Goal: Information Seeking & Learning: Check status

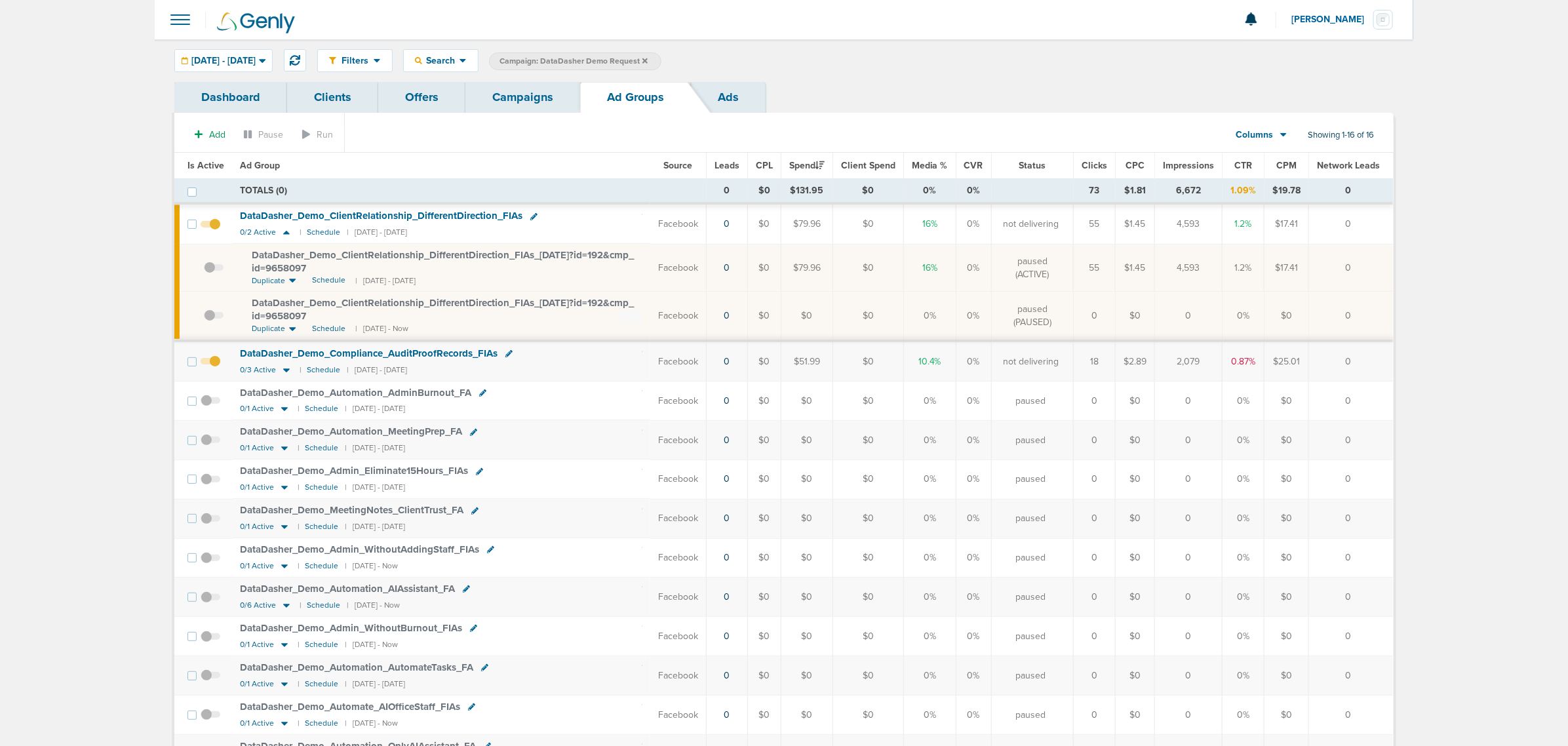
click at [523, 99] on link "Campaigns" at bounding box center [523, 97] width 115 height 31
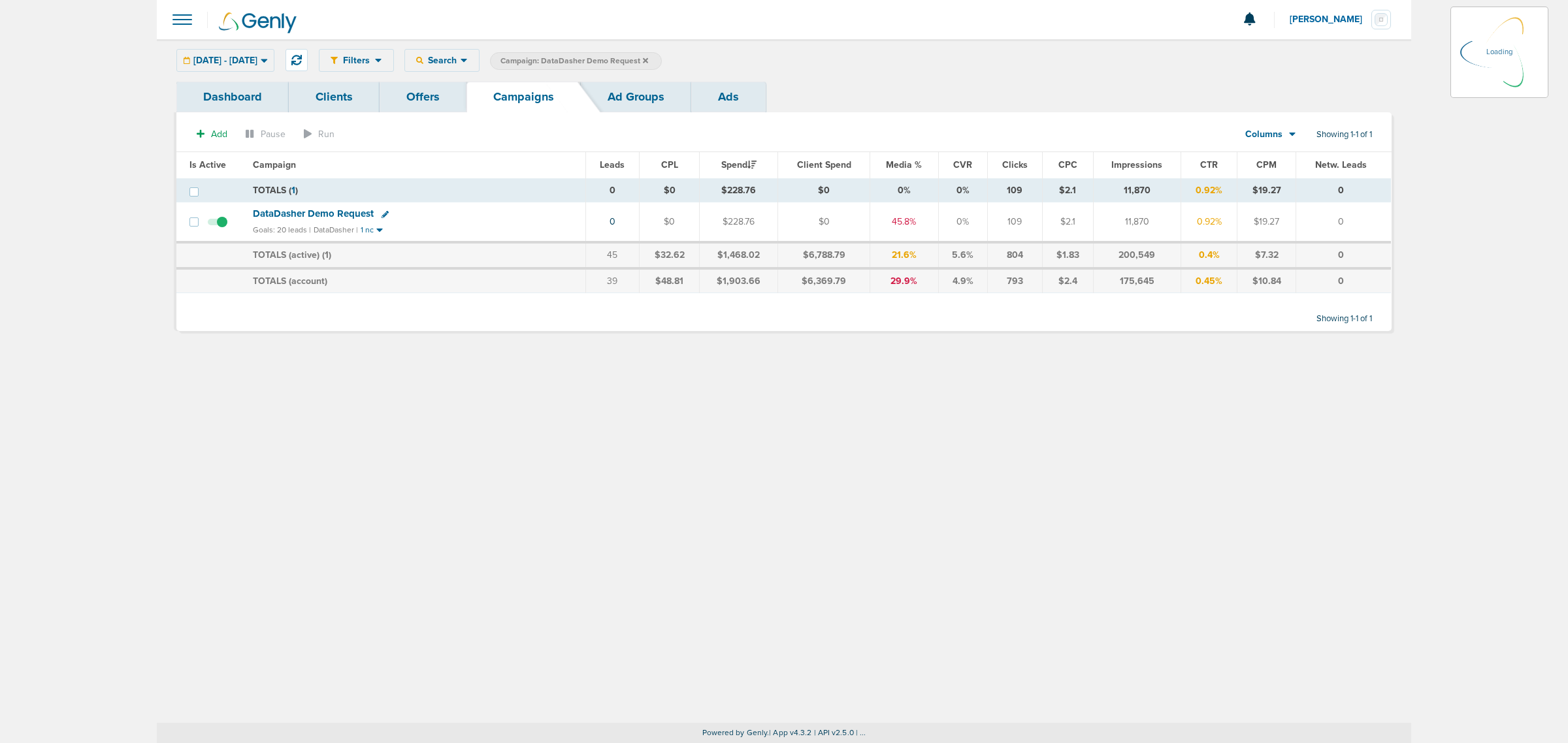
click at [648, 58] on icon at bounding box center [645, 61] width 6 height 8
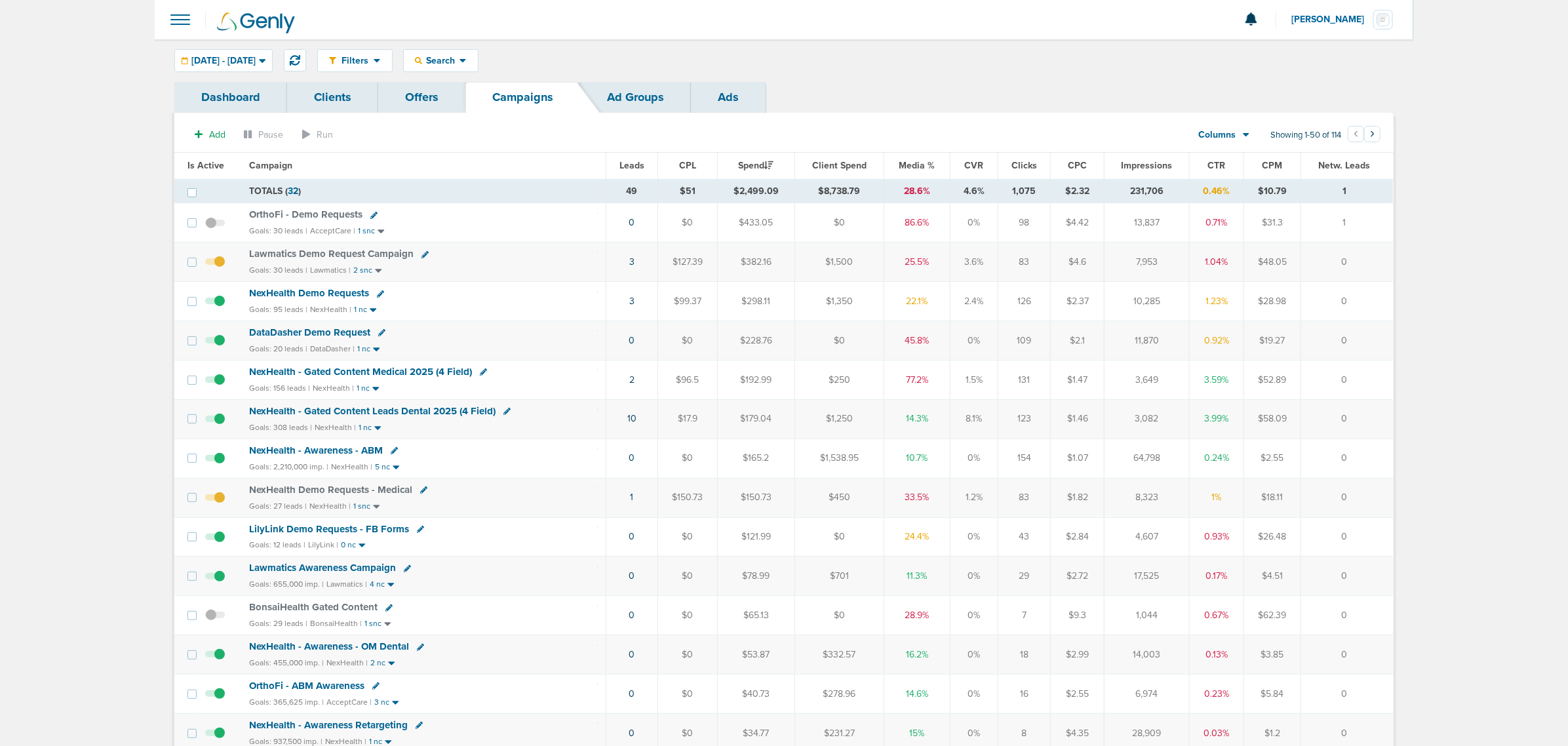
click at [302, 216] on span "OrthoFi - Demo Requests" at bounding box center [305, 214] width 113 height 12
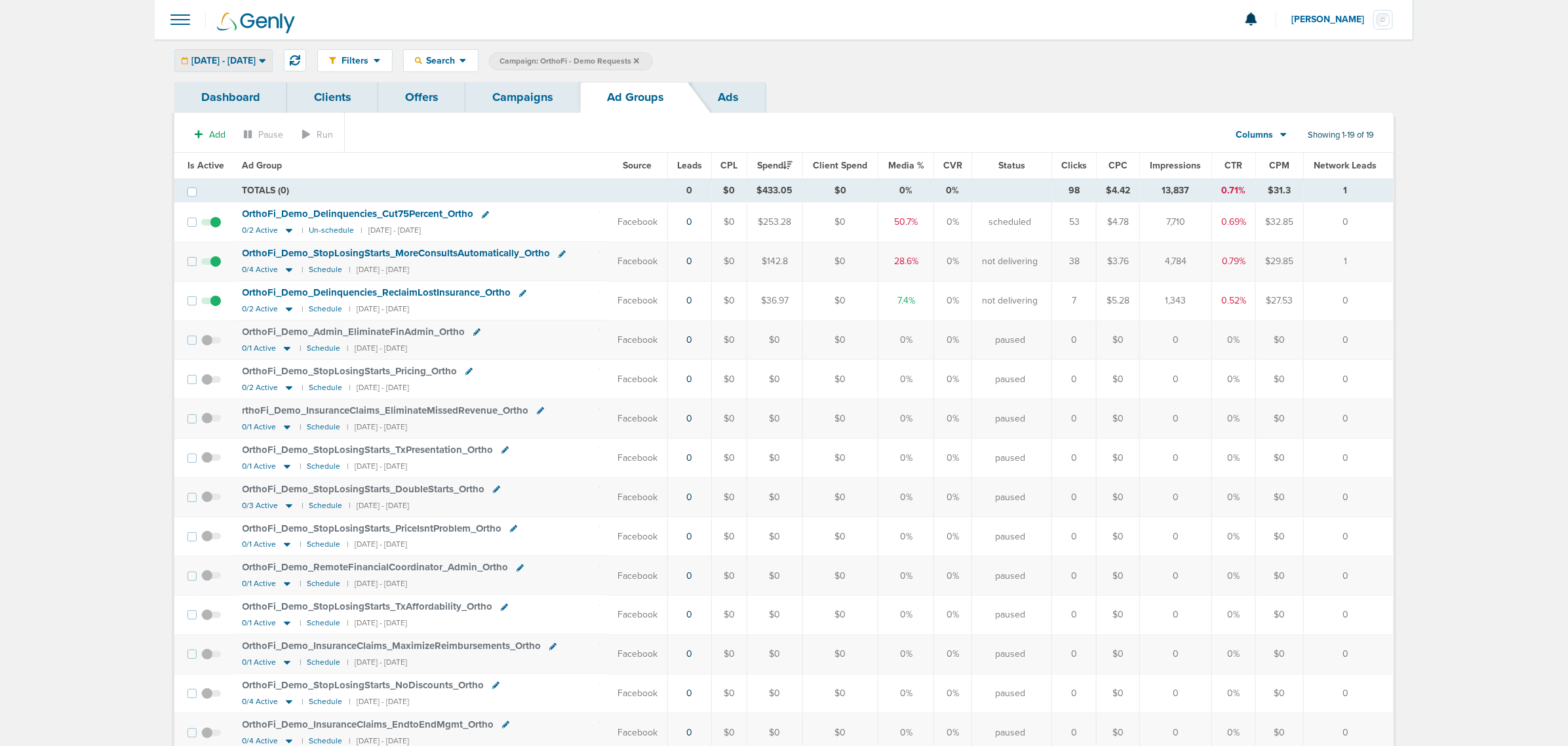
click at [255, 63] on span "[DATE] - [DATE]" at bounding box center [223, 60] width 64 height 9
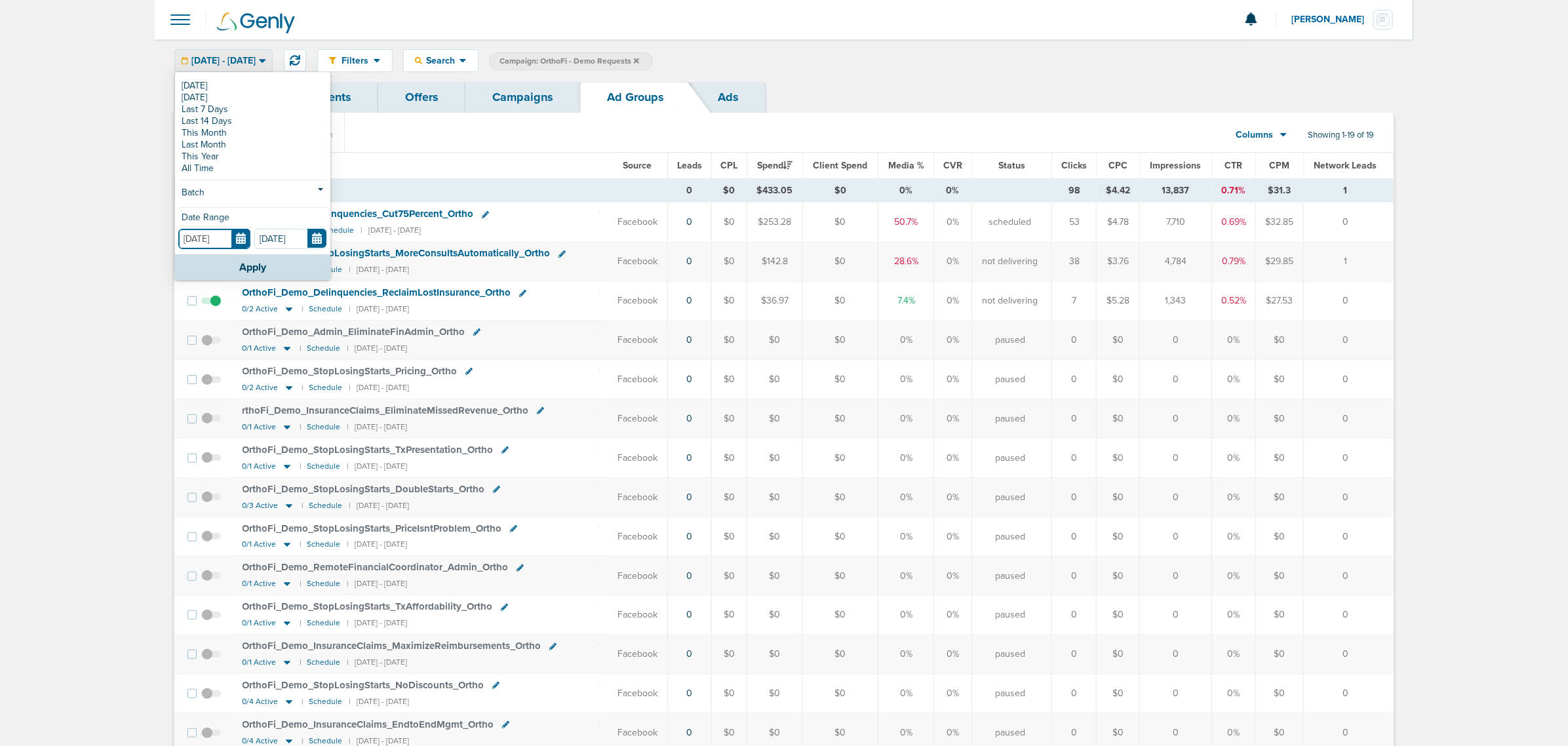
click at [241, 237] on input "[DATE]" at bounding box center [214, 238] width 72 height 20
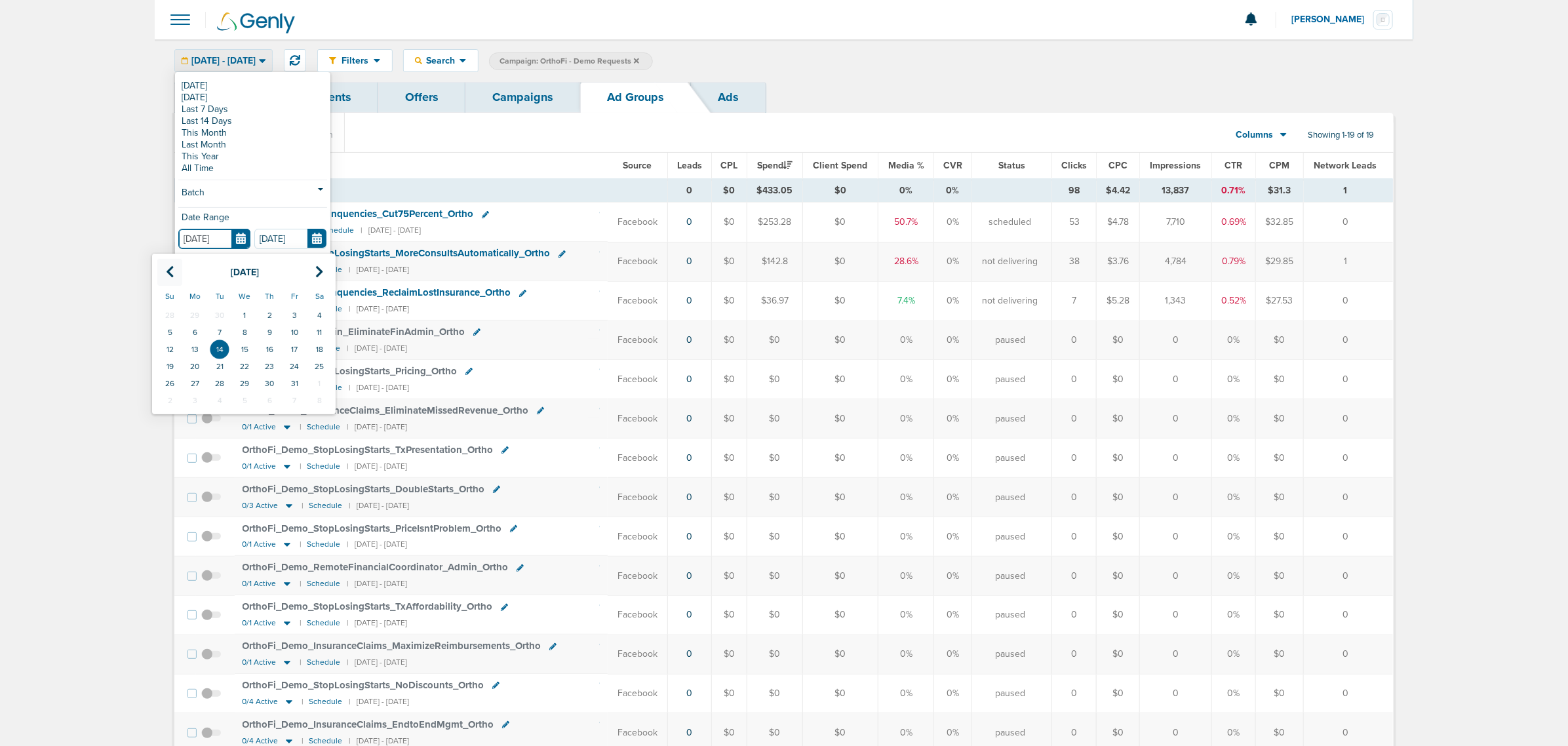
click at [174, 272] on th at bounding box center [169, 272] width 25 height 26
click at [166, 277] on icon at bounding box center [170, 272] width 9 height 13
click at [227, 309] on td "1" at bounding box center [219, 315] width 25 height 17
type input "[DATE]"
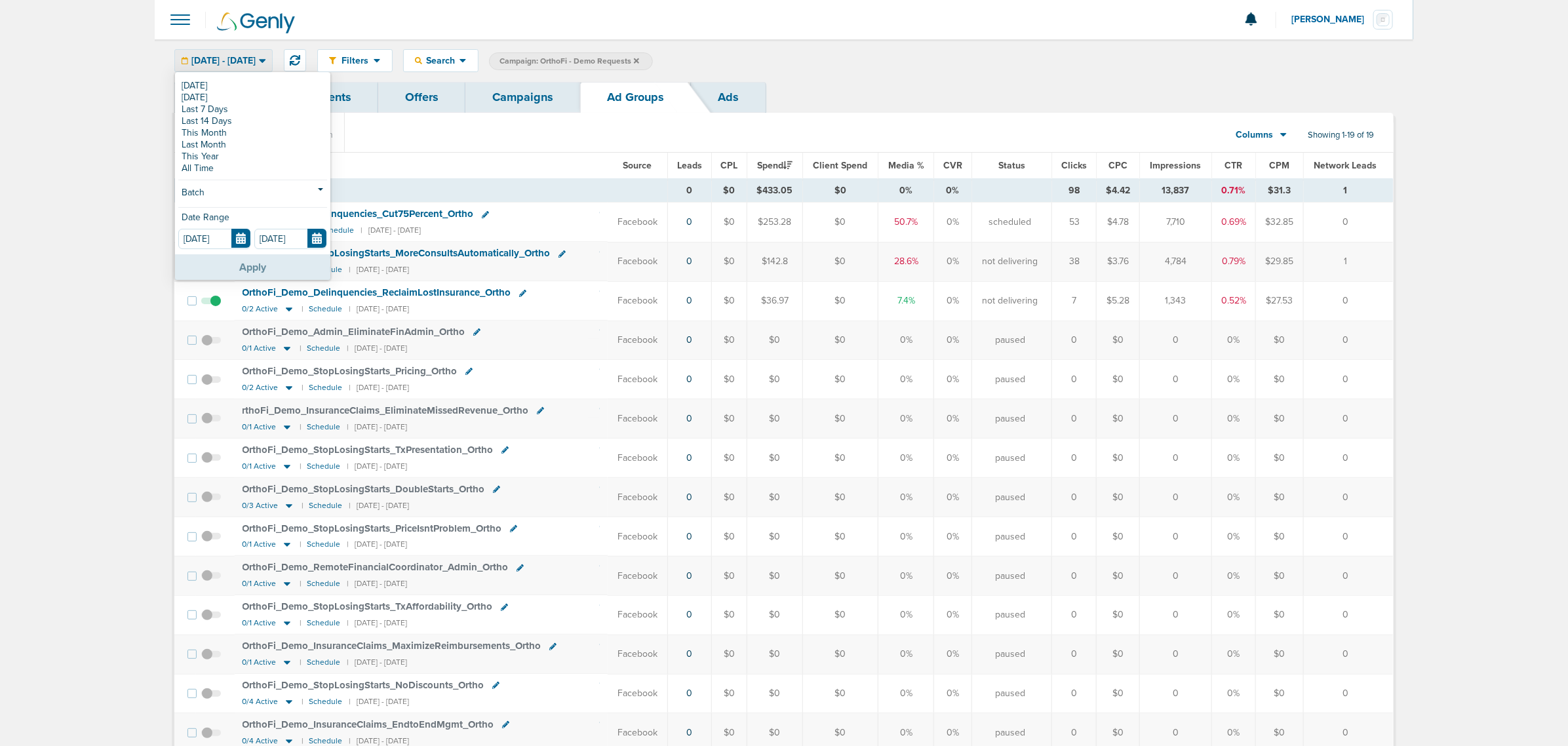
click at [249, 263] on button "Apply" at bounding box center [253, 267] width 156 height 26
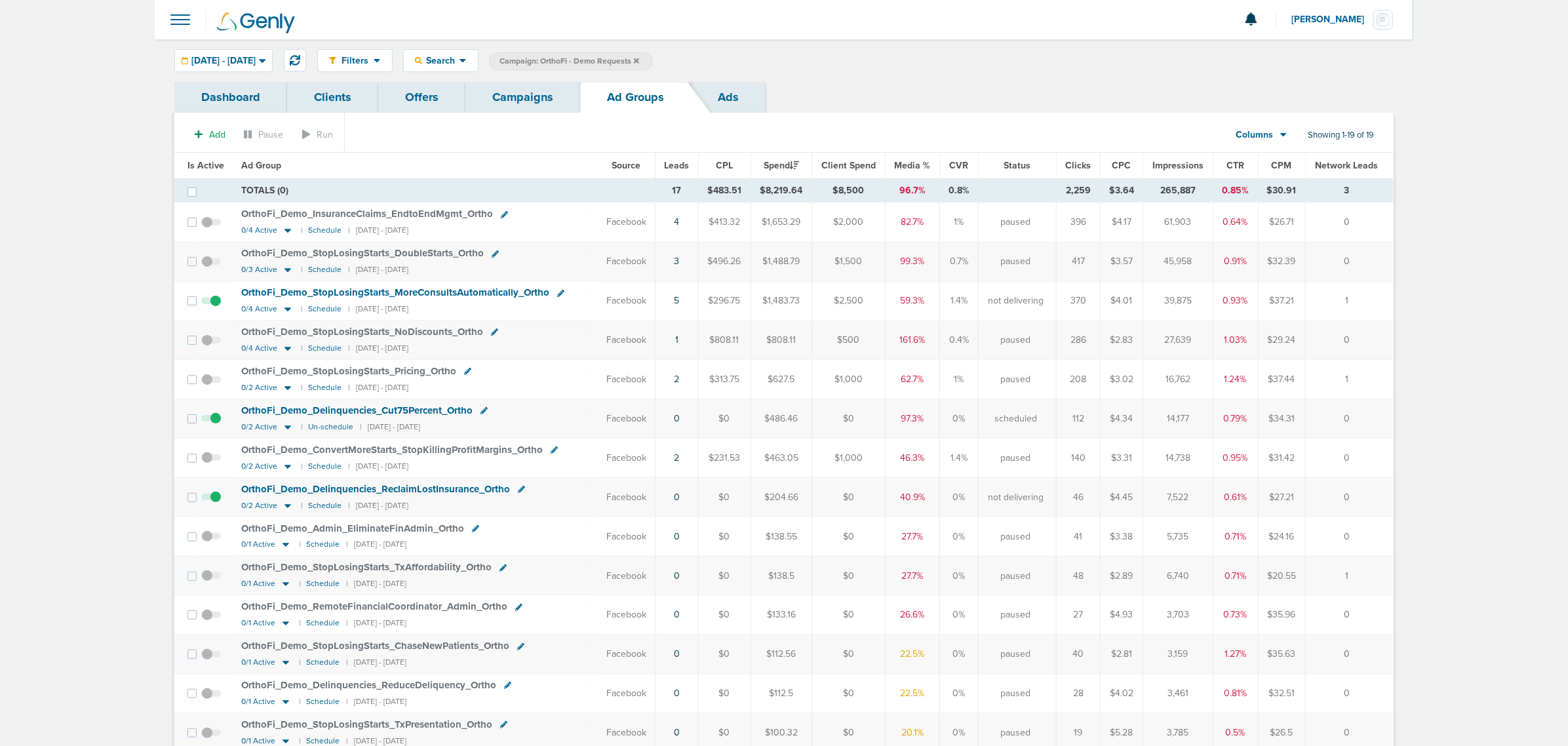
click at [674, 162] on span "Leads" at bounding box center [677, 165] width 25 height 11
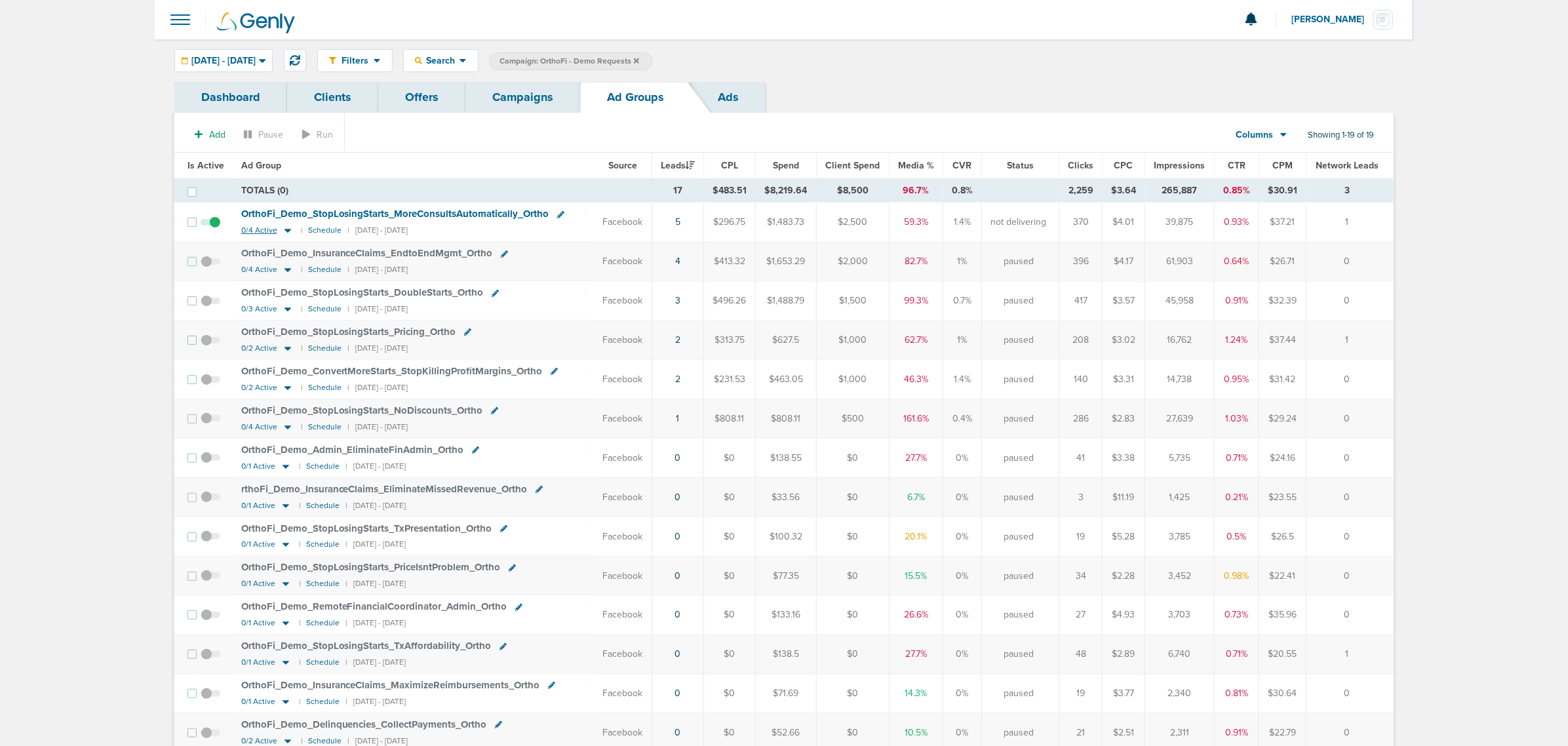
click at [284, 230] on icon at bounding box center [287, 231] width 6 height 4
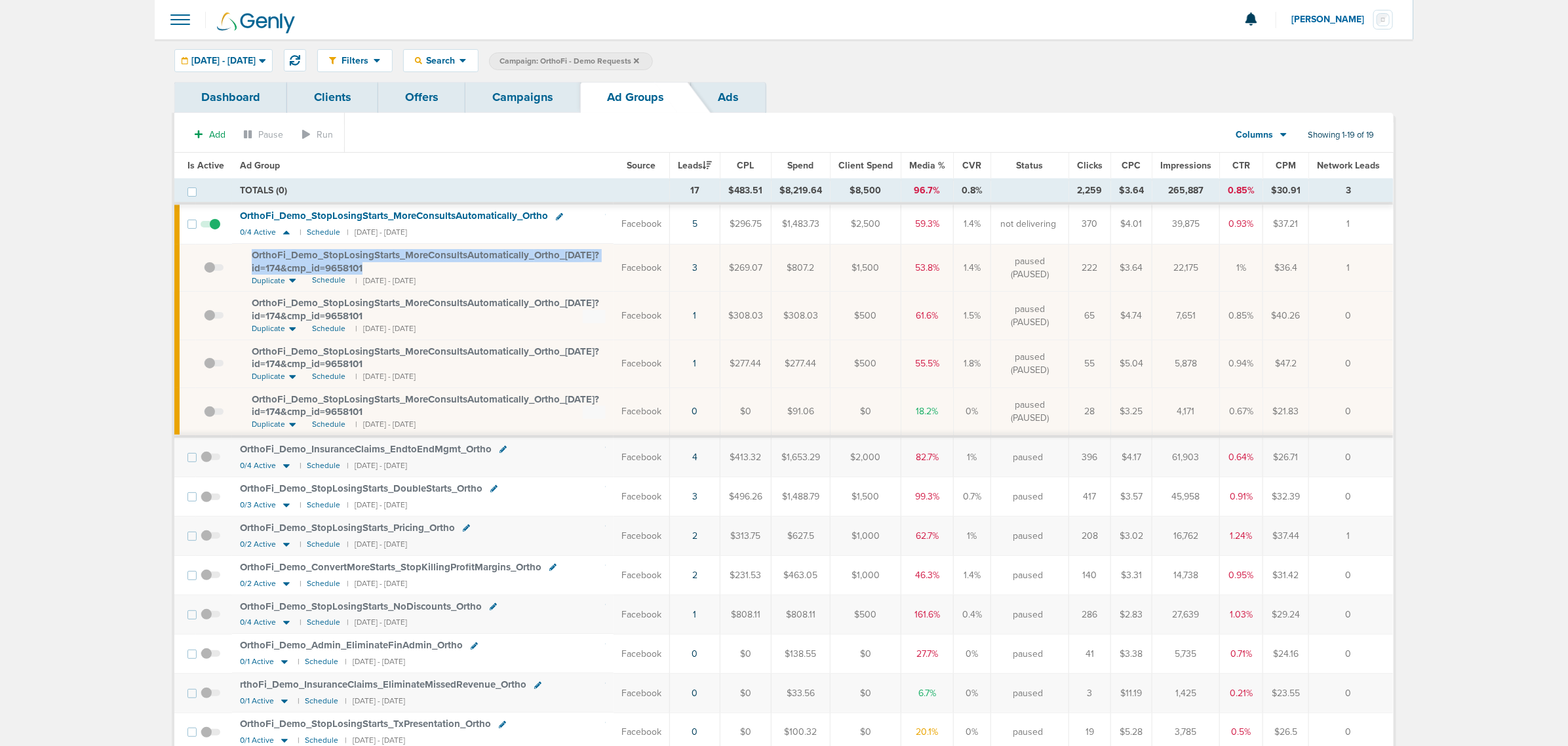
drag, startPoint x: 246, startPoint y: 255, endPoint x: 375, endPoint y: 267, distance: 129.6
click at [375, 267] on td "OrthoFi_ Demo_ StopLosingStarts_ MoreConsultsAutomatically_ Ortho_ [DATE]?id=17…" at bounding box center [422, 268] width 381 height 48
click at [460, 267] on div "OrthoFi_ Demo_ StopLosingStarts_ MoreConsultsAutomatically_ Ortho_ [DATE]?id=17…" at bounding box center [429, 262] width 354 height 26
click at [719, 92] on link "Ads" at bounding box center [728, 97] width 75 height 31
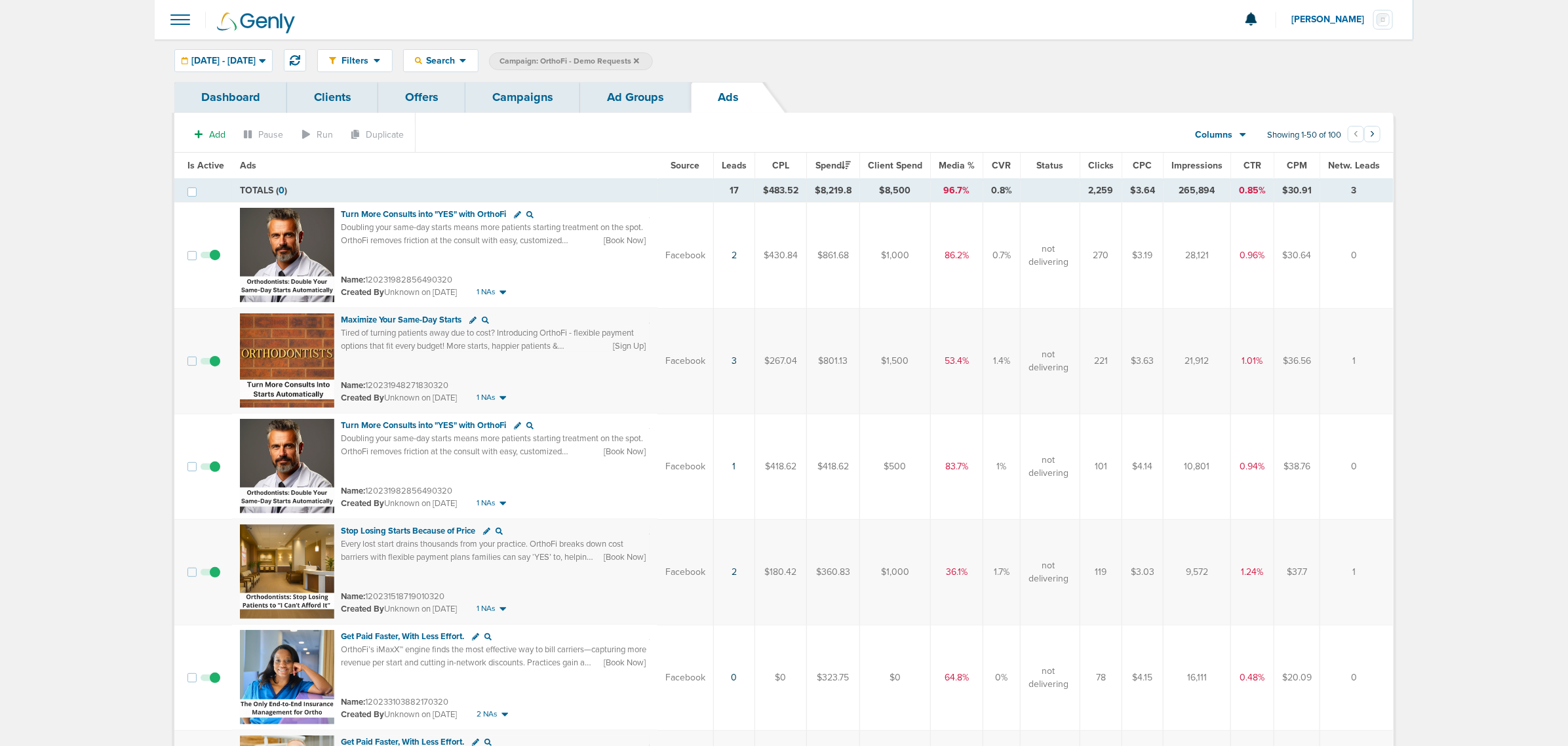
click at [742, 164] on span "Leads" at bounding box center [734, 165] width 25 height 11
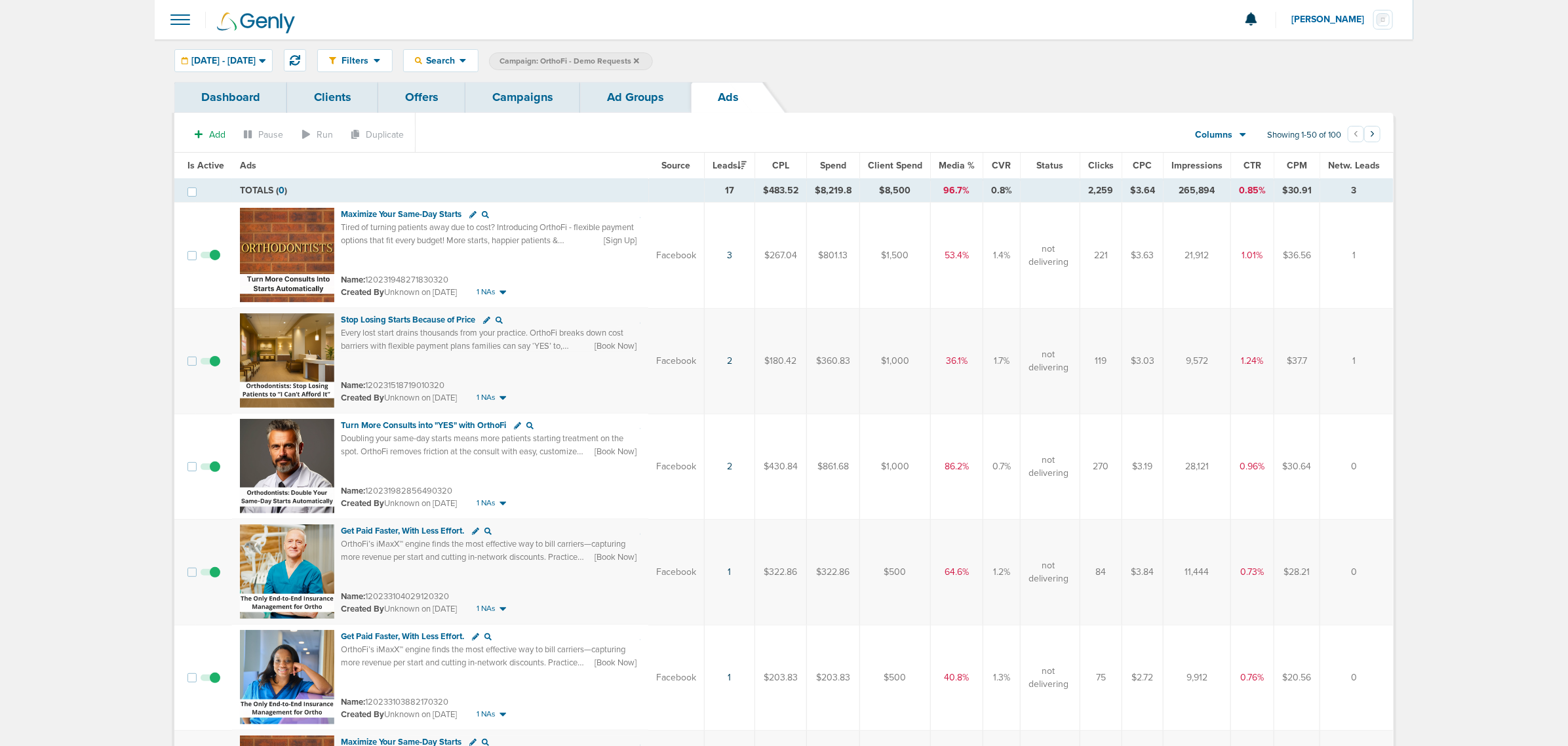
drag, startPoint x: 365, startPoint y: 283, endPoint x: 462, endPoint y: 279, distance: 97.1
click at [462, 279] on div "Name: 120231948271830320" at bounding box center [491, 280] width 299 height 13
drag, startPoint x: 366, startPoint y: 280, endPoint x: 452, endPoint y: 280, distance: 86.0
click at [452, 280] on div "Name: 120231948271830320" at bounding box center [491, 280] width 299 height 13
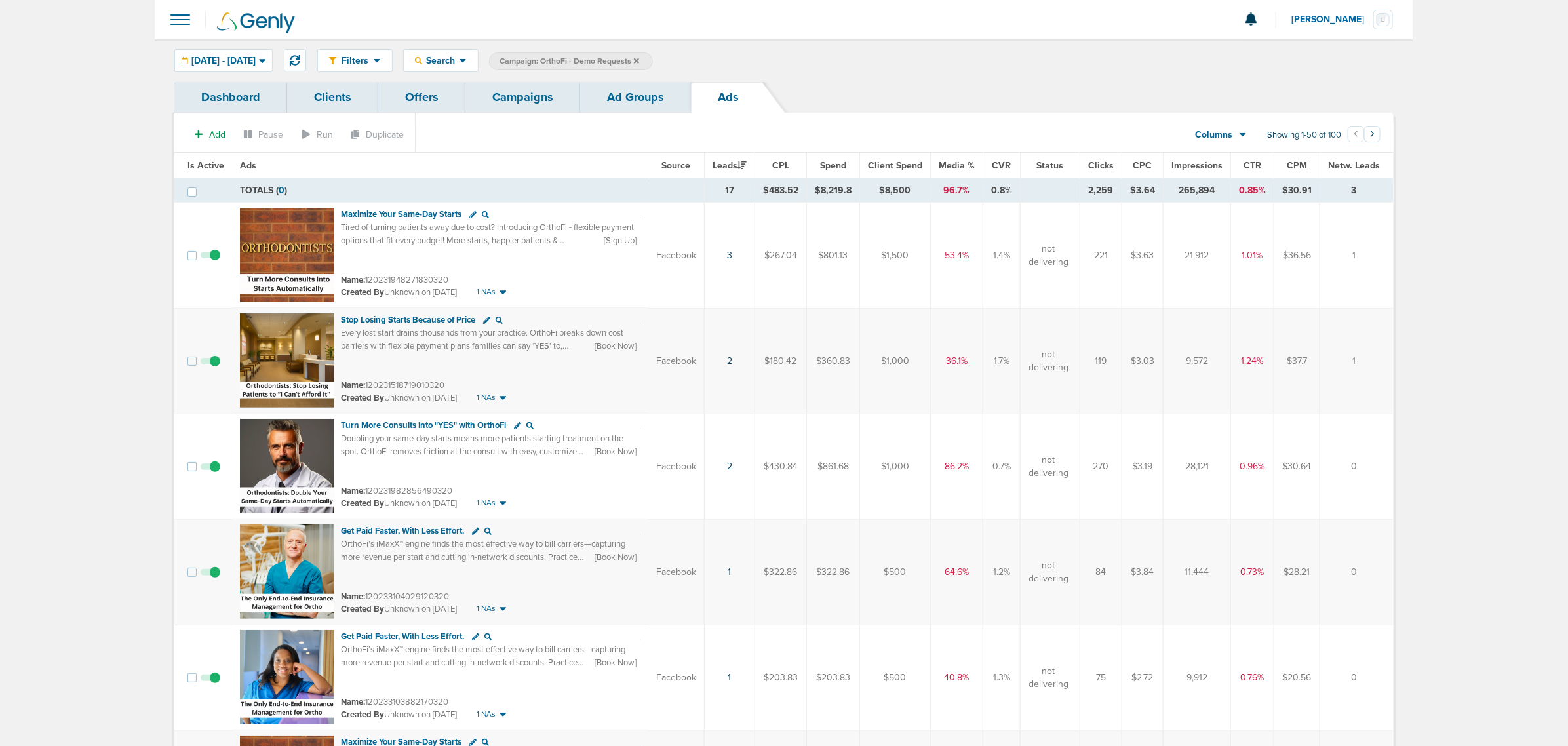
copy small "120231948271830320"
drag, startPoint x: 365, startPoint y: 388, endPoint x: 450, endPoint y: 385, distance: 85.1
click at [450, 385] on div "Name: 120231518719010320" at bounding box center [491, 385] width 299 height 13
click at [370, 391] on small "Name: 120231518719010320" at bounding box center [393, 385] width 104 height 10
drag, startPoint x: 365, startPoint y: 389, endPoint x: 401, endPoint y: 389, distance: 36.0
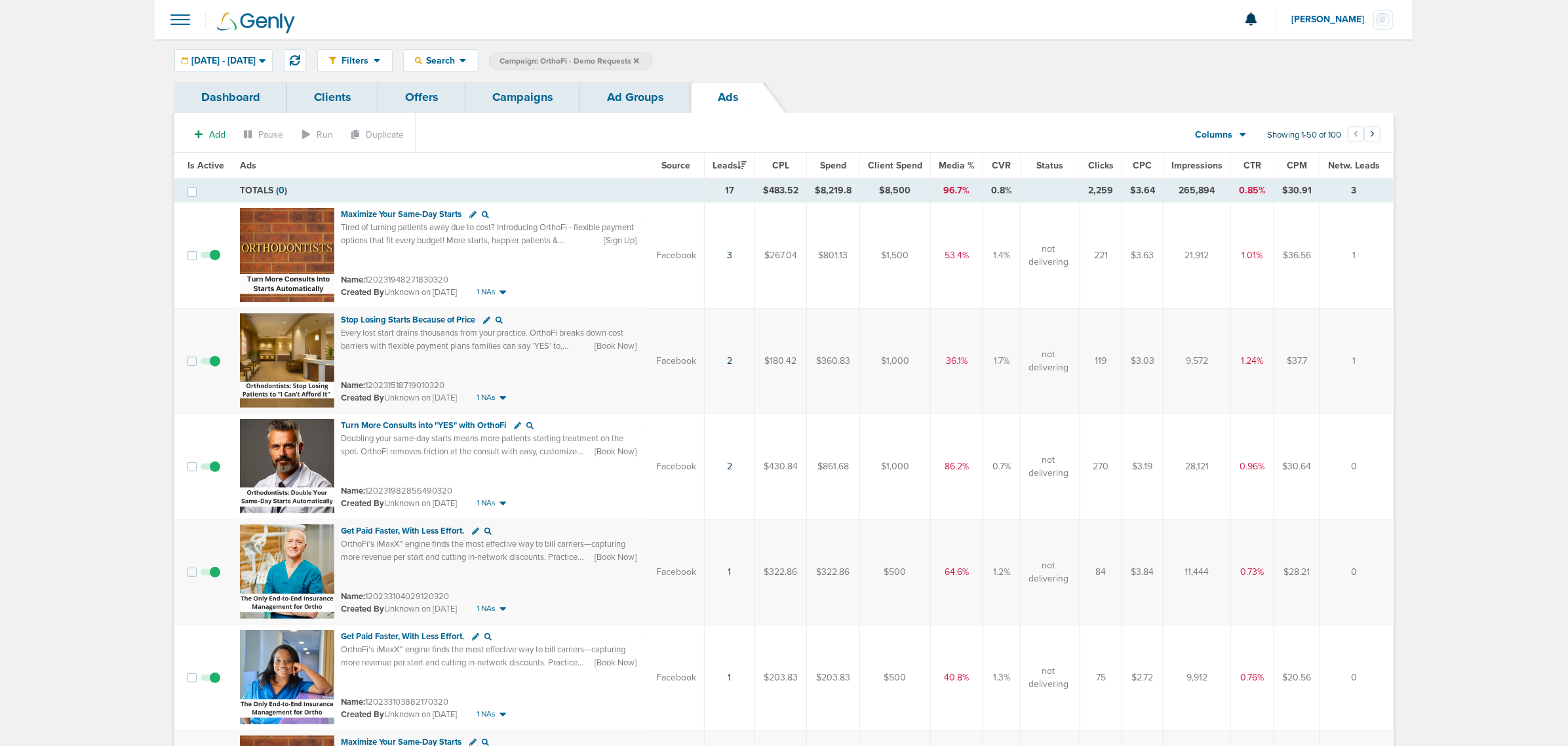
click at [401, 389] on small "Name: 120231518719010320" at bounding box center [393, 385] width 104 height 10
drag, startPoint x: 401, startPoint y: 389, endPoint x: 391, endPoint y: 391, distance: 10.2
click at [401, 390] on small "Name: 120231518719010320" at bounding box center [393, 385] width 104 height 10
click at [364, 385] on span "Name:" at bounding box center [353, 385] width 24 height 10
click at [368, 385] on small "Name: 120231518719010320" at bounding box center [393, 385] width 104 height 10
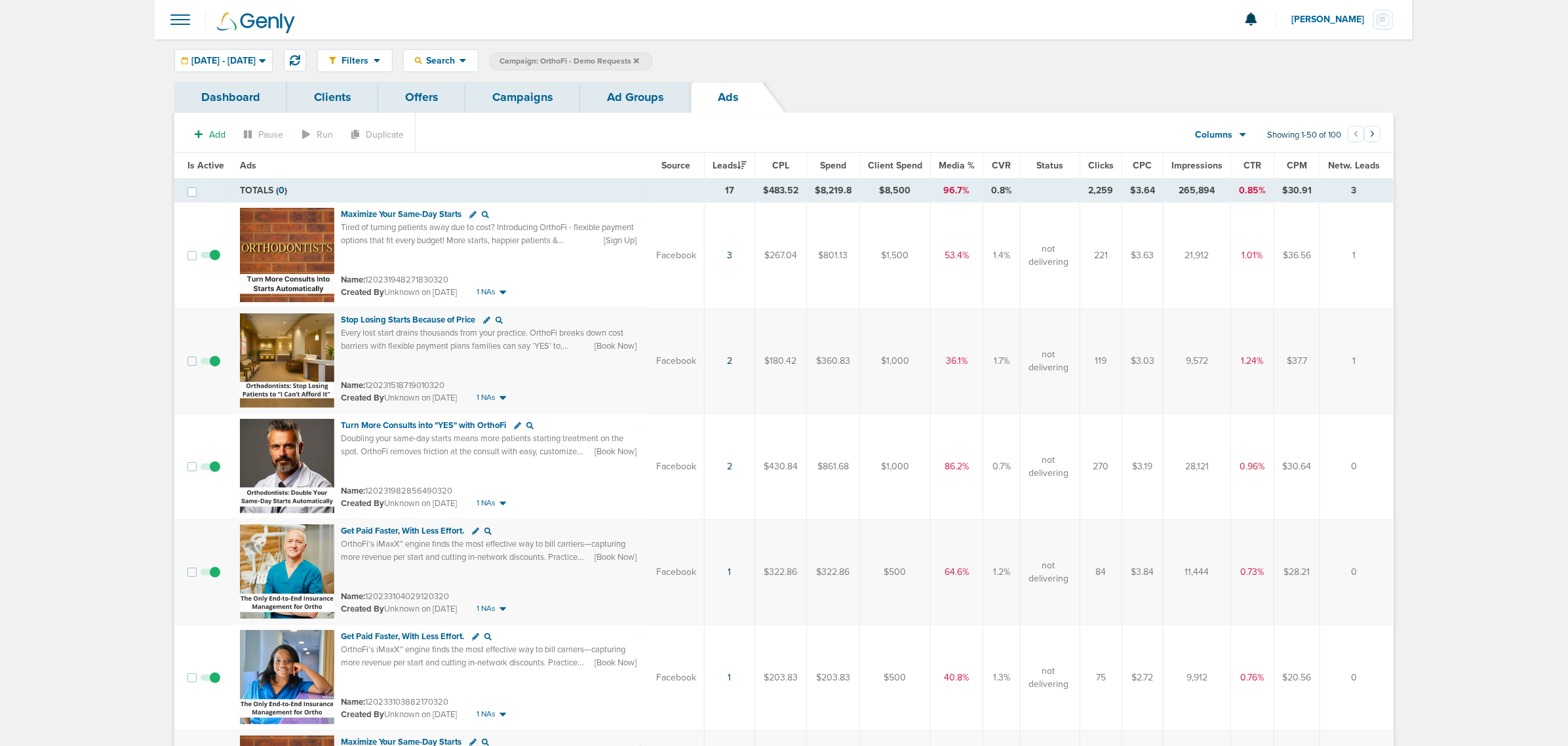
drag, startPoint x: 366, startPoint y: 385, endPoint x: 453, endPoint y: 385, distance: 87.0
click at [453, 385] on div "Name: 120231518719010320" at bounding box center [491, 385] width 299 height 13
copy small "120231518719010320"
click at [417, 475] on div "Turn More Consults into "YES" with OrthoFi Doubling your same-day starts means …" at bounding box center [491, 448] width 299 height 58
drag, startPoint x: 366, startPoint y: 489, endPoint x: 454, endPoint y: 489, distance: 88.0
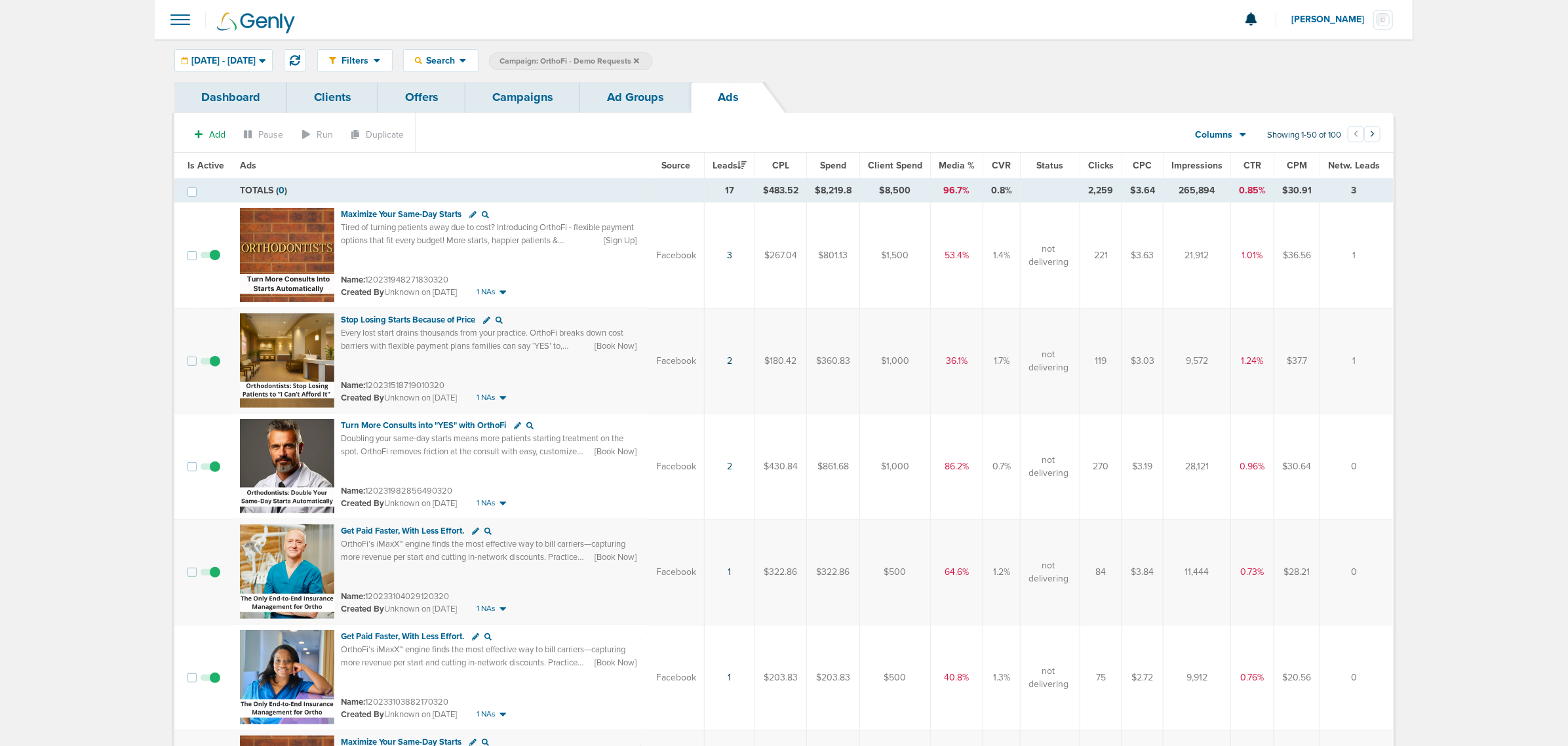
click at [454, 489] on div "Name: 120231982856490320" at bounding box center [491, 491] width 299 height 13
copy small "120231982856490320"
drag, startPoint x: 365, startPoint y: 594, endPoint x: 460, endPoint y: 595, distance: 95.0
click at [460, 595] on div "Name: 120233104029120320" at bounding box center [491, 597] width 299 height 13
click at [572, 695] on td "Get Paid Faster, With Less Effort. OrthoFi’s iMaxX™ engine finds the most effec…" at bounding box center [440, 677] width 417 height 105
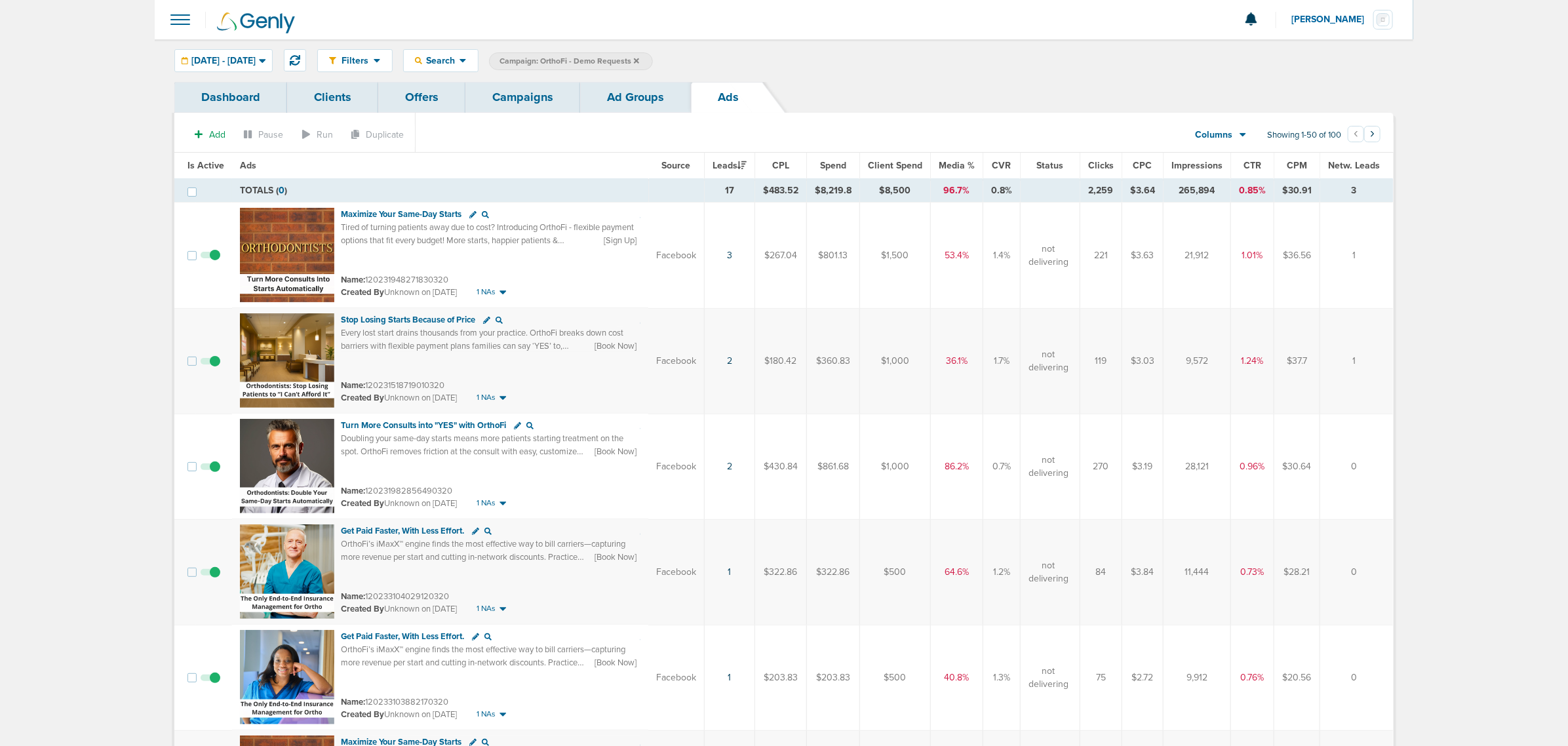
scroll to position [82, 0]
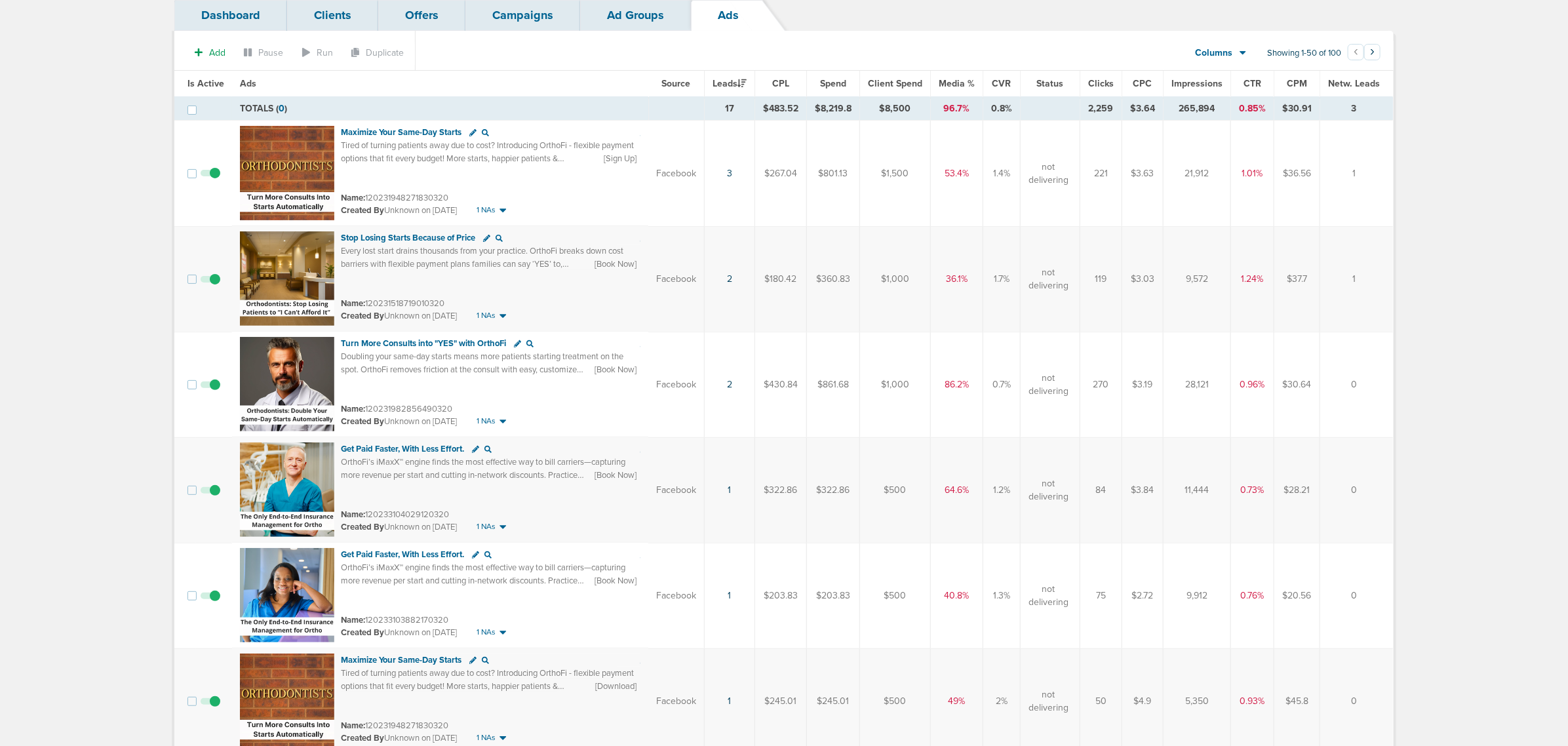
drag, startPoint x: 365, startPoint y: 620, endPoint x: 472, endPoint y: 617, distance: 107.0
click at [472, 617] on div "Name: 120233103882170320" at bounding box center [491, 620] width 299 height 13
click at [450, 620] on div "Name: 120233103882170320" at bounding box center [491, 620] width 299 height 13
drag, startPoint x: 371, startPoint y: 622, endPoint x: 402, endPoint y: 622, distance: 31.0
click at [402, 622] on small "Name: 120233103882170320" at bounding box center [395, 620] width 108 height 10
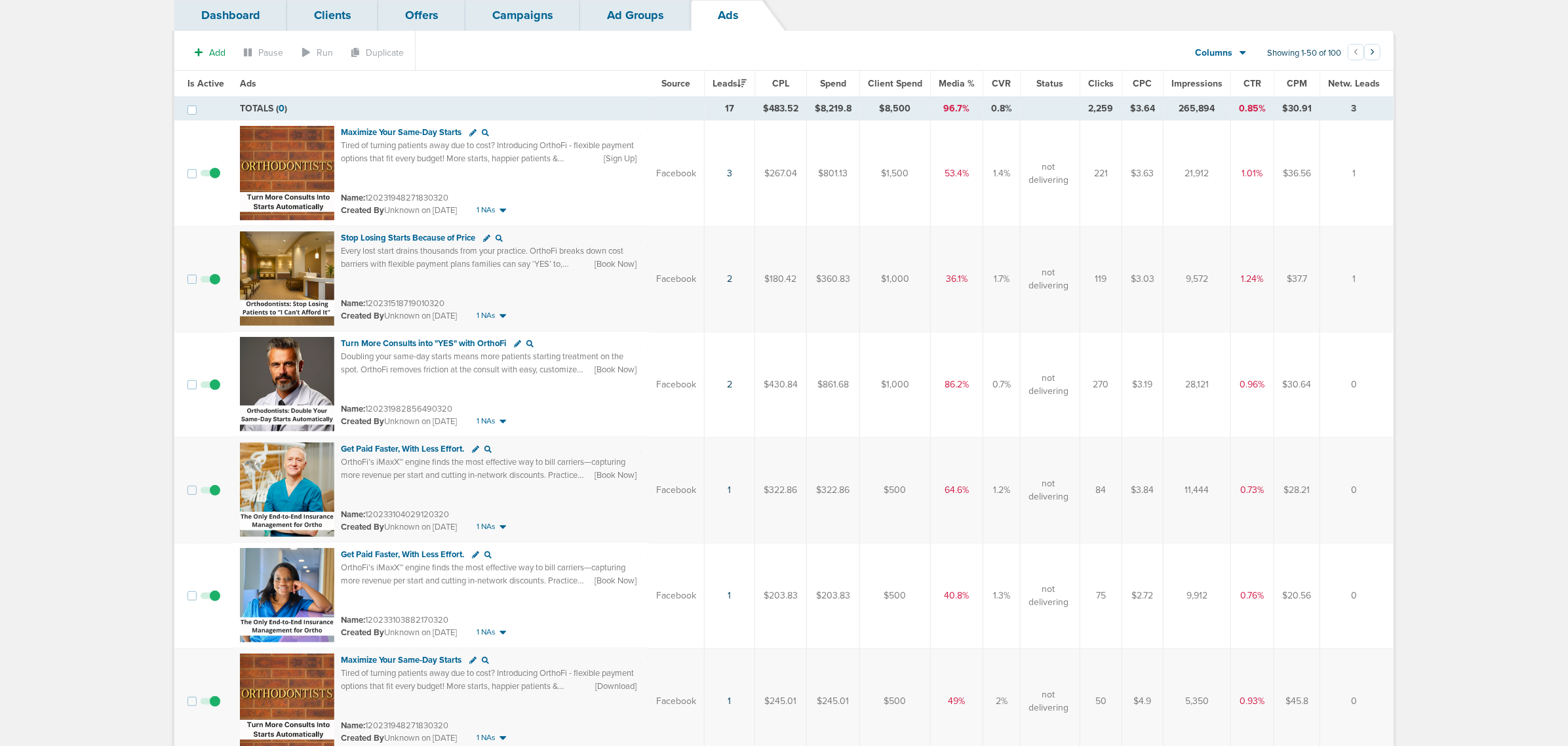
click at [400, 625] on small "Name: 120233103882170320" at bounding box center [395, 620] width 108 height 10
drag, startPoint x: 365, startPoint y: 623, endPoint x: 457, endPoint y: 615, distance: 92.3
click at [457, 615] on div "Name: 120233103882170320" at bounding box center [491, 620] width 299 height 13
copy small "120233103882170320"
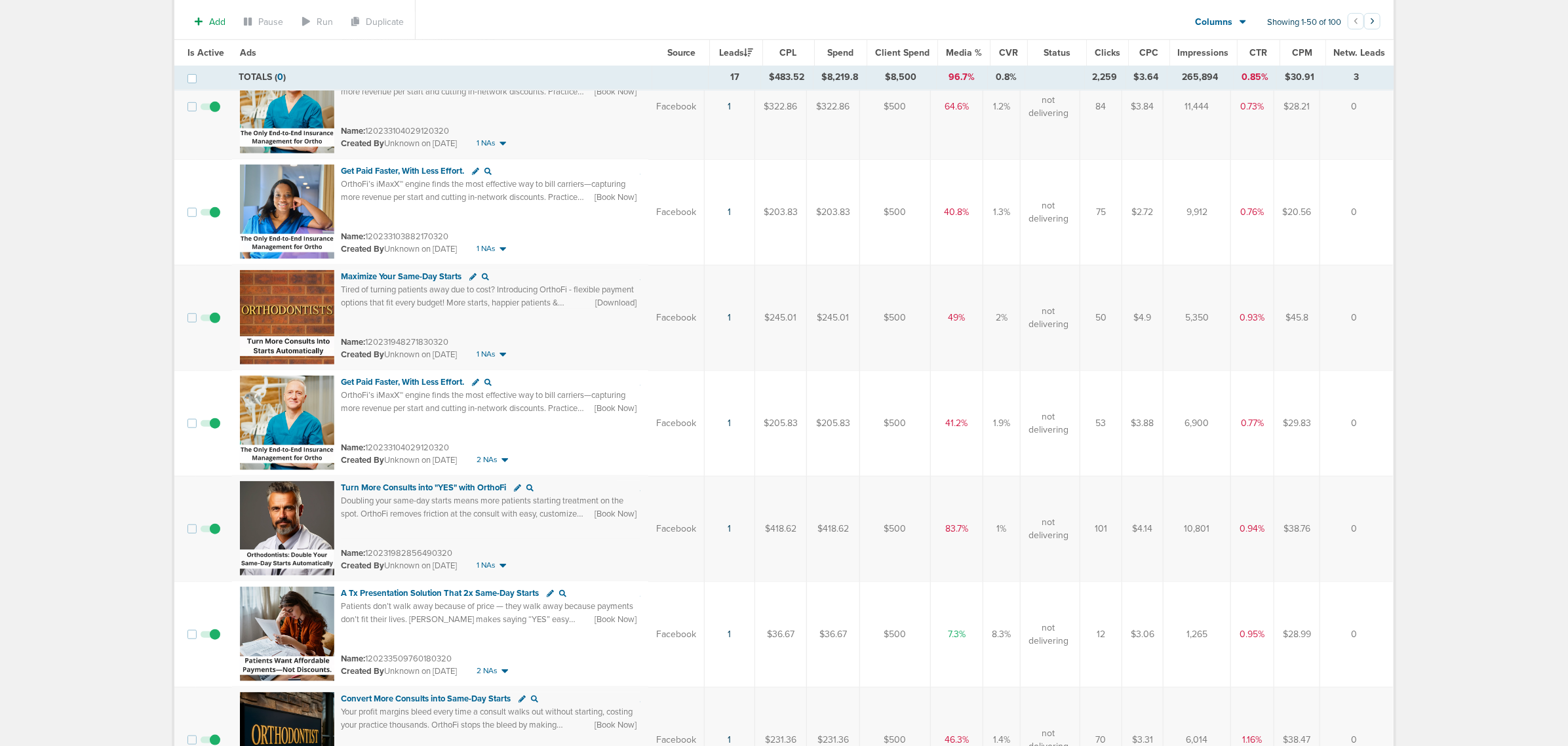
scroll to position [491, 0]
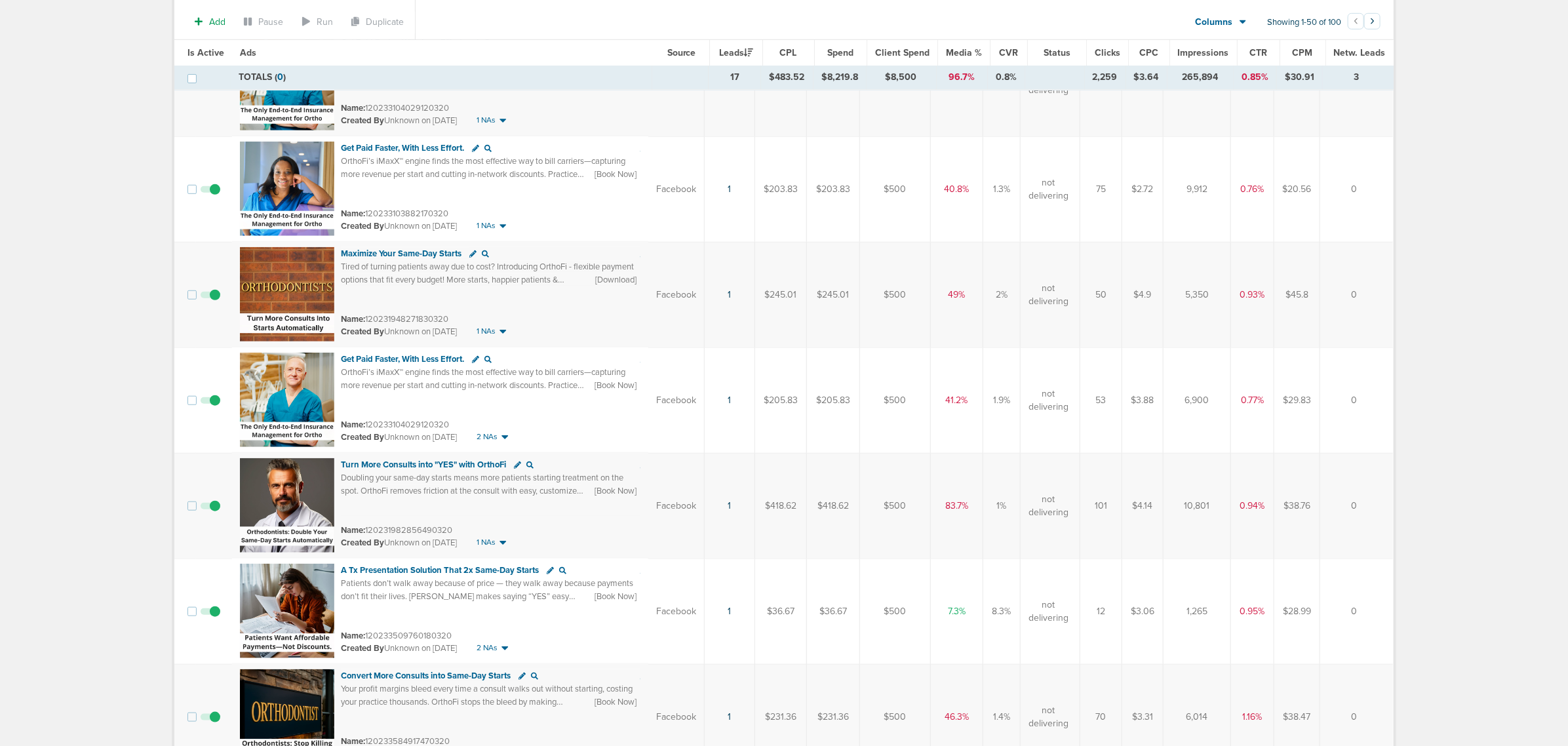
drag, startPoint x: 365, startPoint y: 638, endPoint x: 460, endPoint y: 637, distance: 95.0
click at [460, 637] on div "Name: 120233509760180320" at bounding box center [491, 636] width 299 height 13
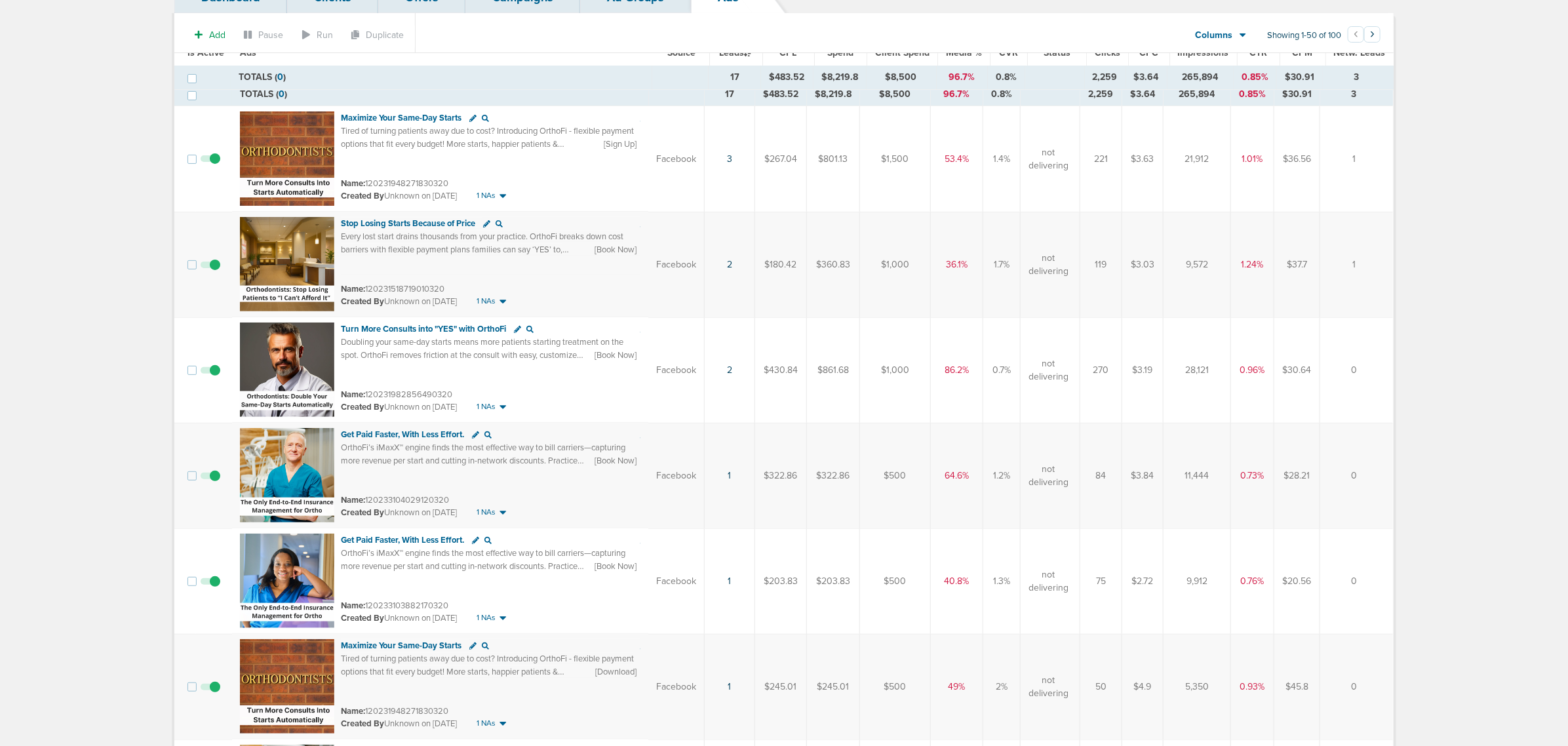
scroll to position [0, 0]
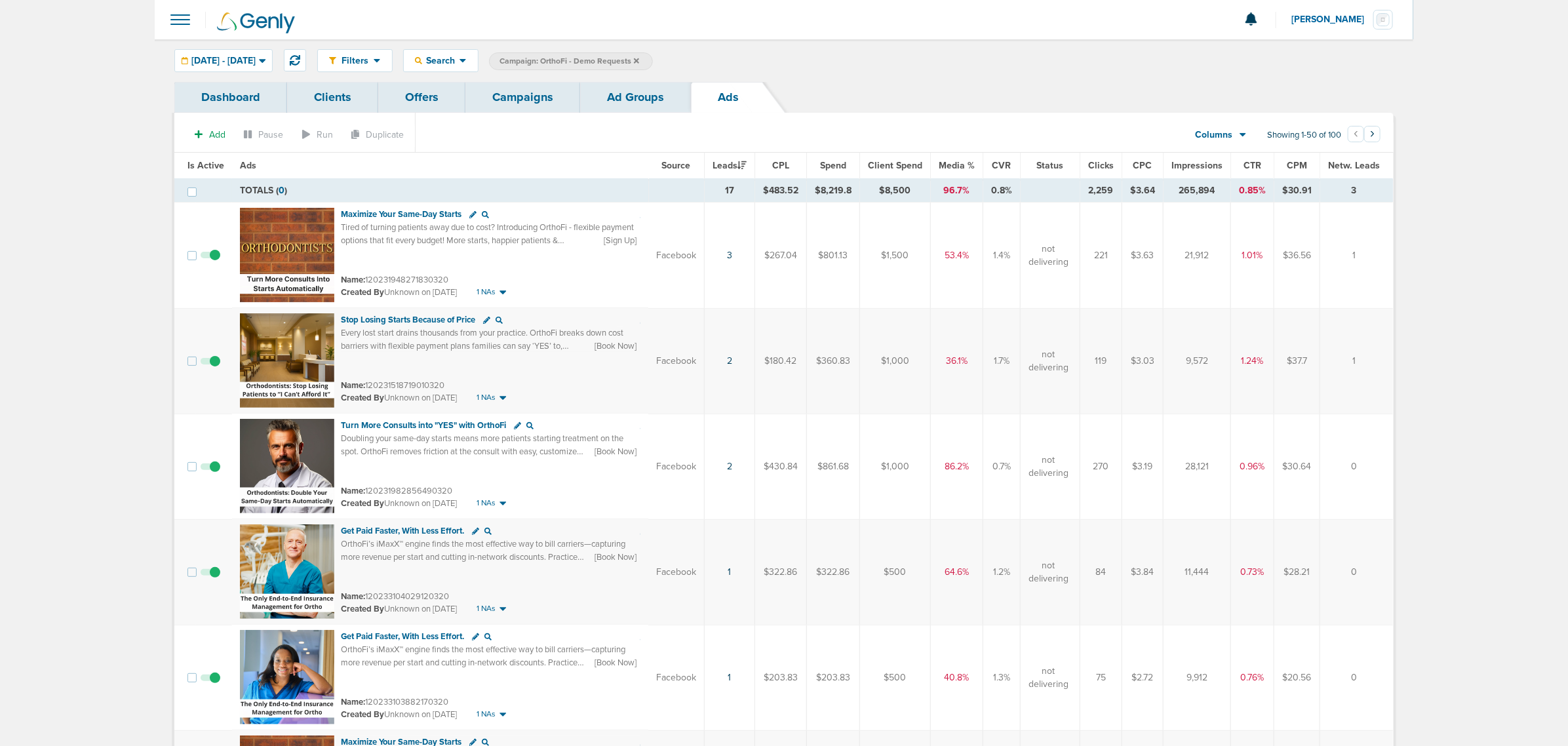
click at [520, 91] on link "Campaigns" at bounding box center [523, 97] width 115 height 31
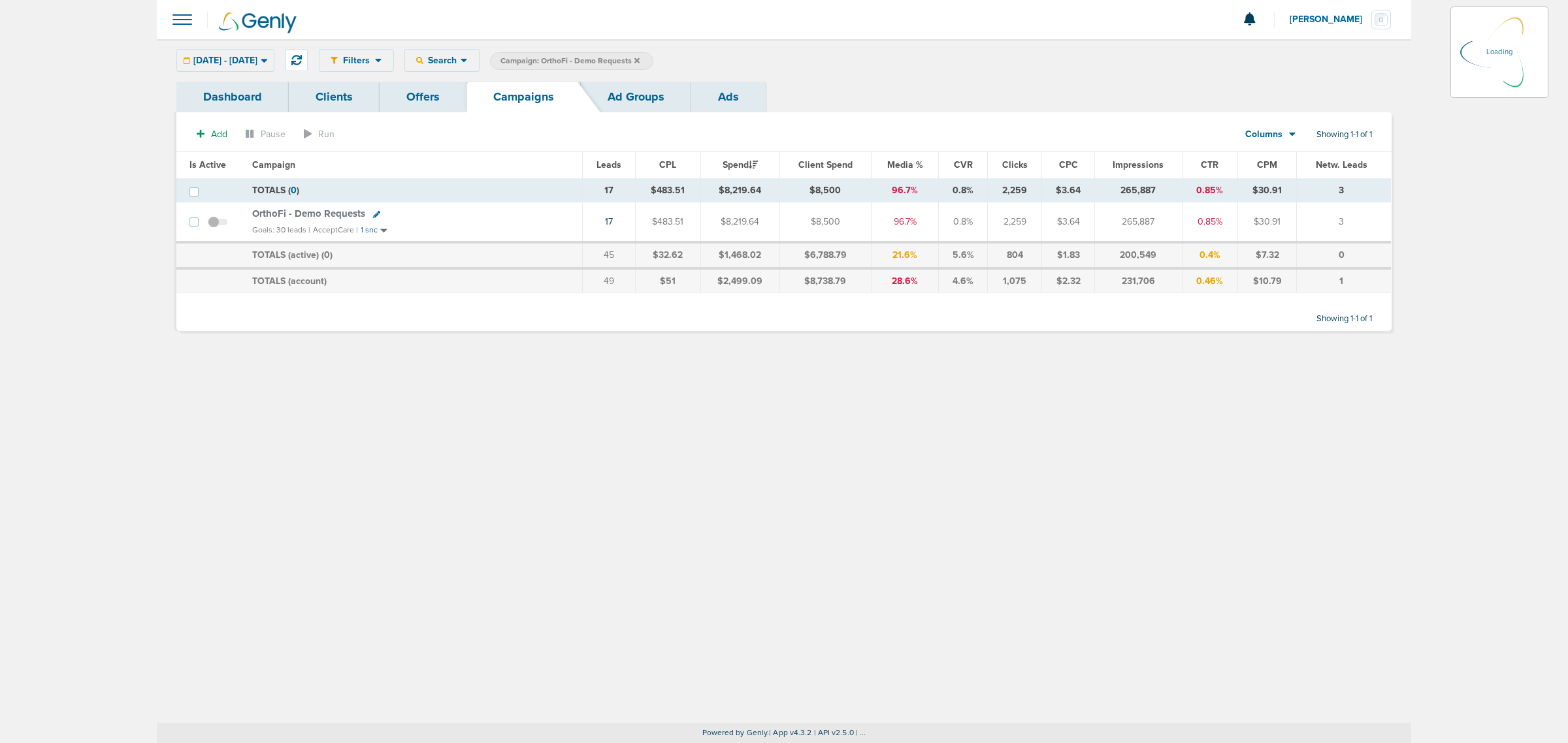
click at [643, 105] on link "Ad Groups" at bounding box center [636, 97] width 110 height 30
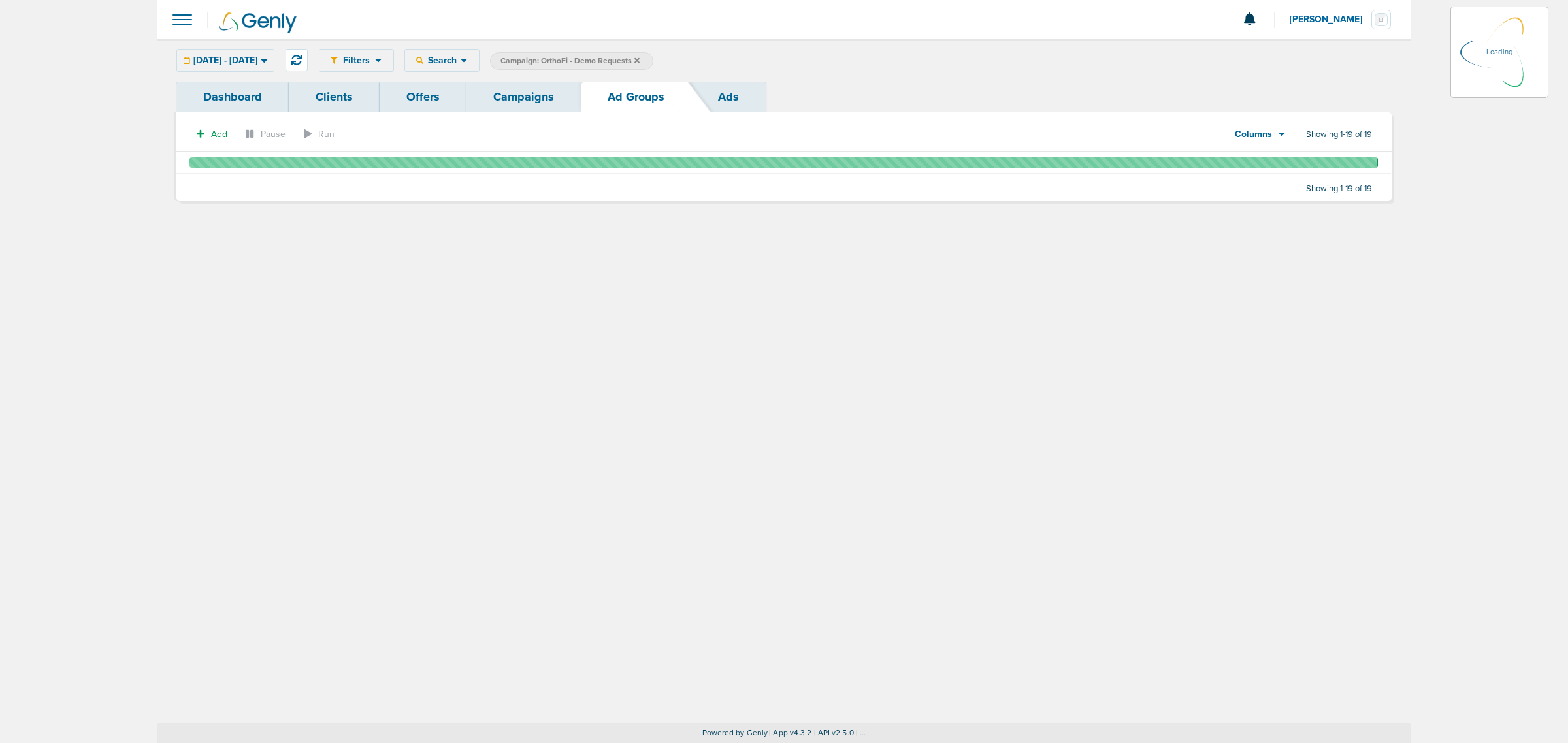
click at [546, 90] on link "Campaigns" at bounding box center [523, 97] width 114 height 30
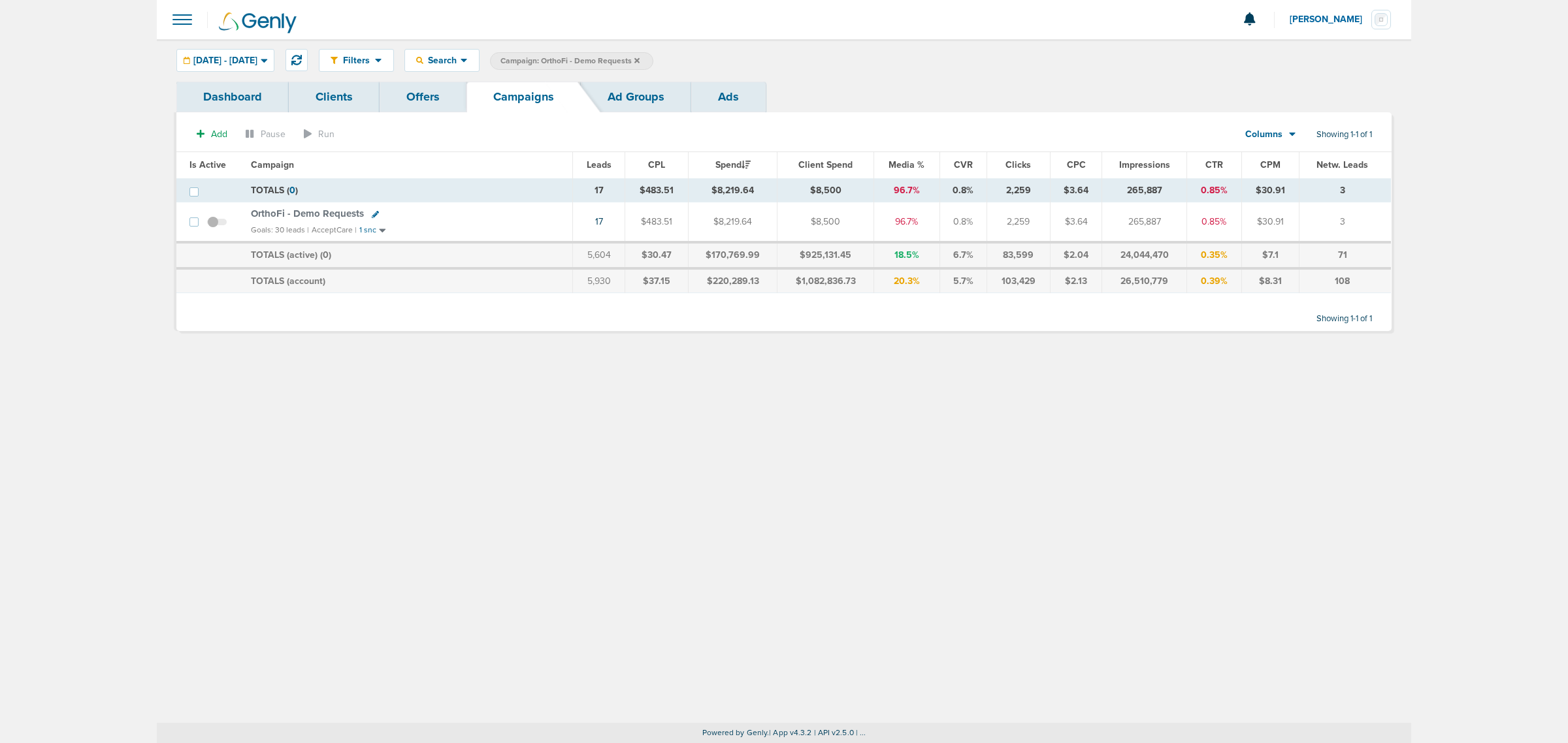
click at [615, 534] on div "Filters Active Only Settings Status Active Inactive Objectives MQL SQL Traffic …" at bounding box center [784, 381] width 1254 height 684
click at [639, 59] on icon at bounding box center [637, 61] width 6 height 8
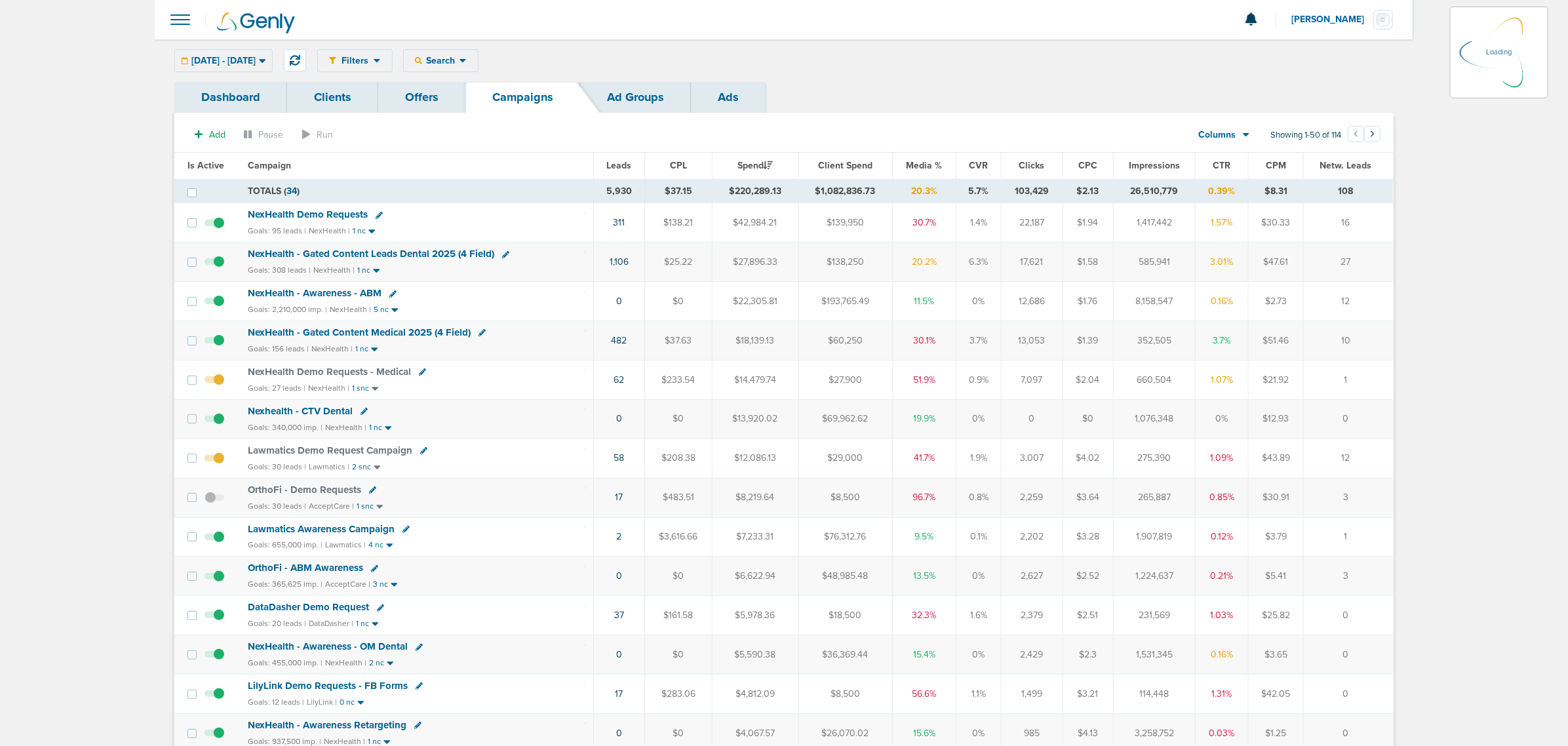
click at [269, 63] on div "[DATE] - [DATE] [DATE] [DATE] Last 7 Days Last 14 Days This Month Last Month Th…" at bounding box center [223, 60] width 98 height 23
click at [272, 63] on div "[DATE] - [DATE]" at bounding box center [223, 60] width 97 height 22
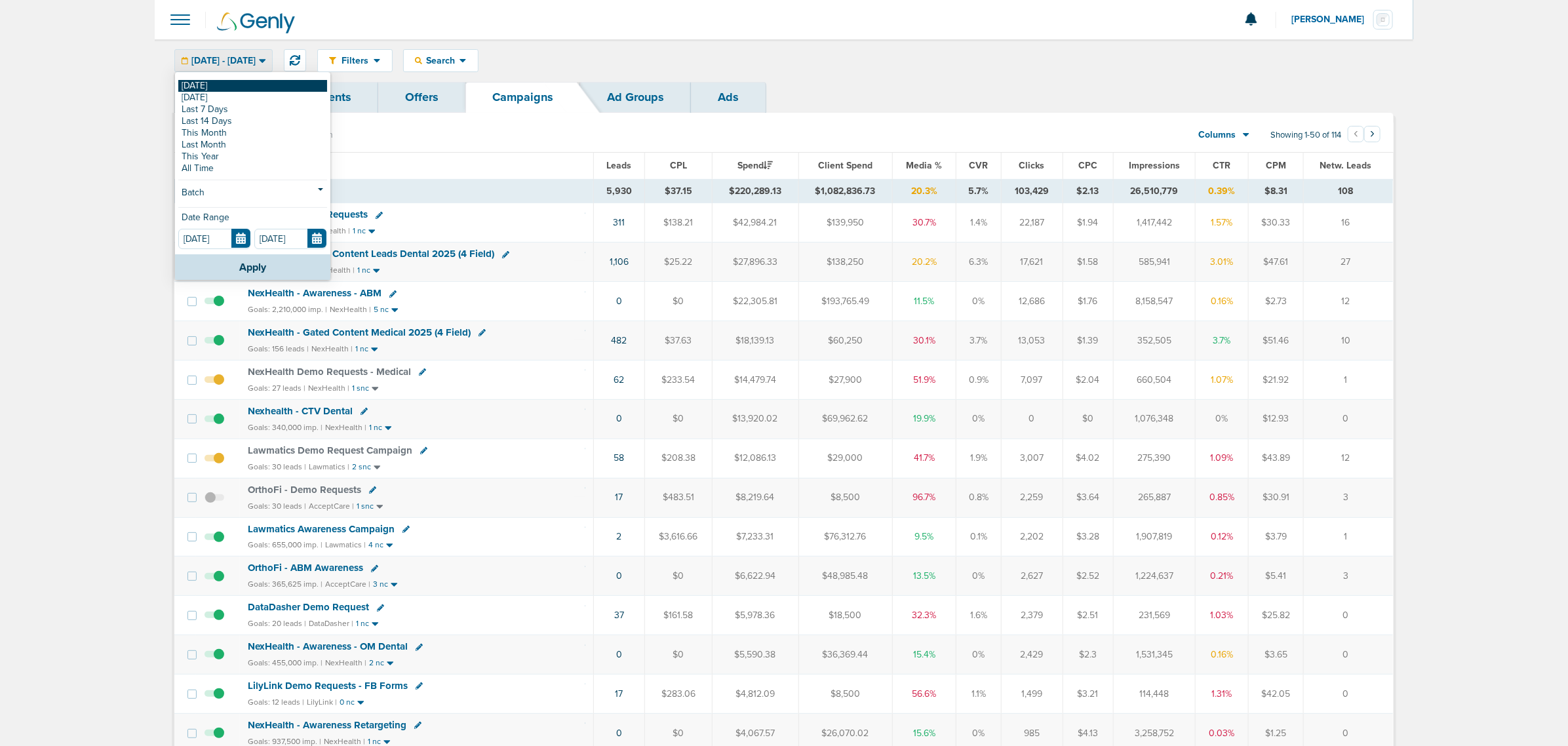
click at [188, 84] on link "[DATE]" at bounding box center [252, 86] width 149 height 12
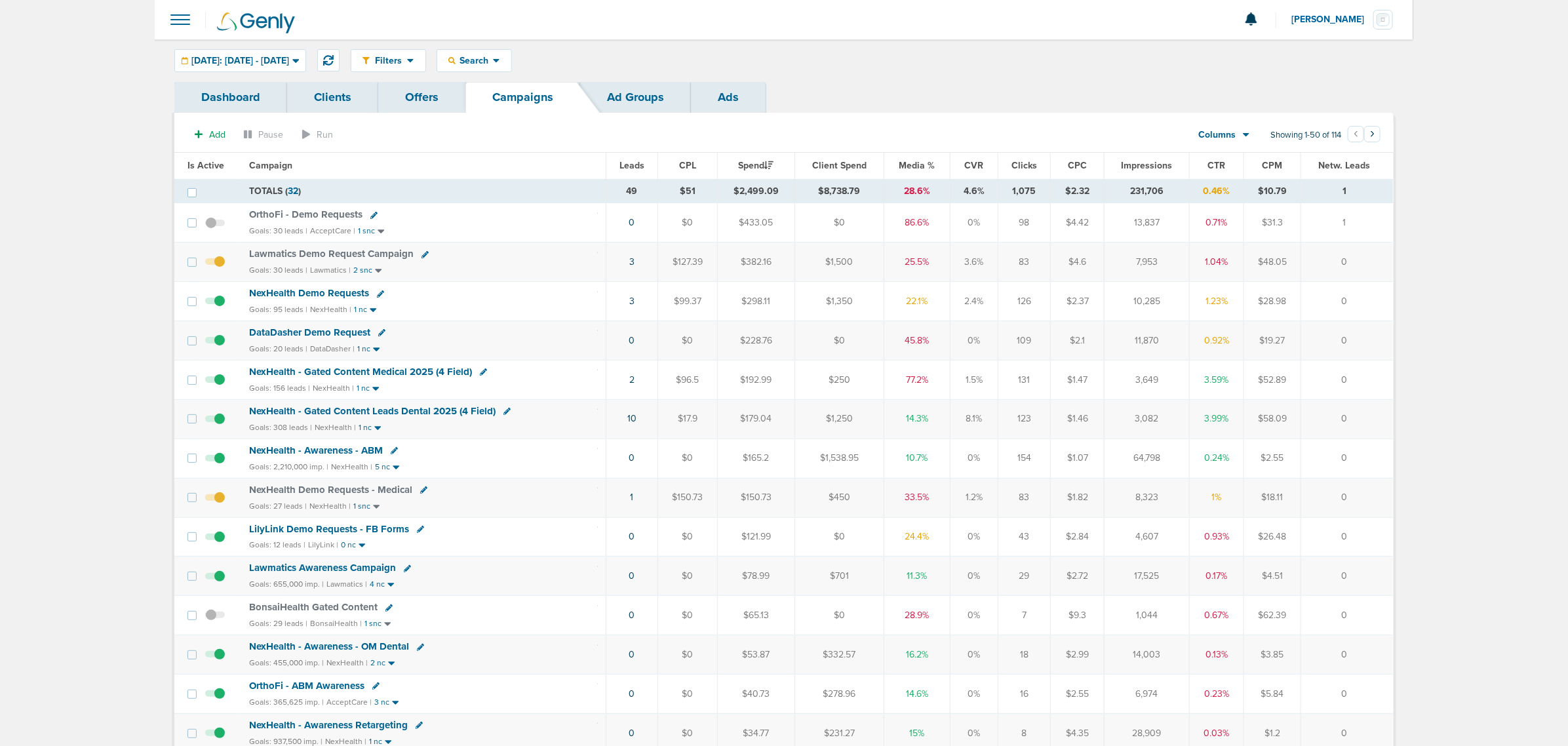
click at [923, 165] on span "Media %" at bounding box center [916, 165] width 36 height 11
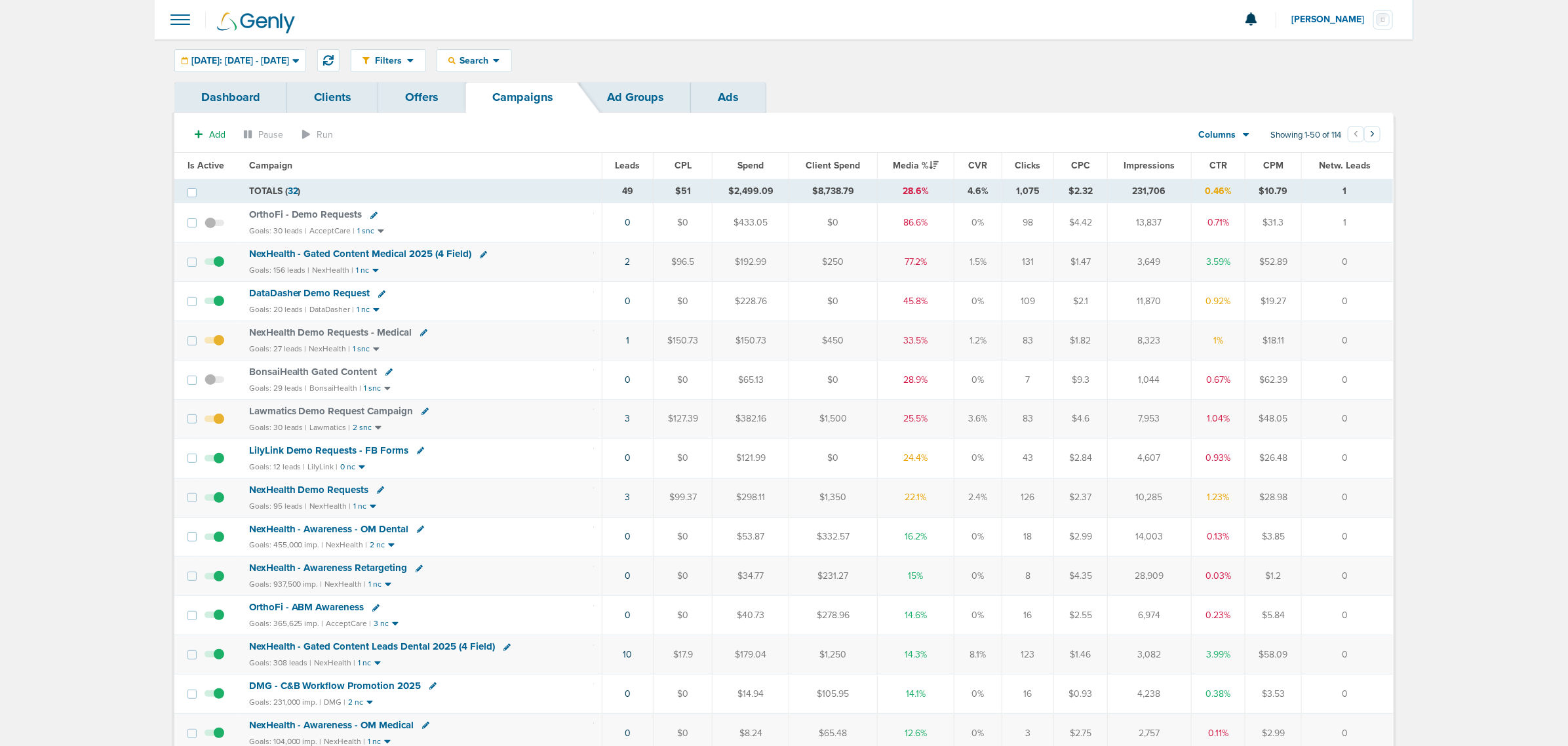
drag, startPoint x: 568, startPoint y: 513, endPoint x: 1381, endPoint y: 499, distance: 813.1
click at [1381, 499] on tr "NexHealth Demo Requests Goals: 95 leads | NexHealth | 1 nc 3 $99.37 $298.11 $1,…" at bounding box center [784, 497] width 1219 height 39
click at [1381, 499] on td "0" at bounding box center [1348, 497] width 92 height 39
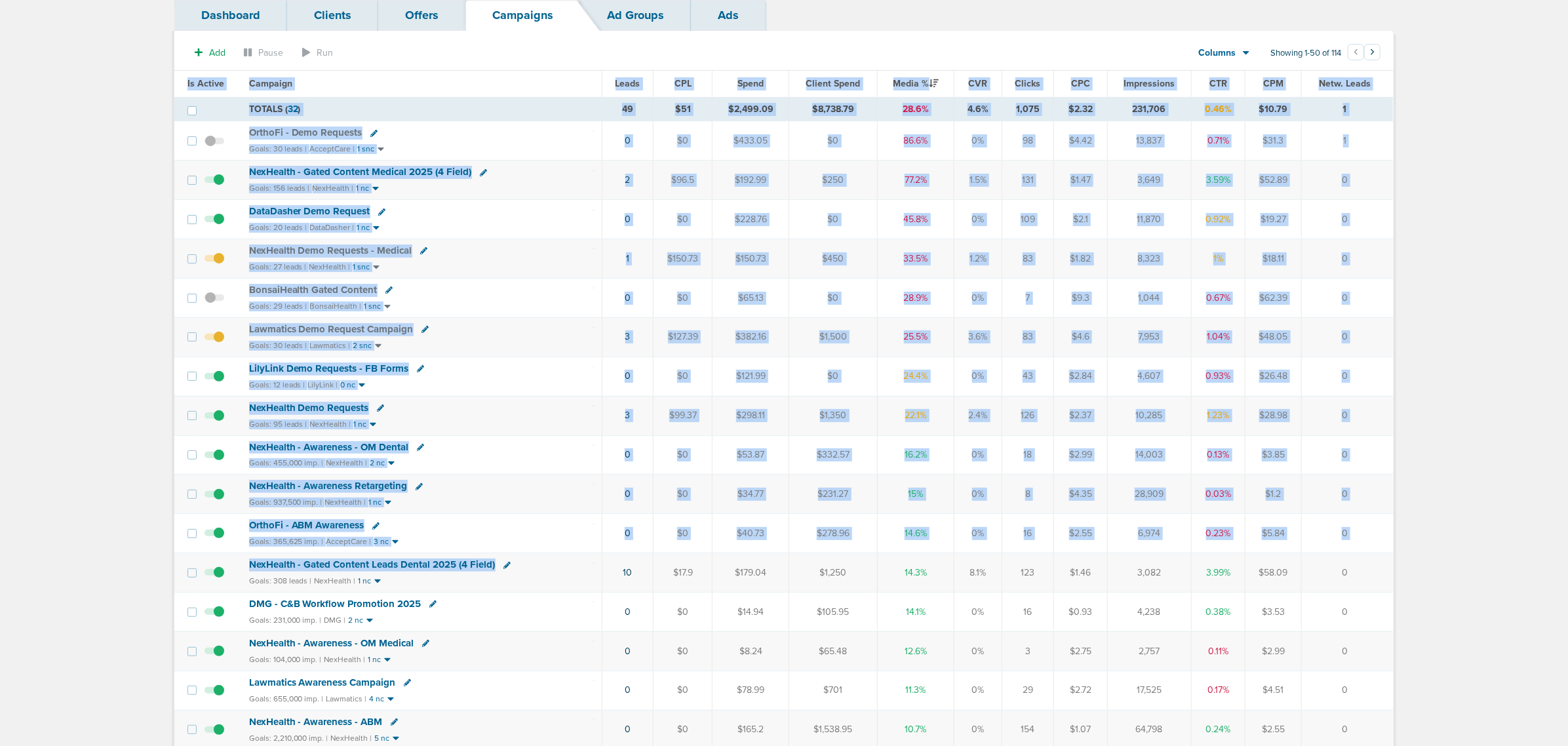
drag, startPoint x: 585, startPoint y: 575, endPoint x: 1439, endPoint y: 573, distance: 854.0
click at [1370, 579] on td "0" at bounding box center [1348, 573] width 92 height 39
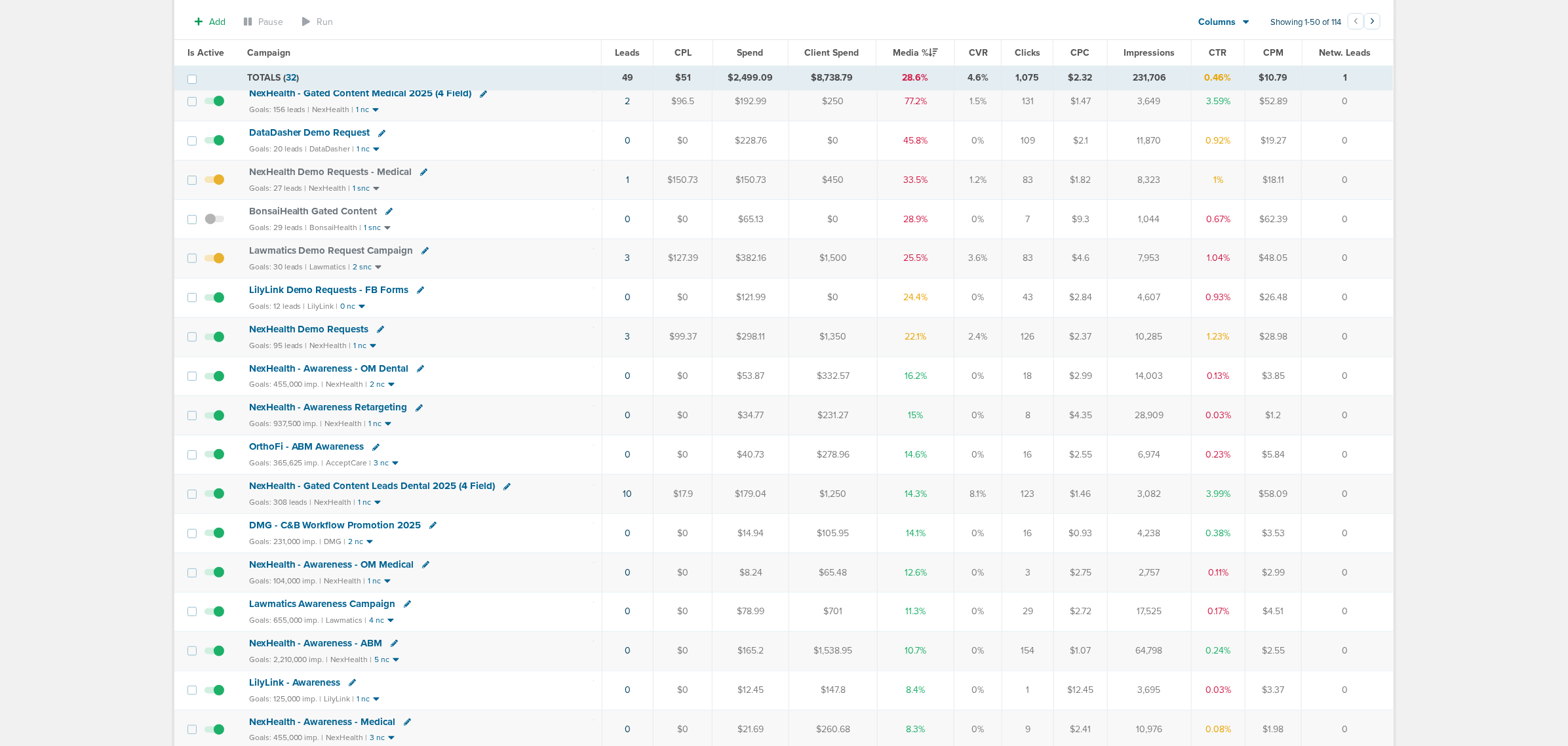
scroll to position [0, 0]
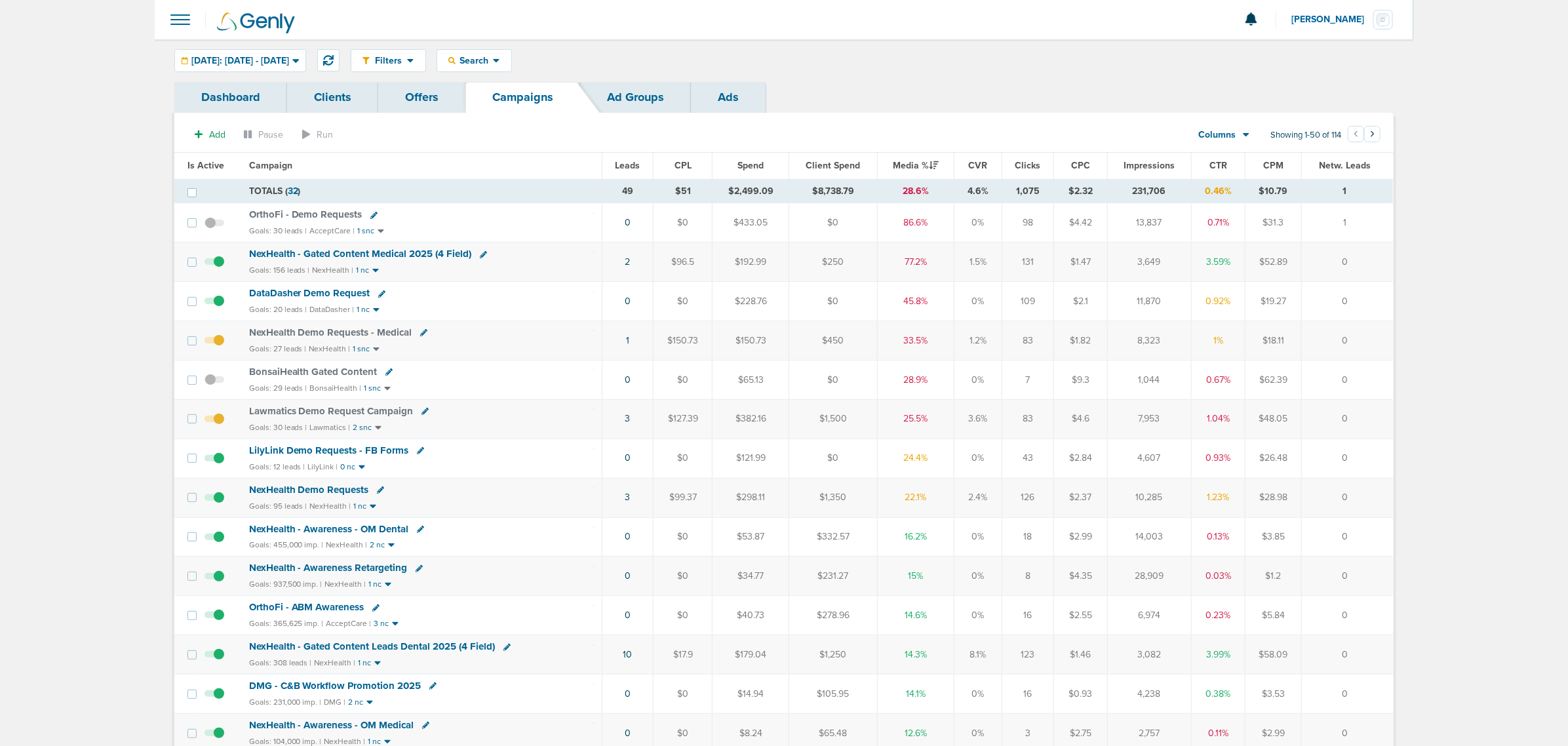
click at [326, 255] on span "NexHealth - Gated Content Medical 2025 (4 Field)" at bounding box center [360, 254] width 223 height 12
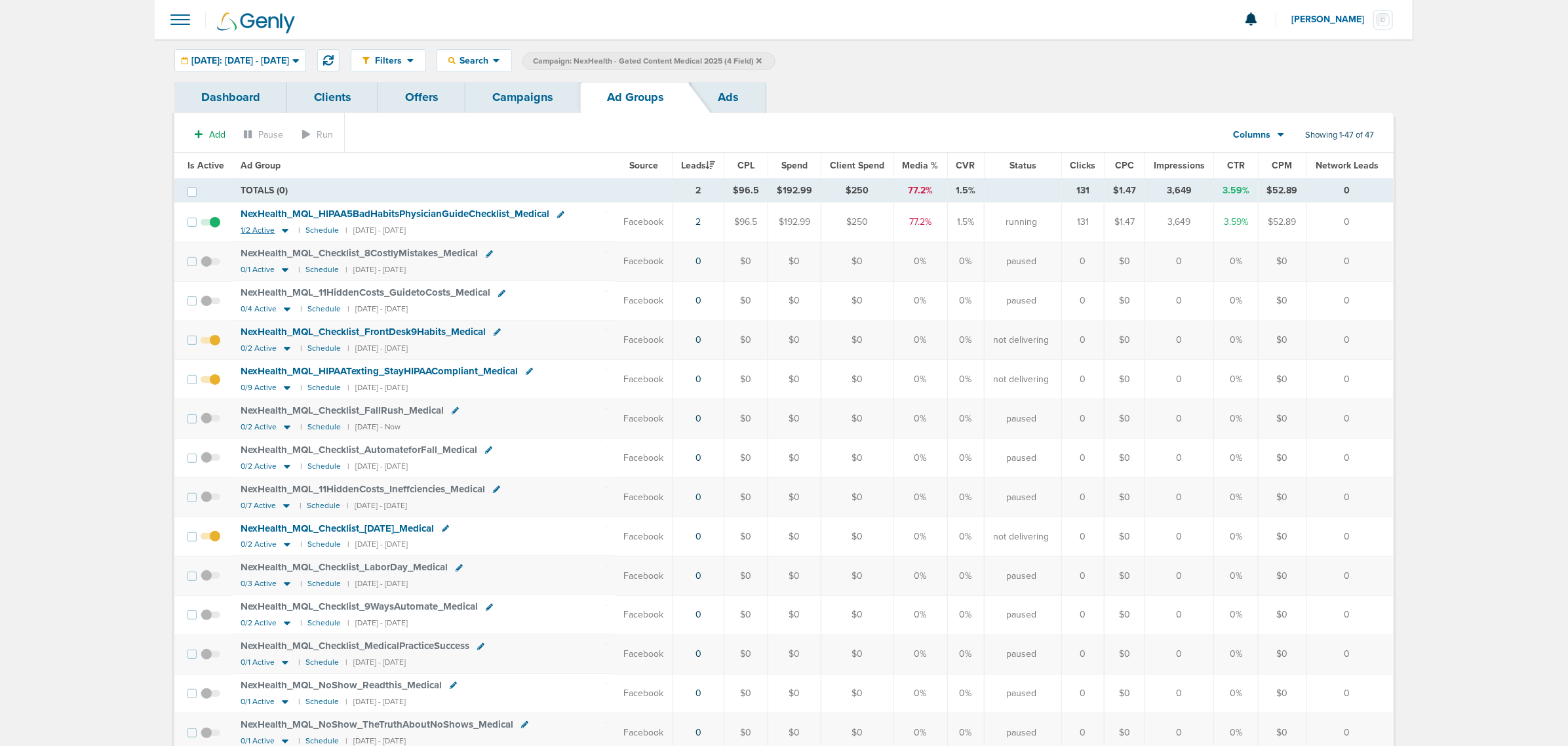
click at [282, 230] on icon at bounding box center [285, 230] width 13 height 11
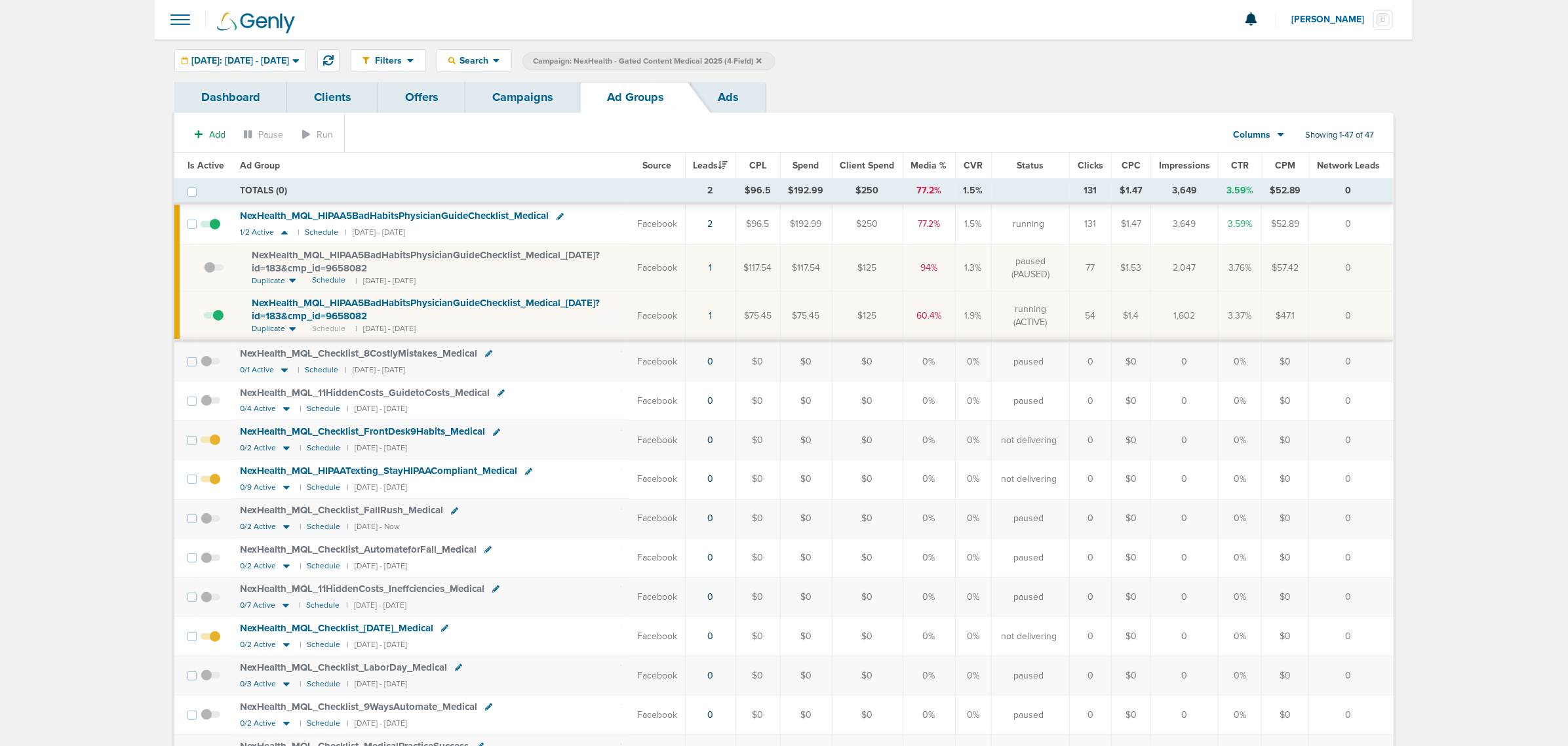
click at [533, 87] on link "Campaigns" at bounding box center [523, 97] width 115 height 31
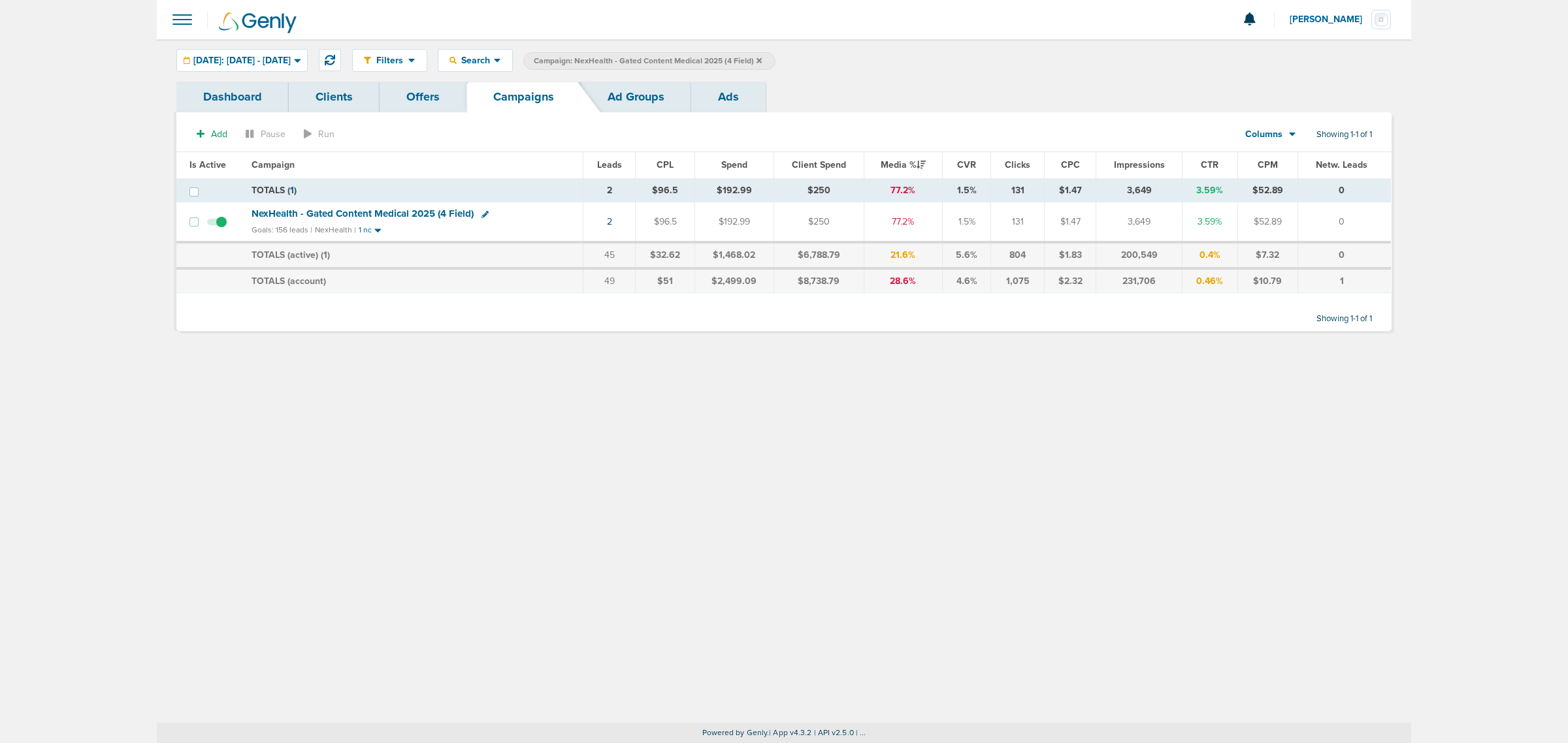
click at [775, 61] on label "Campaign: NexHealth - Gated Content Medical 2025 (4 Field)" at bounding box center [649, 61] width 252 height 18
click at [762, 62] on icon at bounding box center [759, 61] width 6 height 8
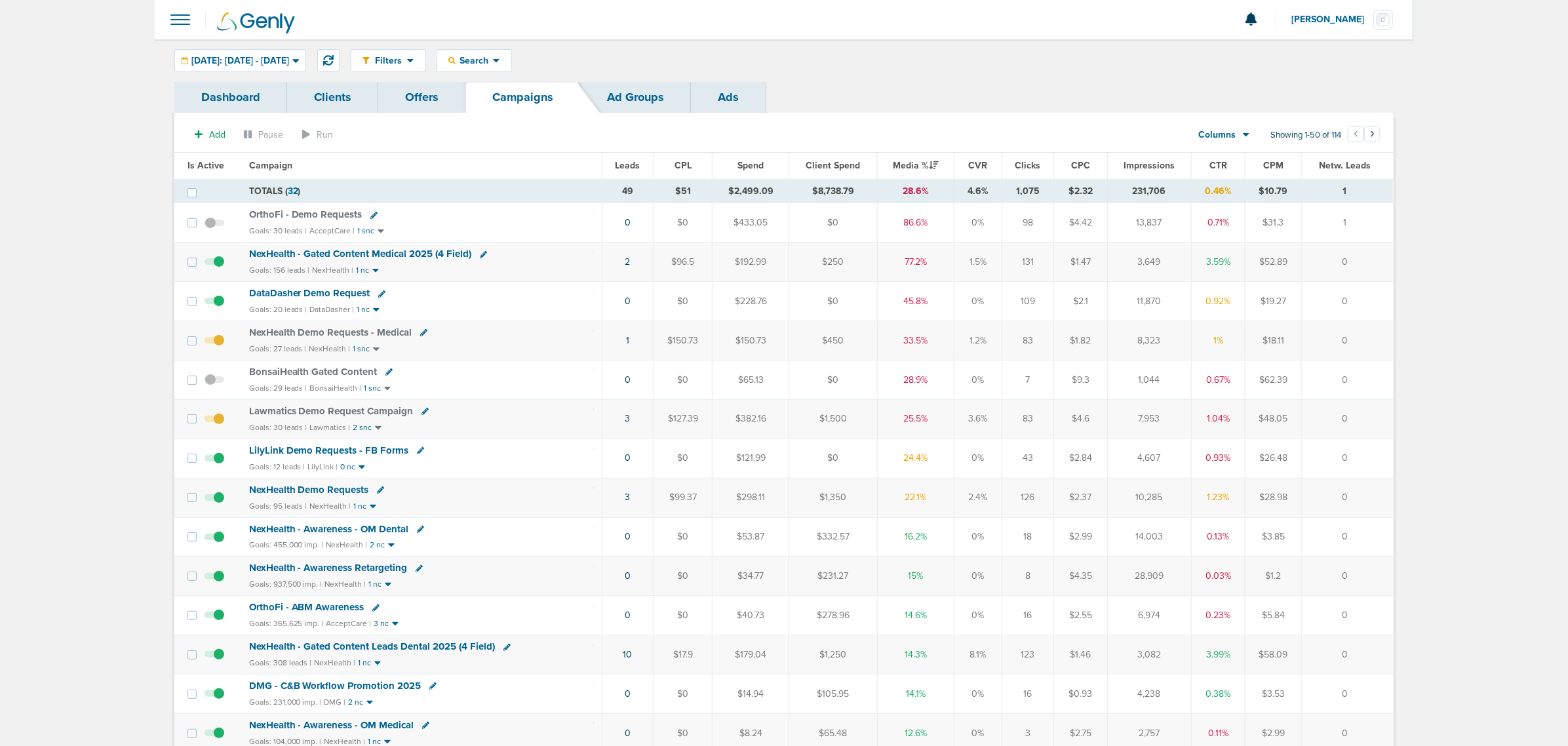
click at [548, 267] on div "Goals: 156 leads | NexHealth | 1 nc" at bounding box center [422, 271] width 345 height 11
click at [316, 414] on span "Lawmatics Demo Request Campaign" at bounding box center [331, 411] width 165 height 12
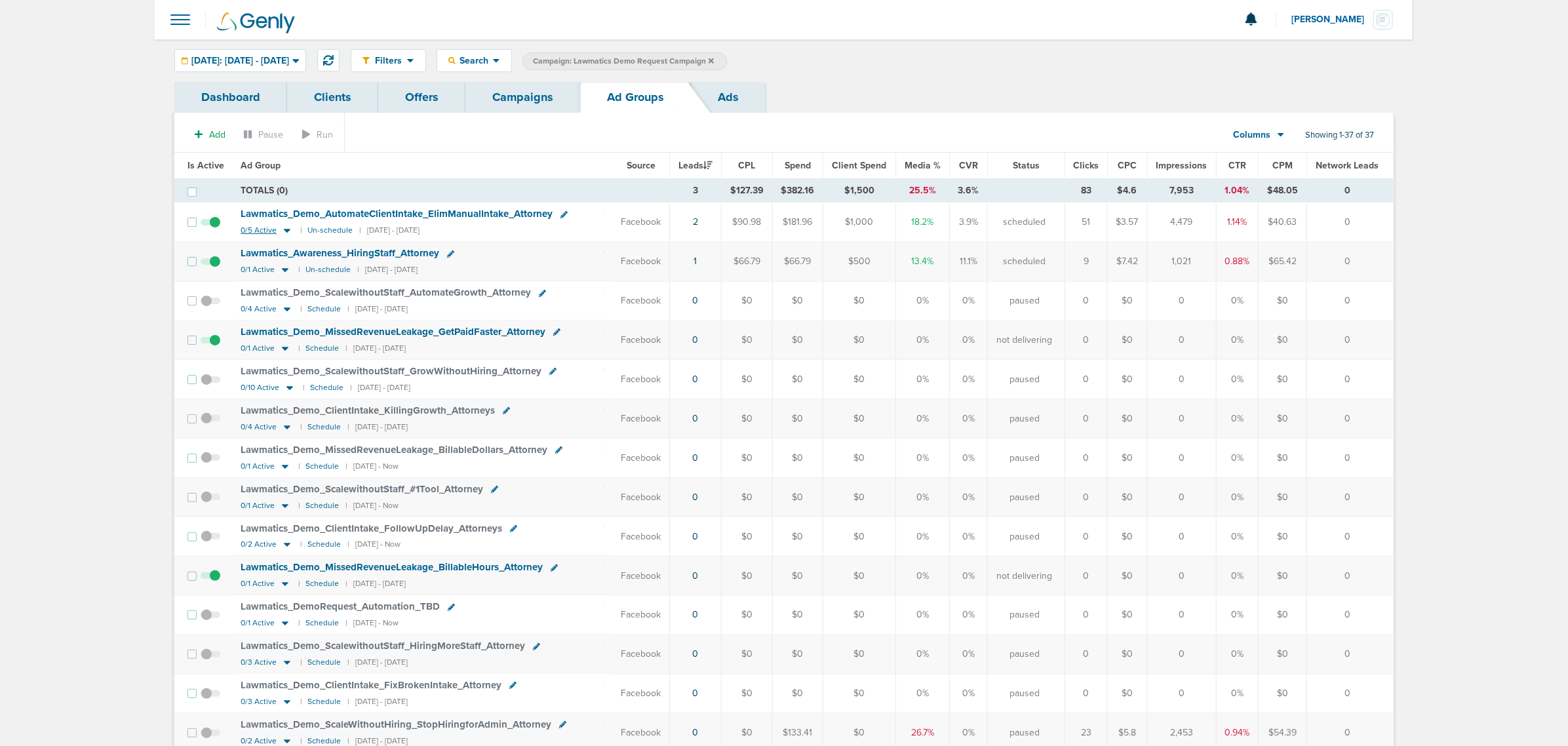
click at [284, 233] on icon at bounding box center [287, 231] width 6 height 4
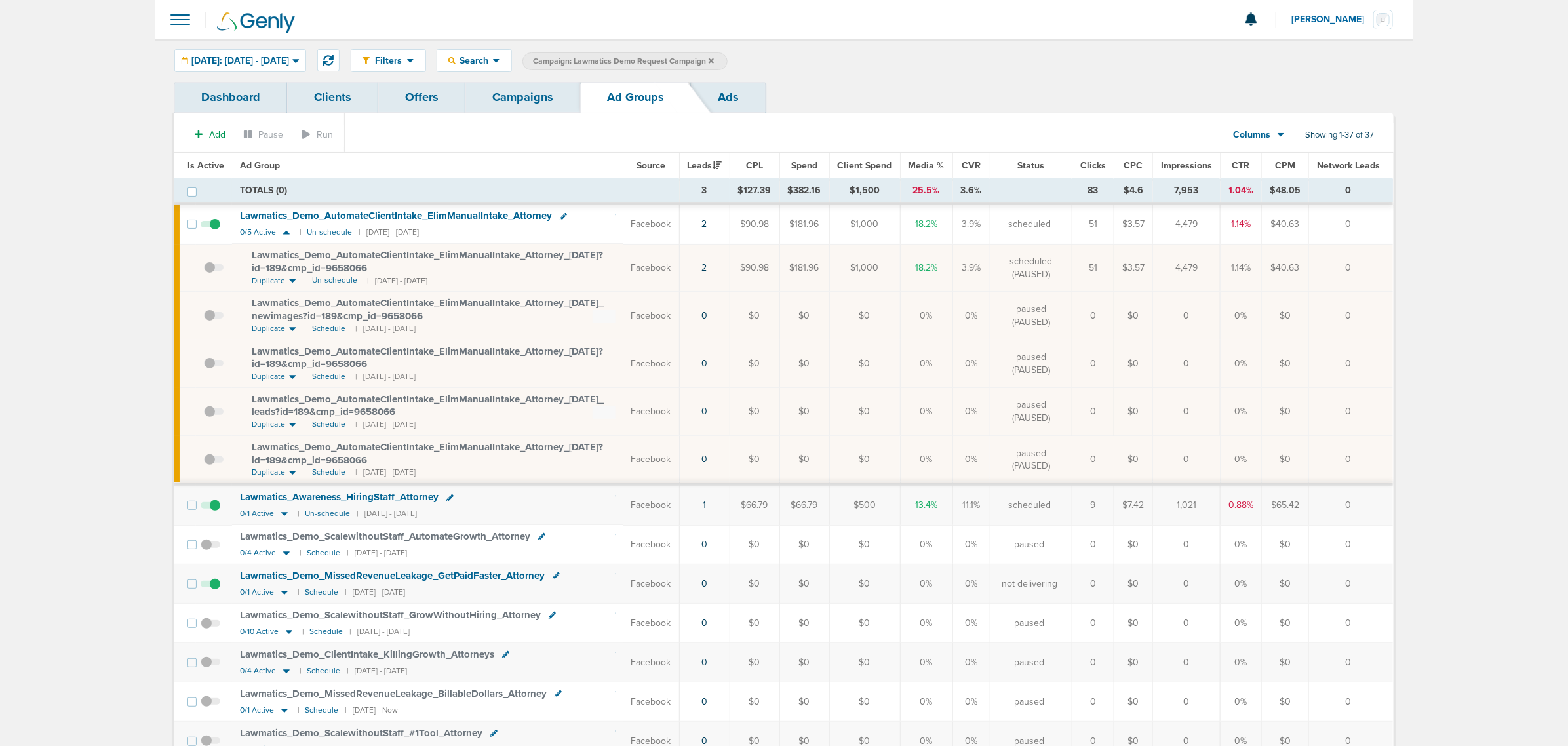
click at [540, 94] on link "Campaigns" at bounding box center [523, 97] width 115 height 31
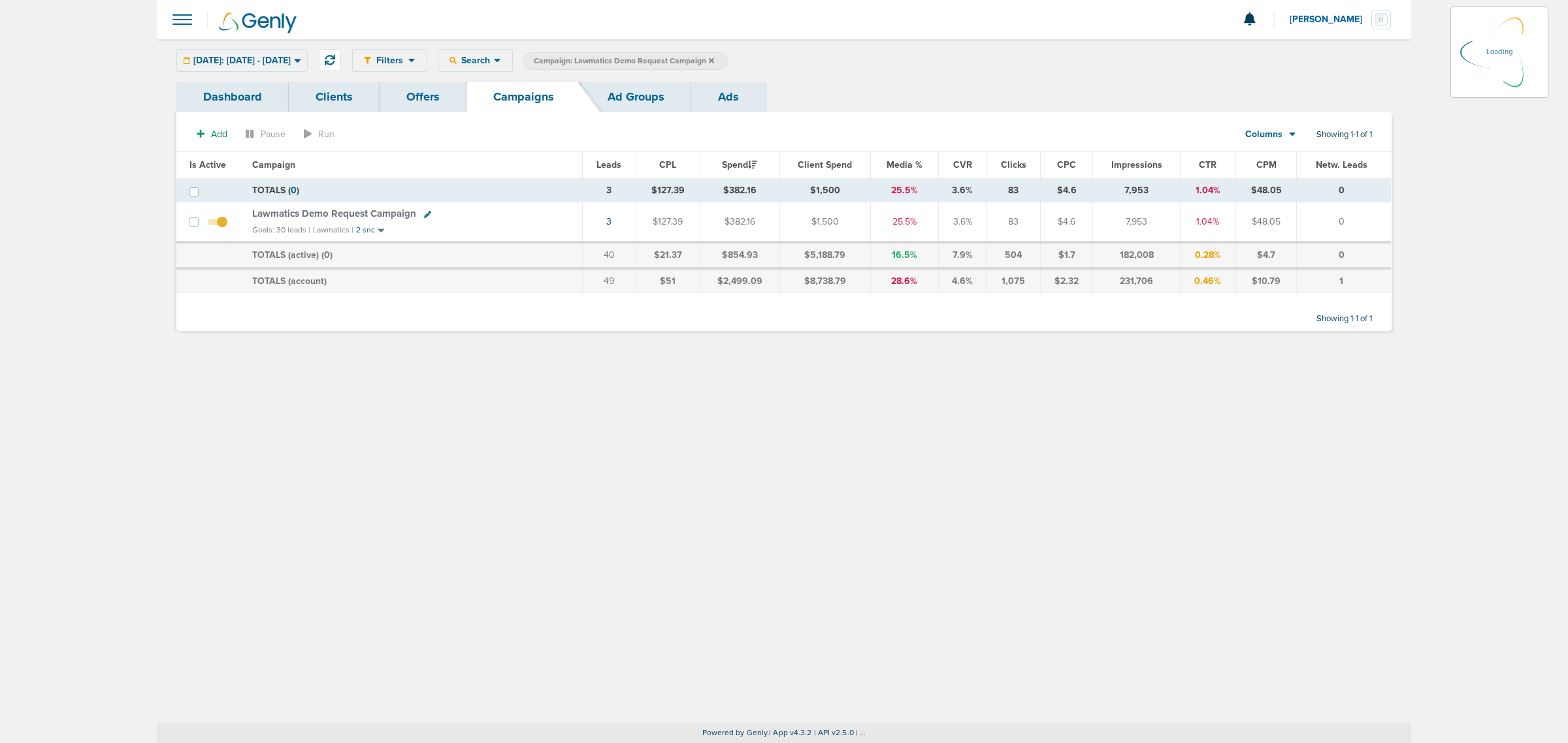
click at [714, 62] on icon at bounding box center [711, 61] width 6 height 8
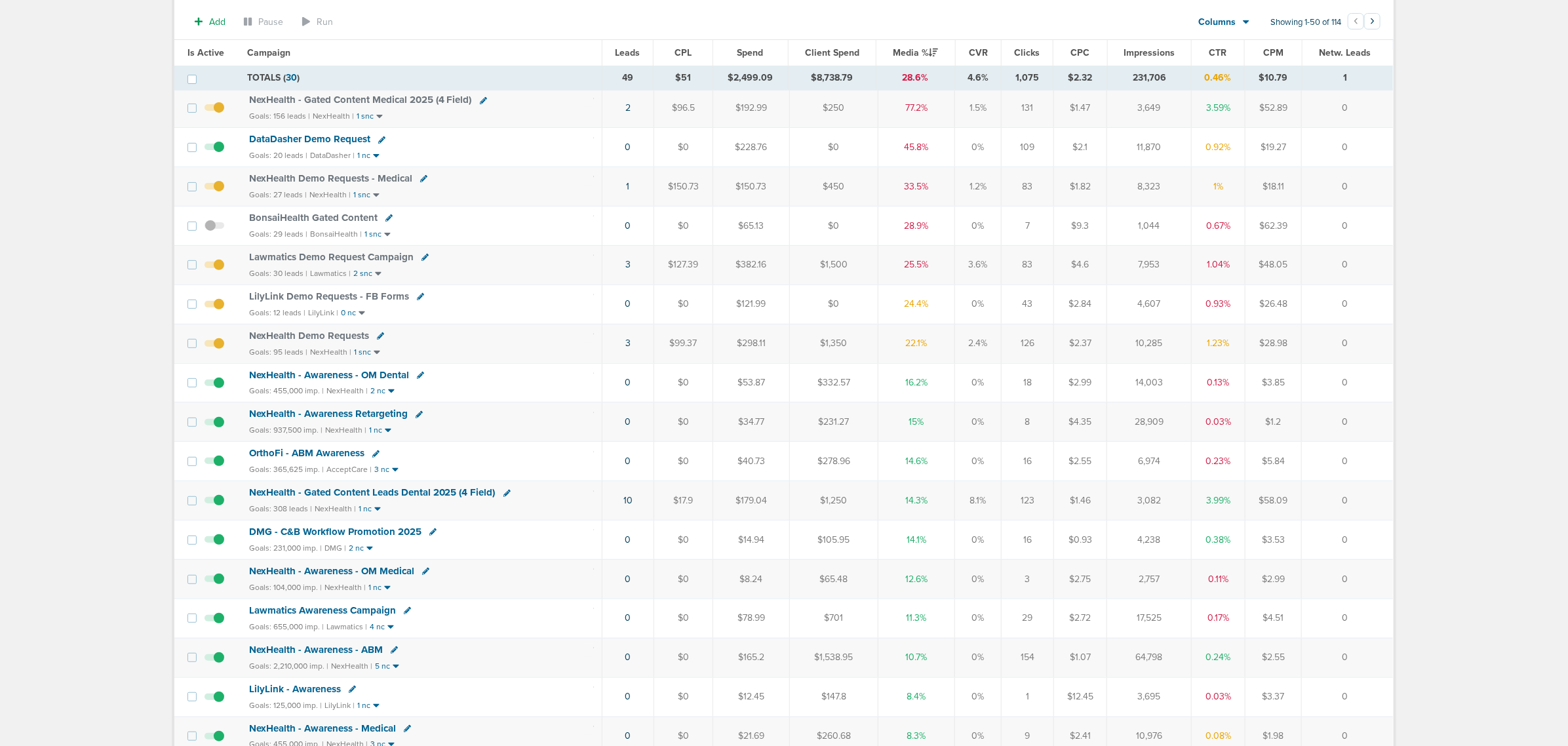
scroll to position [164, 0]
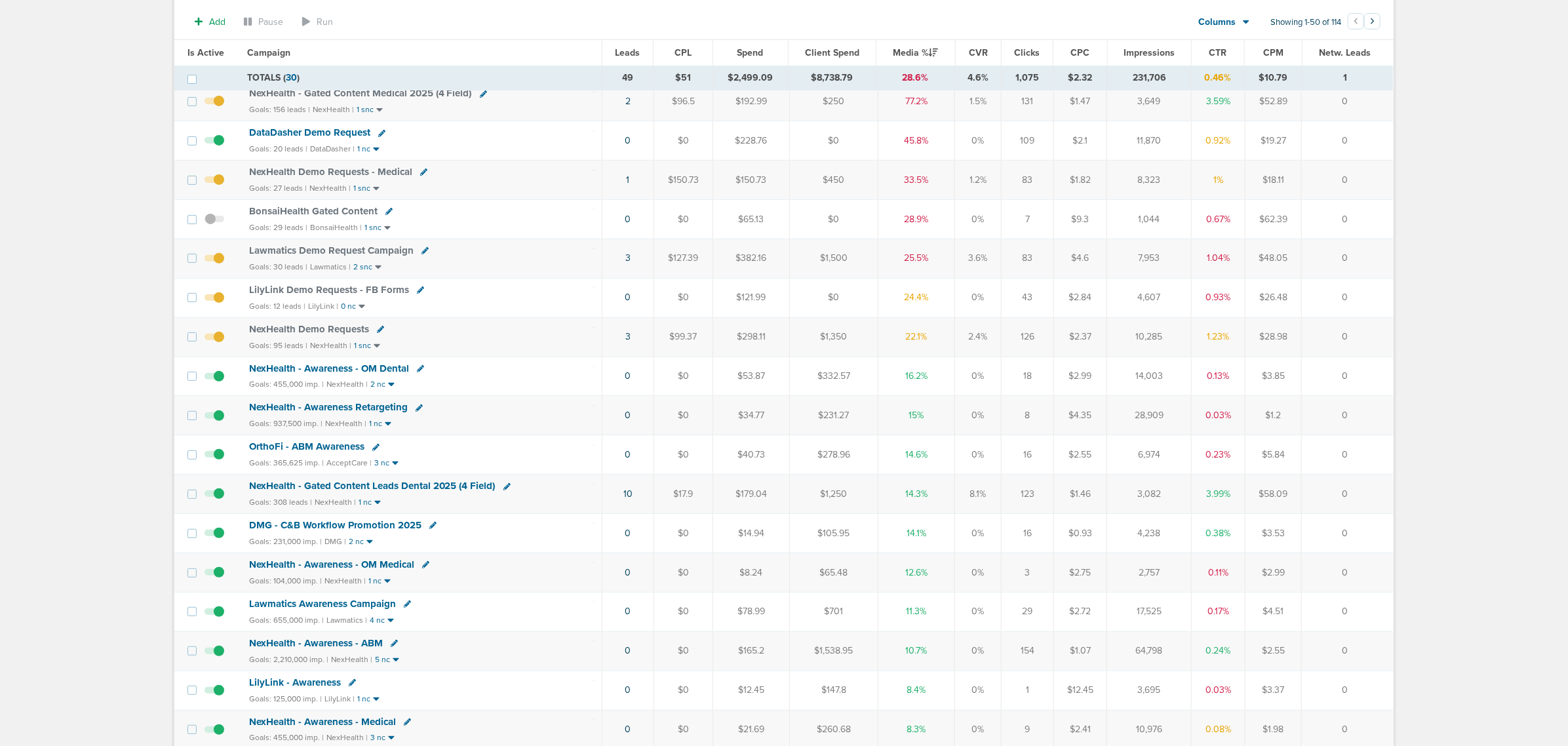
drag, startPoint x: 601, startPoint y: 503, endPoint x: 1354, endPoint y: 491, distance: 753.1
click at [1354, 491] on tr "NexHealth - Gated Content Leads Dental 2025 (4 Field) Goals: 308 leads | NexHea…" at bounding box center [784, 494] width 1219 height 39
click at [1355, 497] on td "0" at bounding box center [1348, 494] width 92 height 39
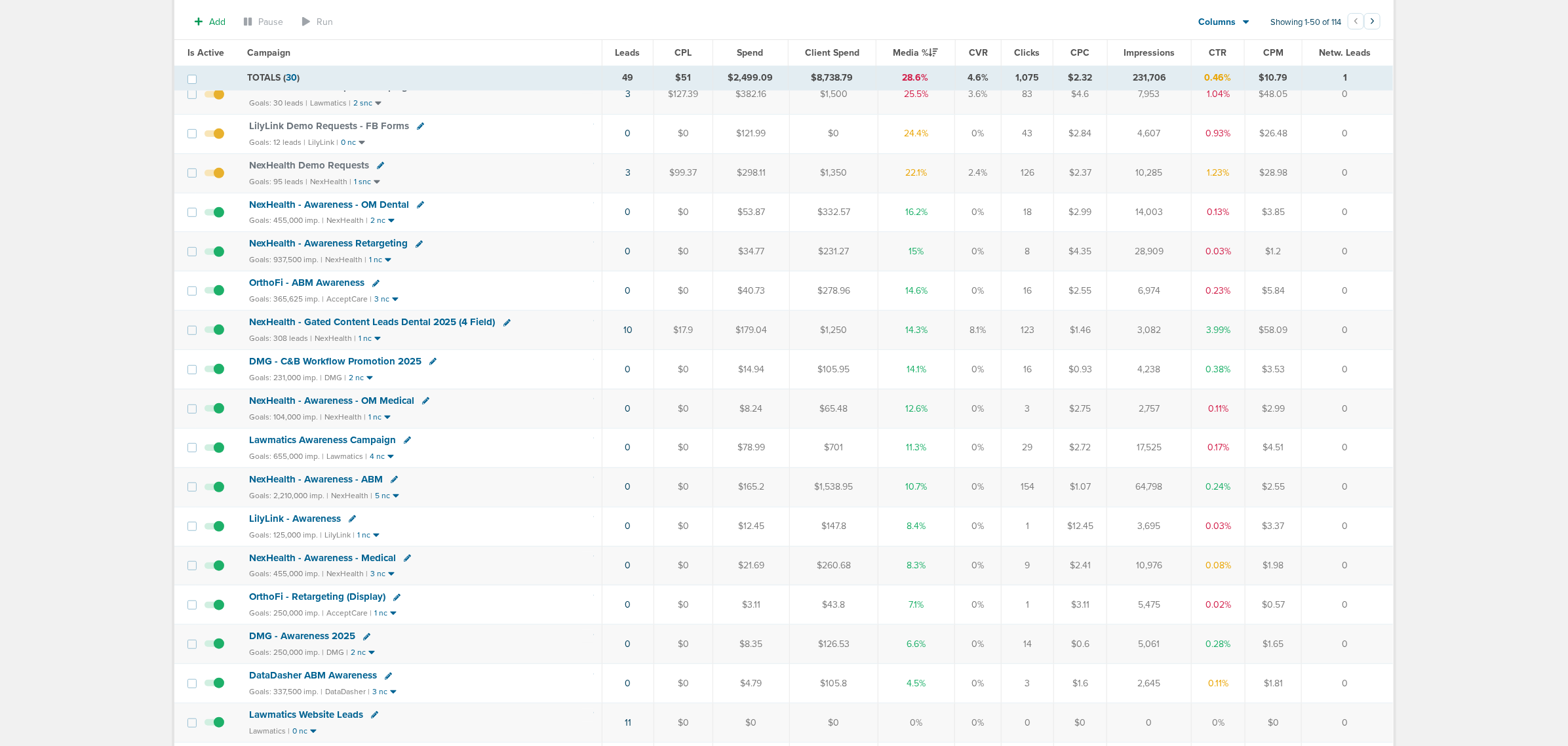
scroll to position [410, 0]
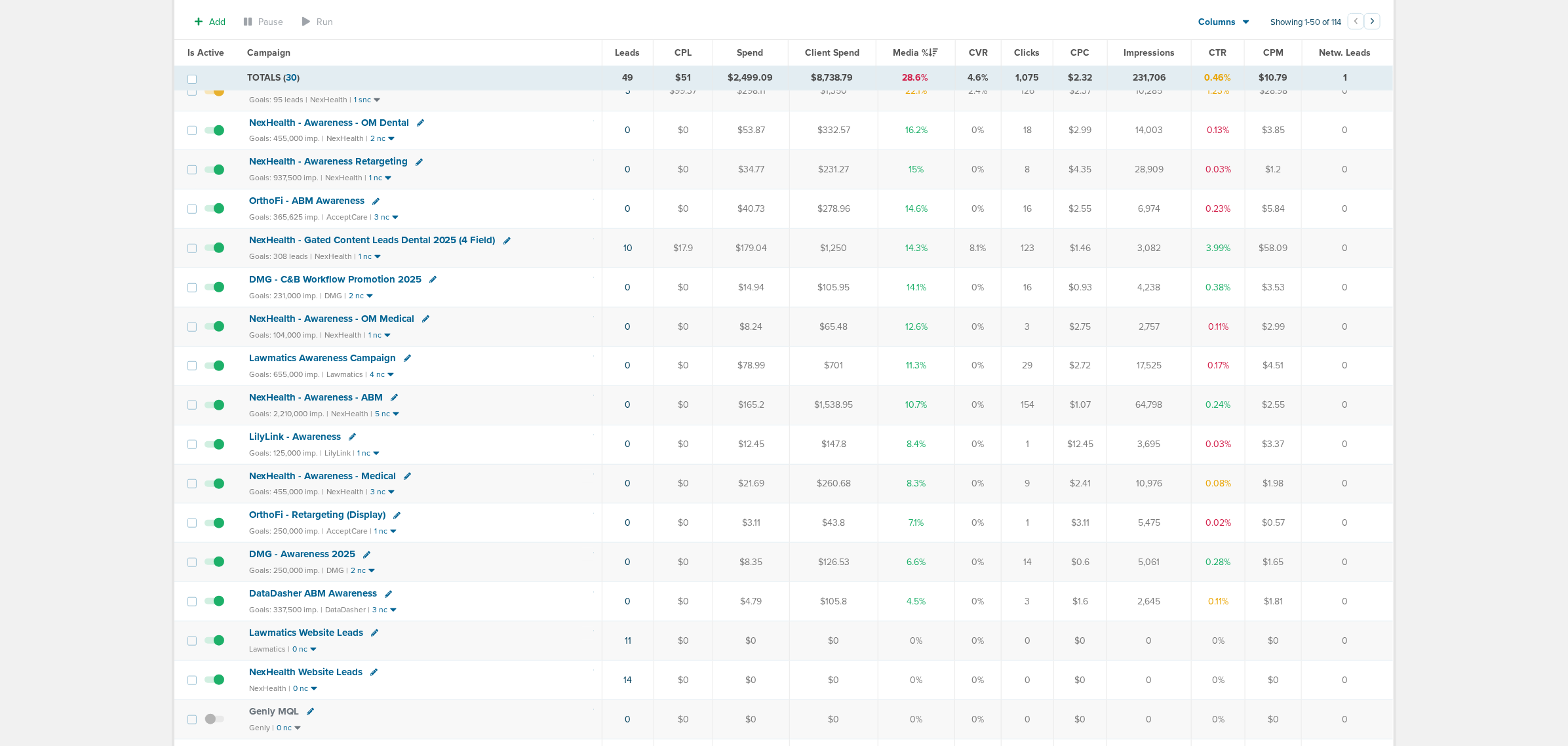
click at [407, 243] on span "NexHealth - Gated Content Leads Dental 2025 (4 Field)" at bounding box center [372, 240] width 246 height 12
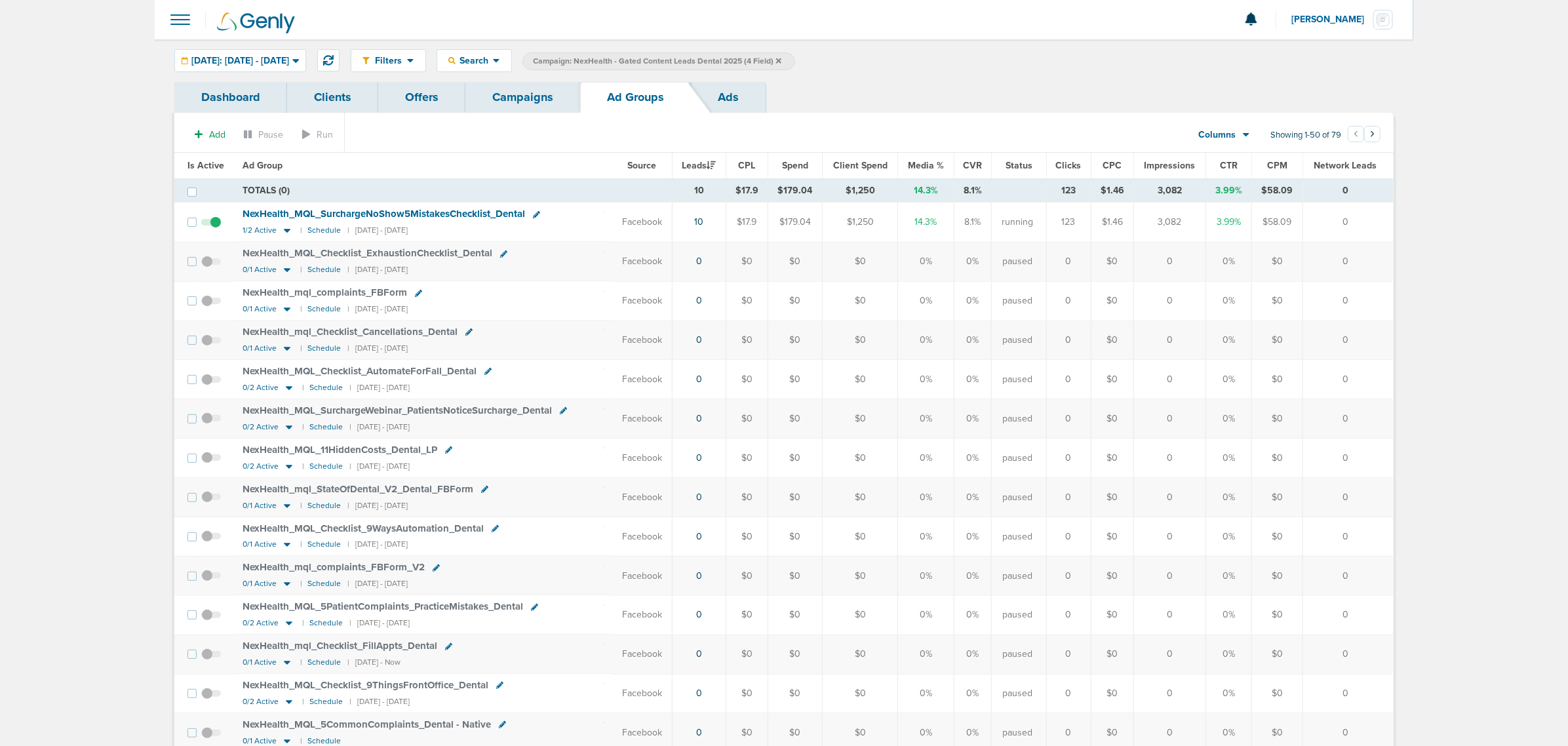
click at [374, 210] on span "NexHealth_ MQL_ SurchargeNoShow5MistakesChecklist_ Dental" at bounding box center [384, 214] width 283 height 12
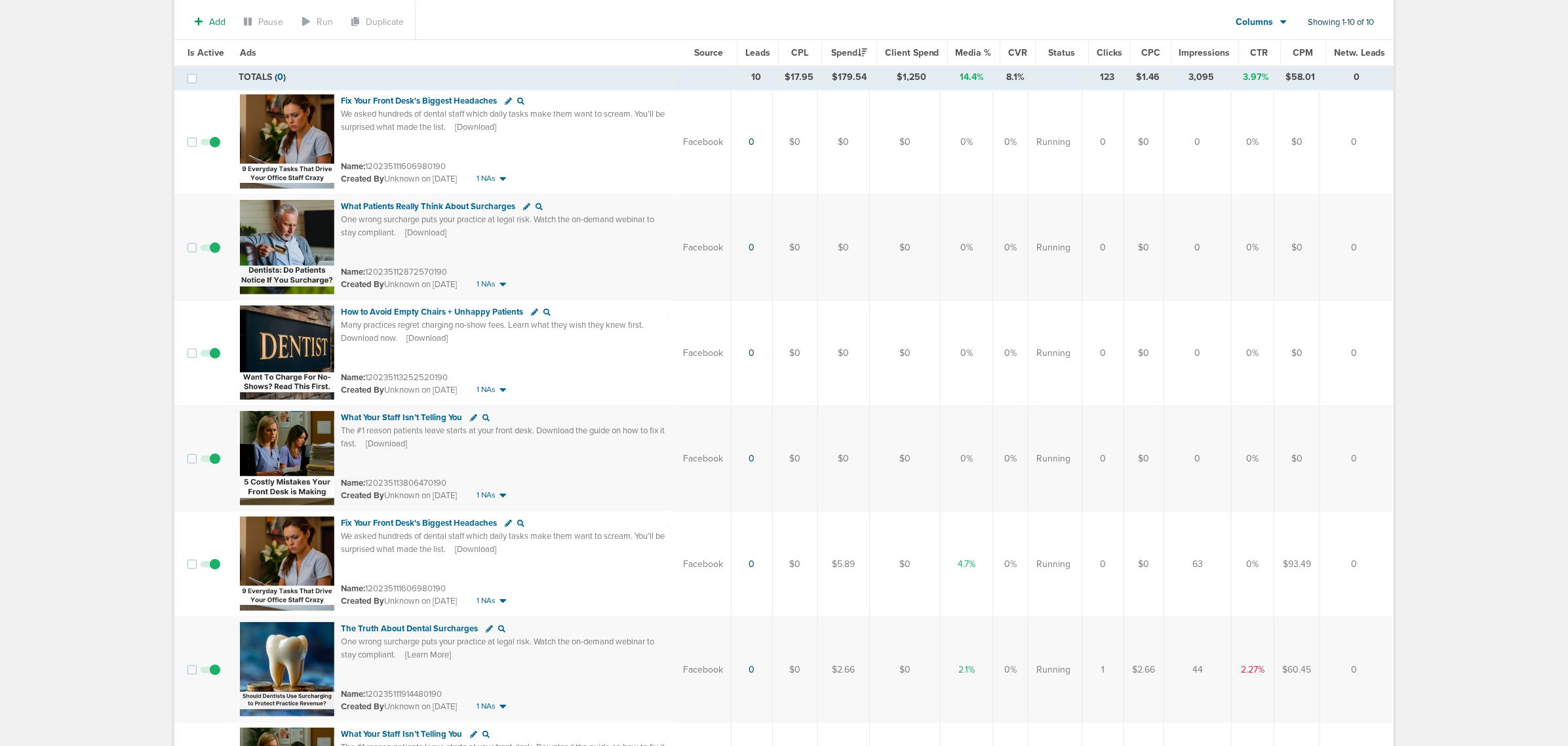
scroll to position [578, 0]
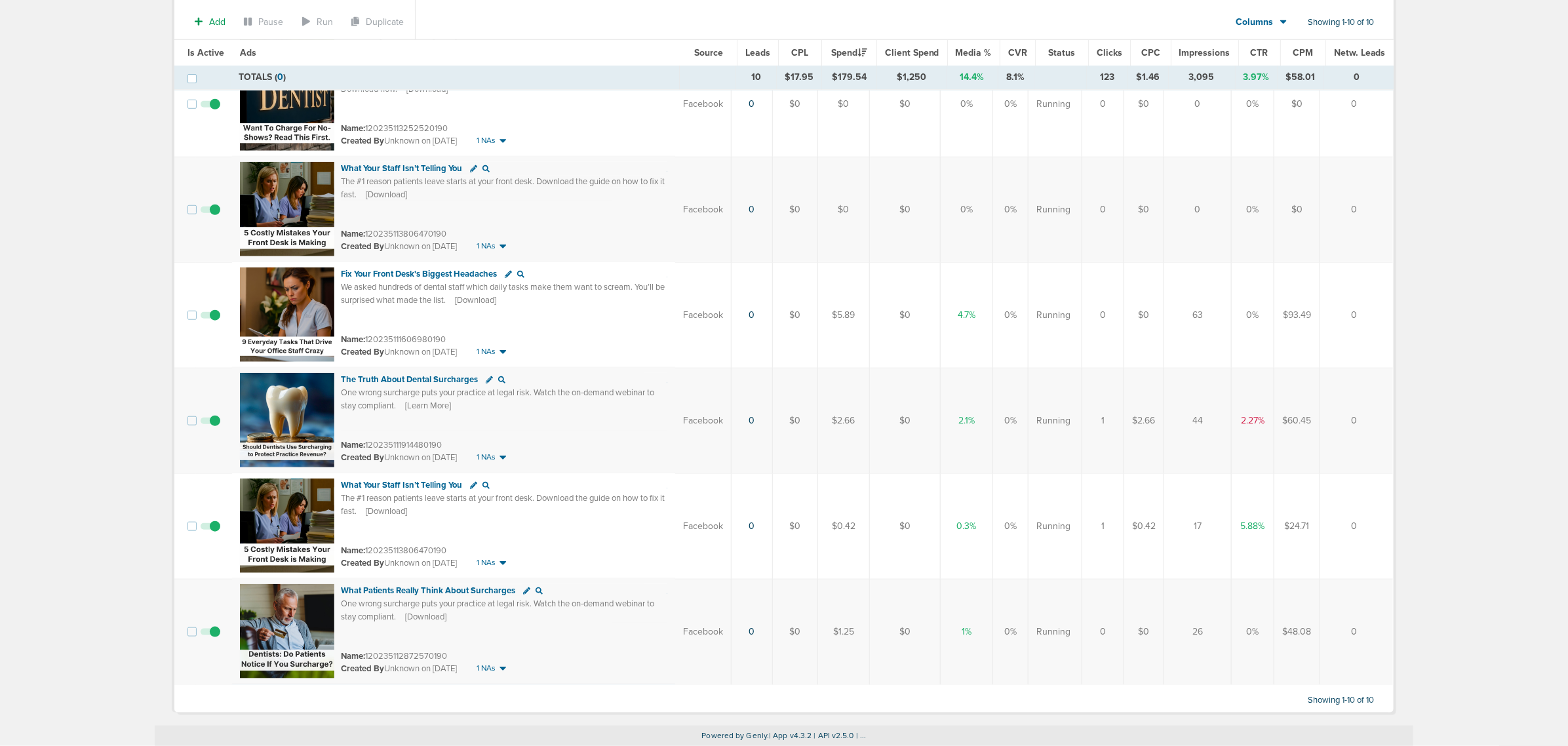
drag, startPoint x: 695, startPoint y: 528, endPoint x: 1300, endPoint y: 515, distance: 605.1
click at [1300, 515] on tr "What Your Staff Isn’t Telling You The #1 reason patients leave starts at your f…" at bounding box center [784, 526] width 1219 height 105
drag, startPoint x: 1300, startPoint y: 515, endPoint x: 1191, endPoint y: 503, distance: 109.7
click at [1299, 513] on td "$24.71" at bounding box center [1297, 526] width 46 height 105
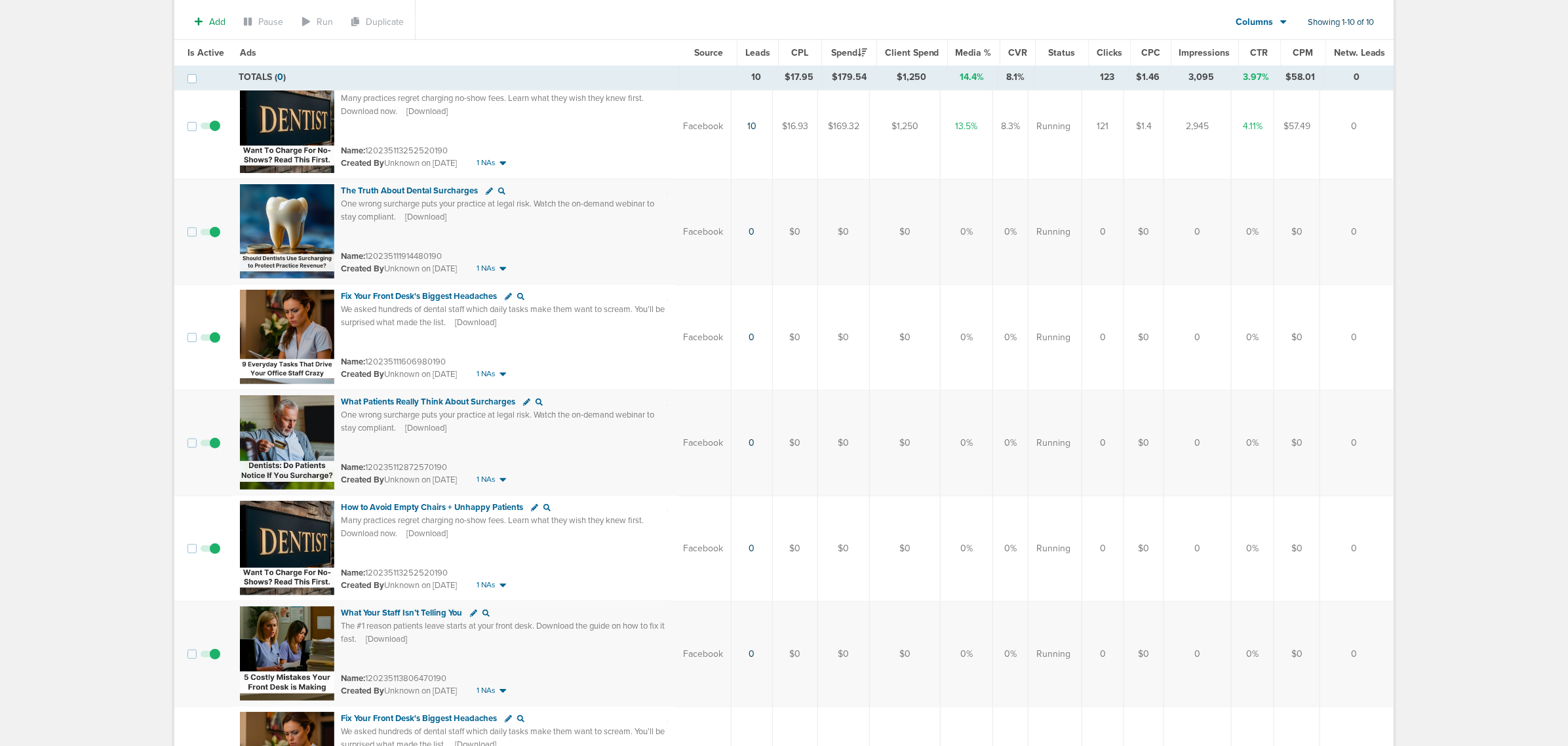
scroll to position [5, 0]
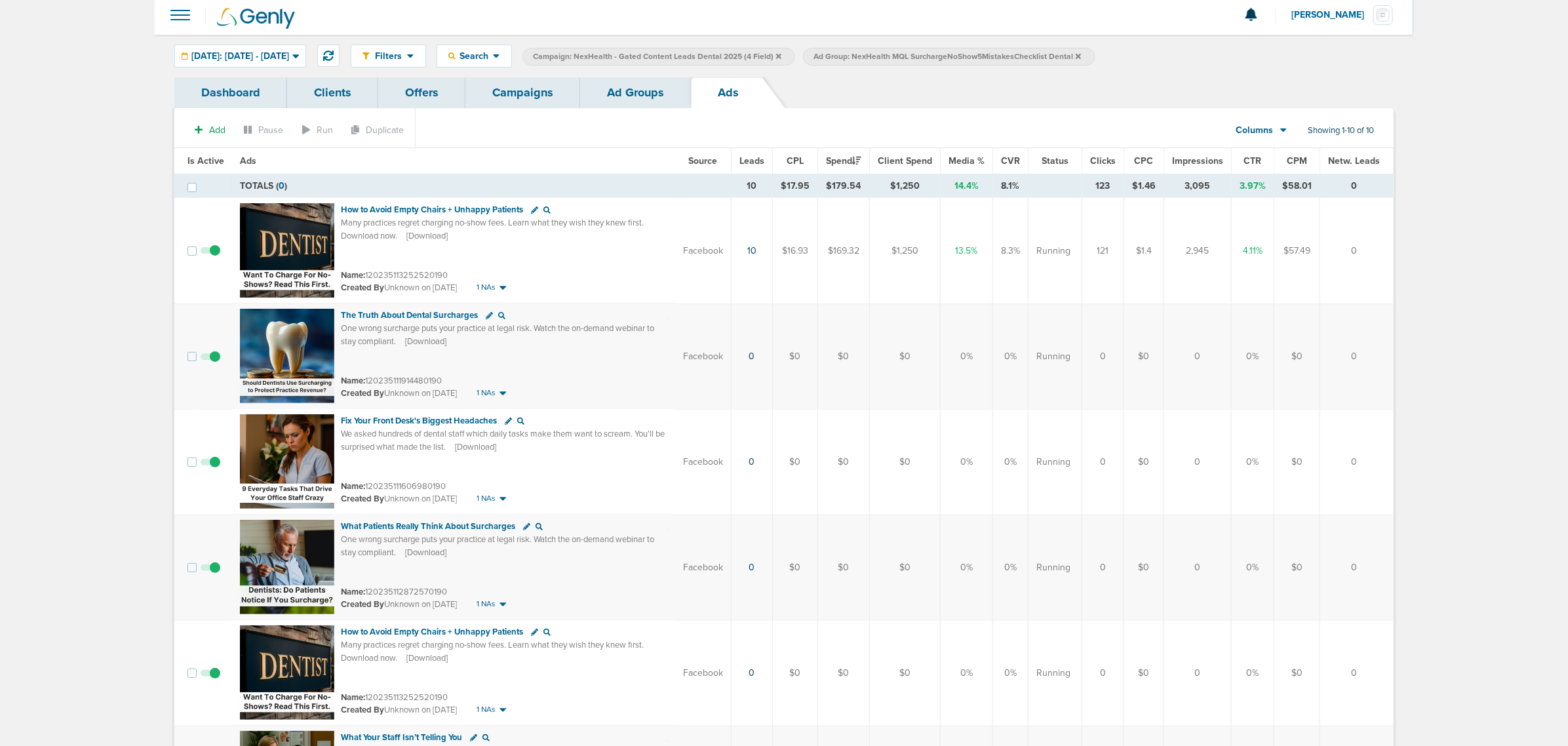
click at [625, 85] on link "Ad Groups" at bounding box center [636, 92] width 111 height 31
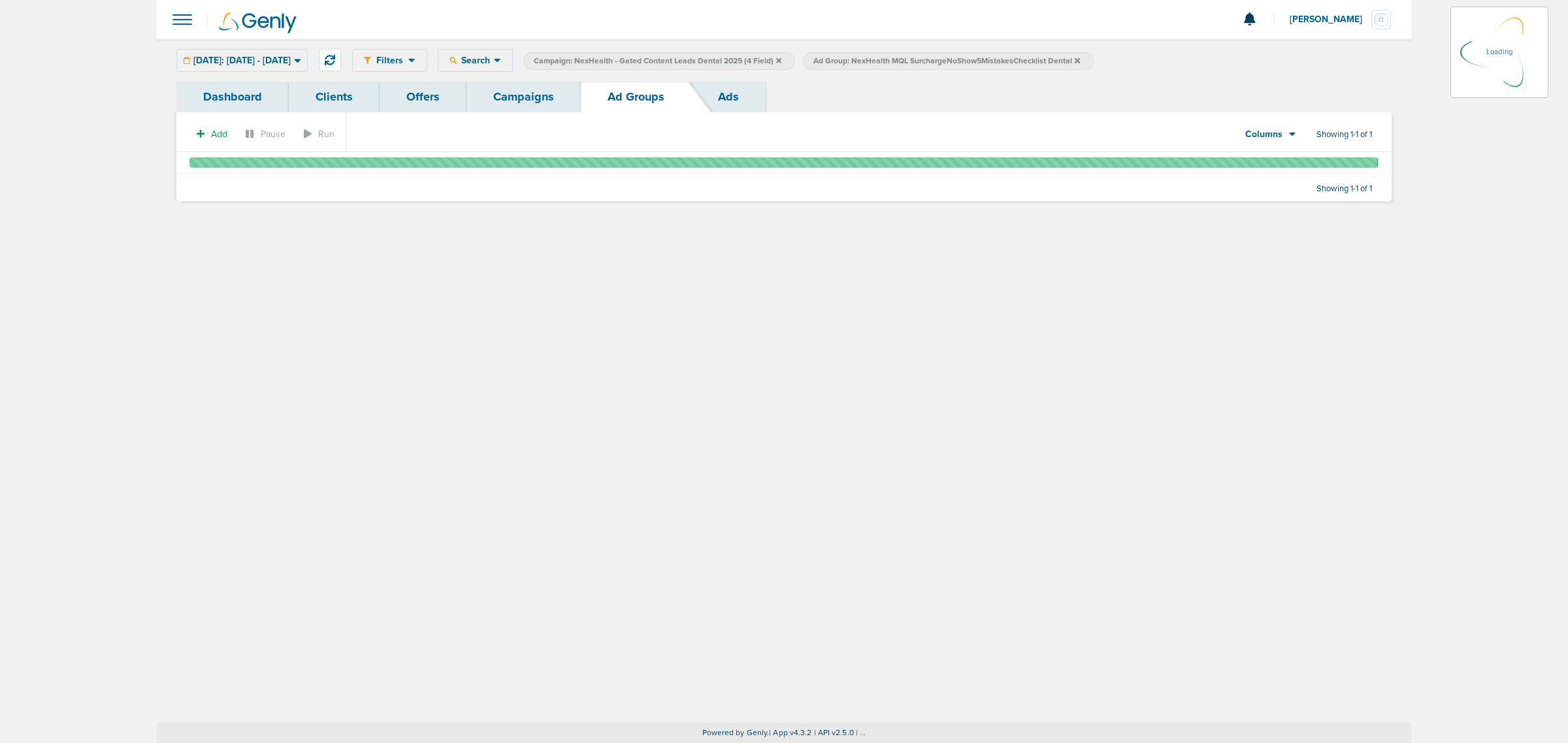
click at [524, 85] on link "Campaigns" at bounding box center [523, 97] width 114 height 30
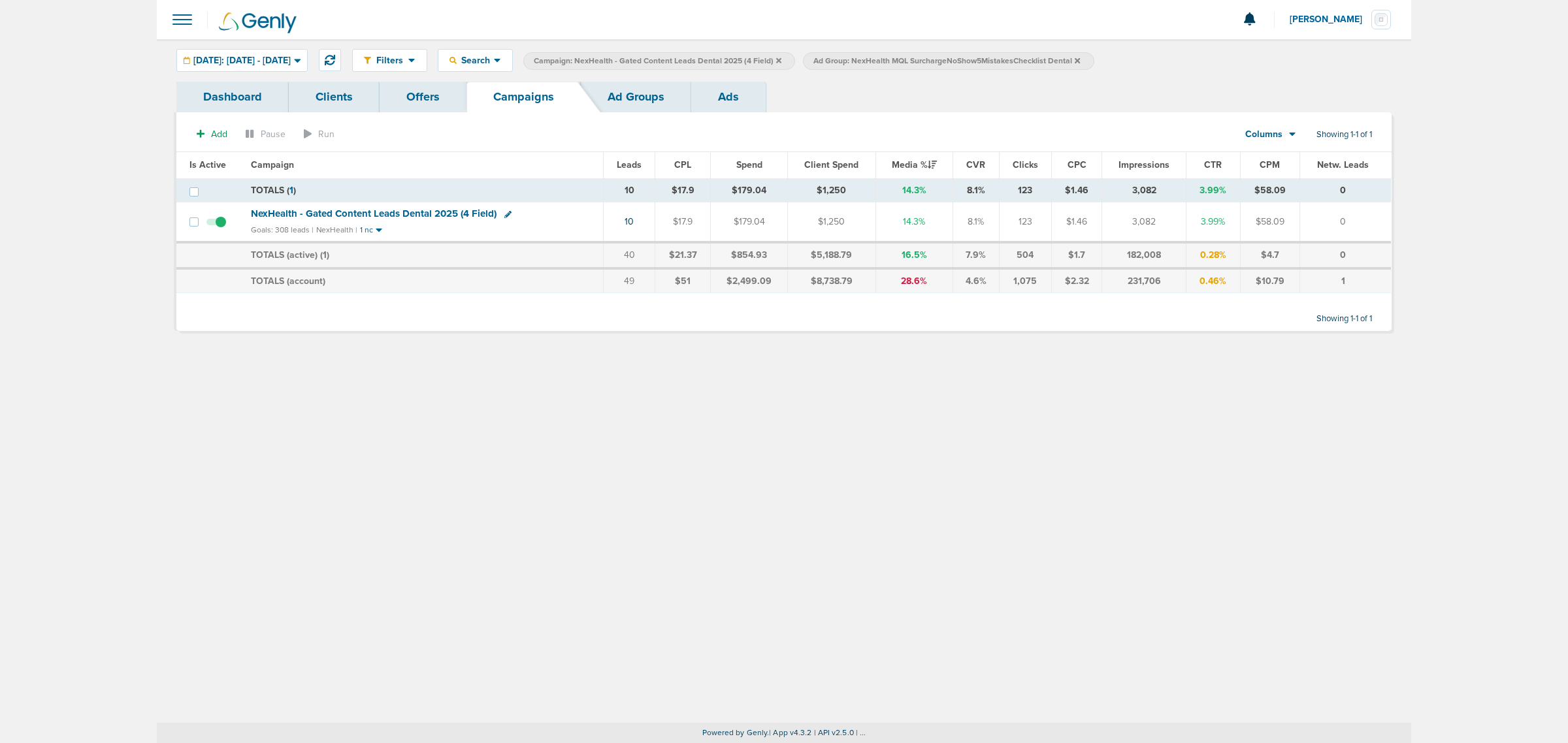
click at [1080, 58] on icon at bounding box center [1077, 60] width 6 height 6
click at [782, 59] on icon at bounding box center [778, 61] width 6 height 8
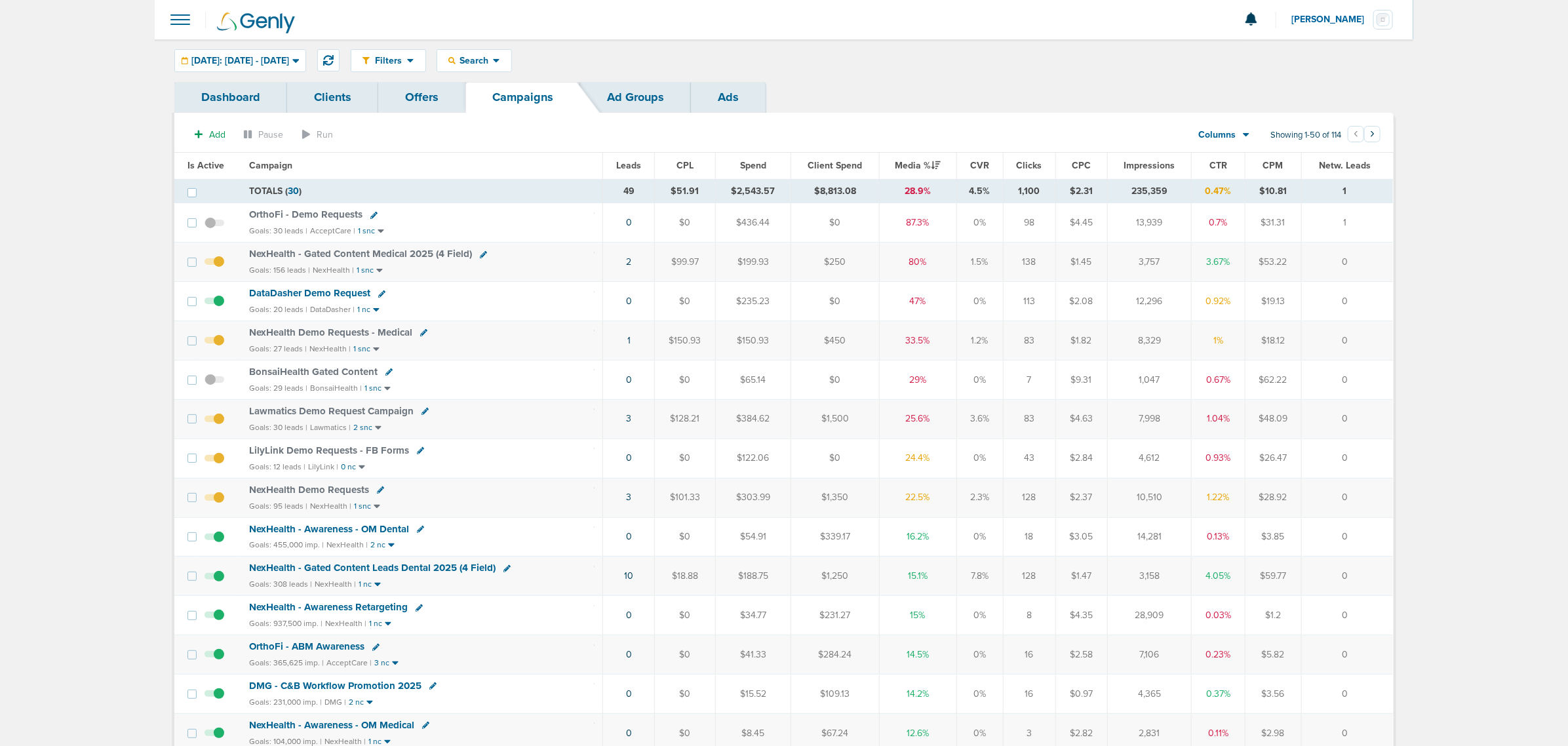
click at [450, 296] on div "DataDasher Demo Request" at bounding box center [422, 294] width 346 height 13
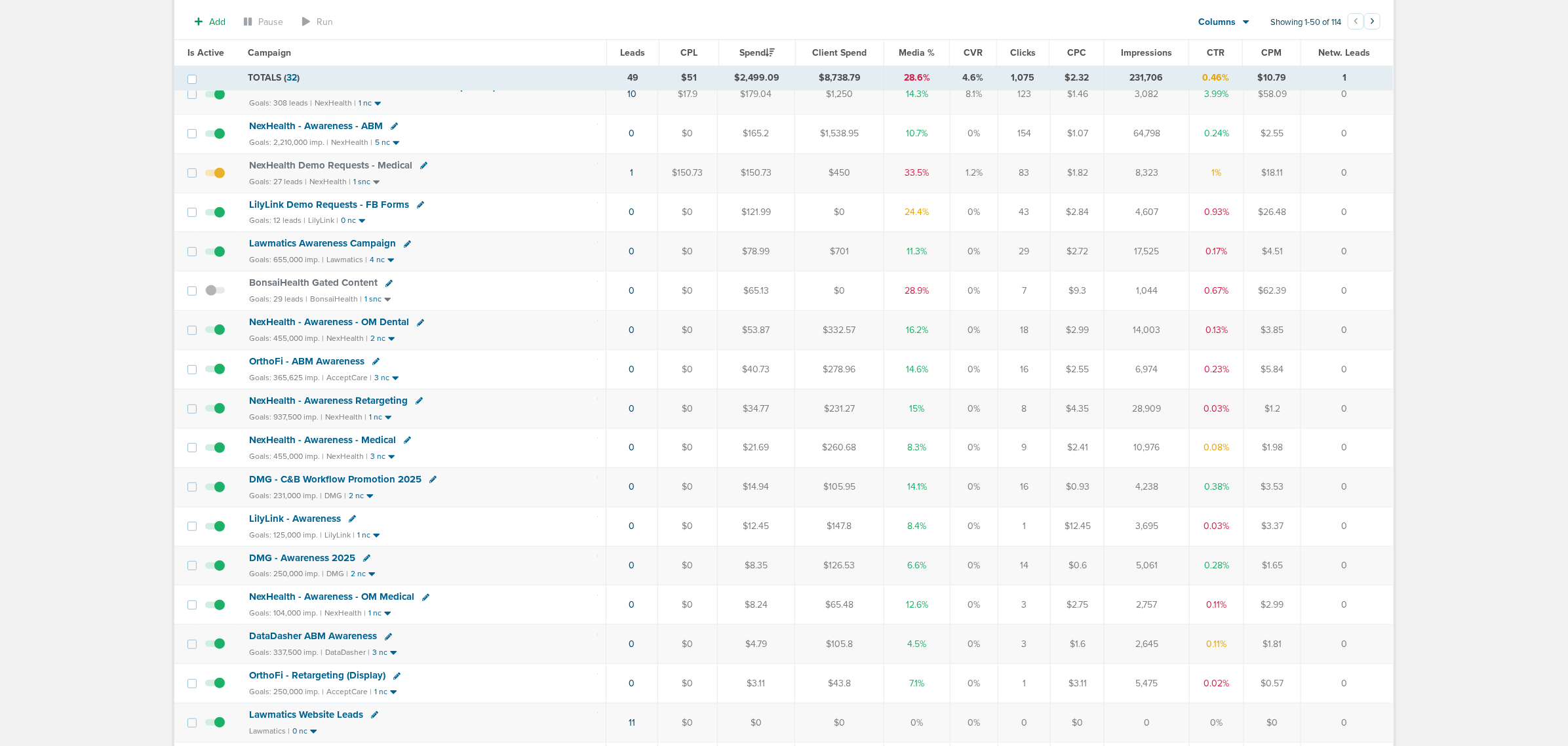
scroll to position [410, 0]
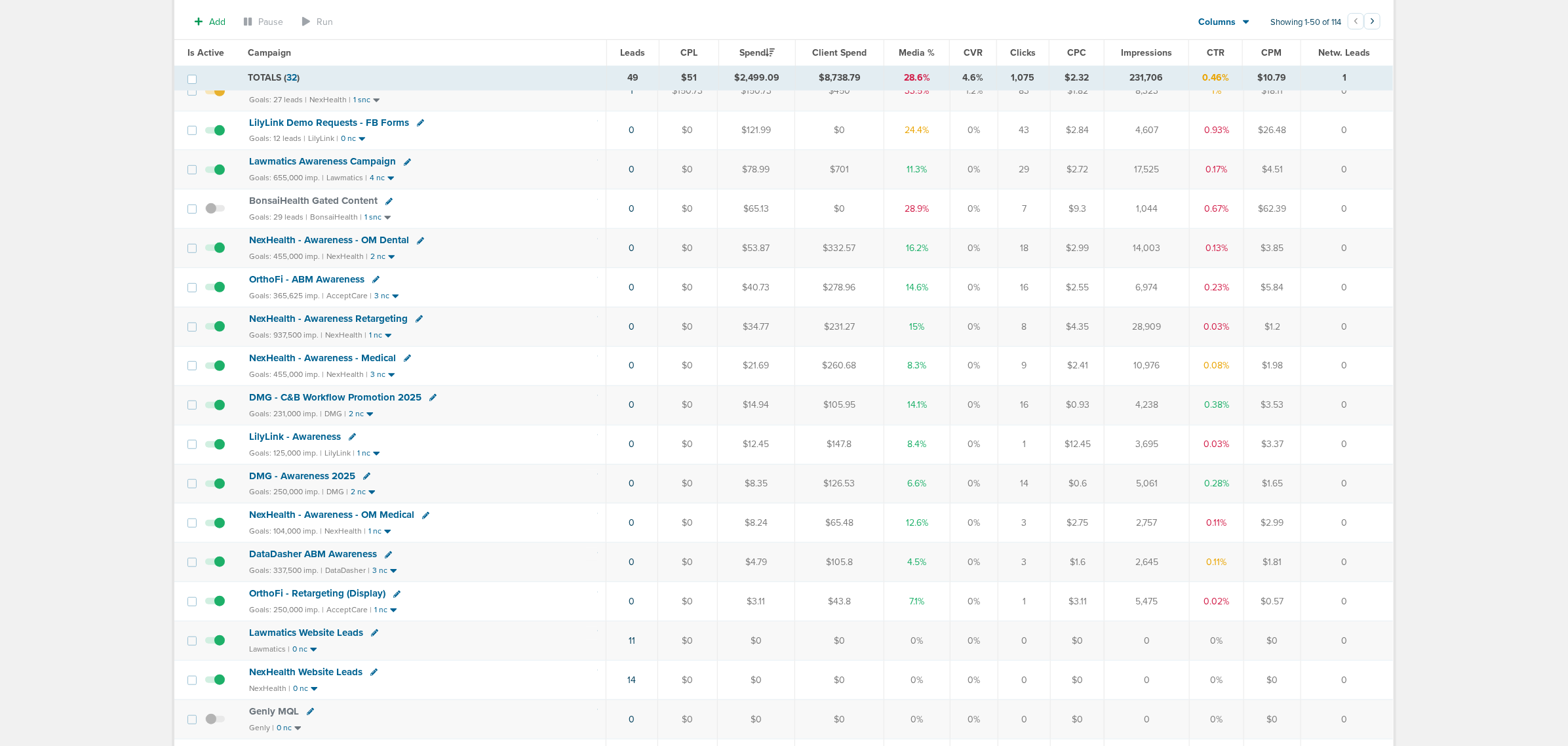
click at [328, 560] on span "DataDasher ABM Awareness" at bounding box center [312, 554] width 128 height 12
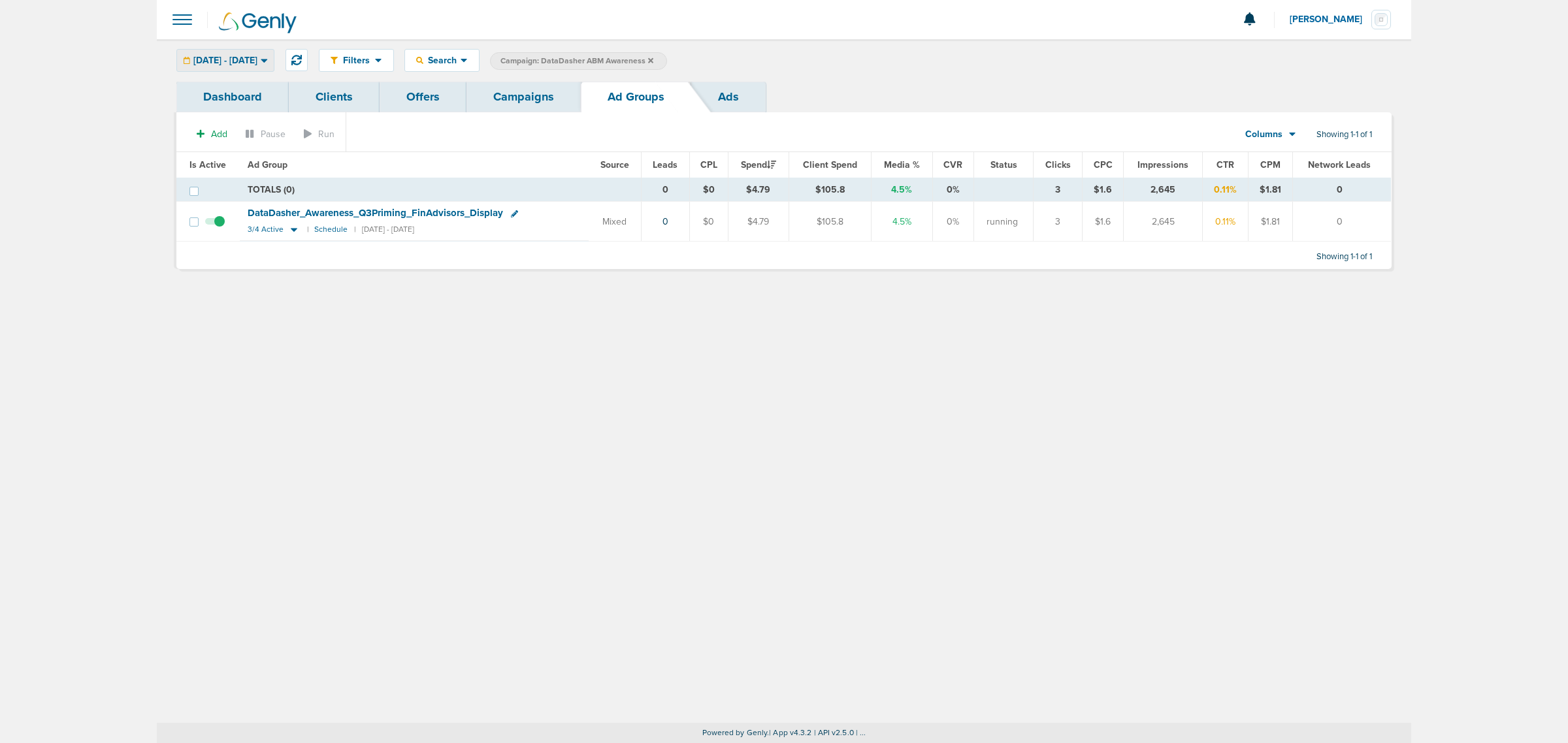
click at [258, 58] on span "[DATE] - [DATE]" at bounding box center [226, 60] width 64 height 9
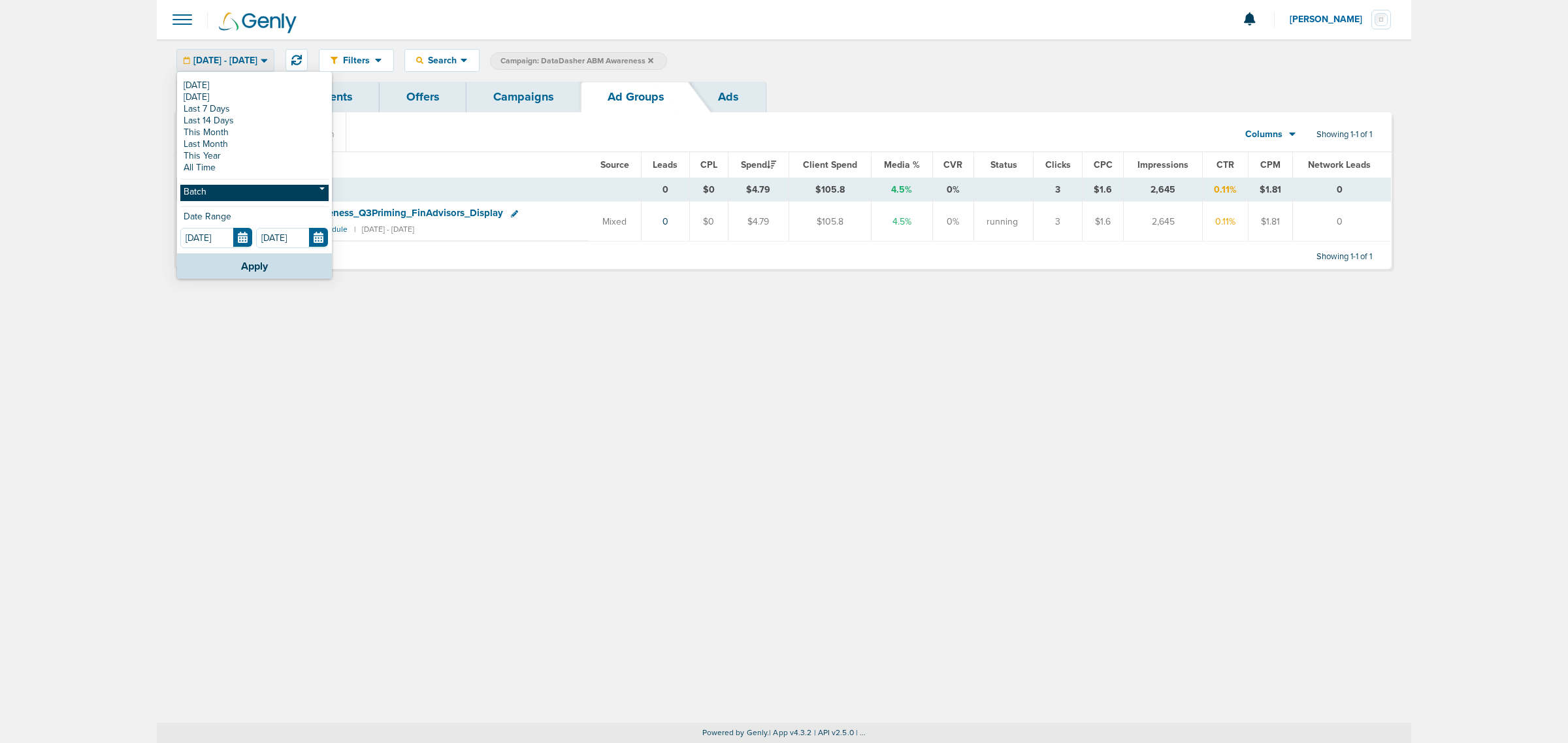
click at [226, 187] on link "Batch" at bounding box center [254, 193] width 148 height 16
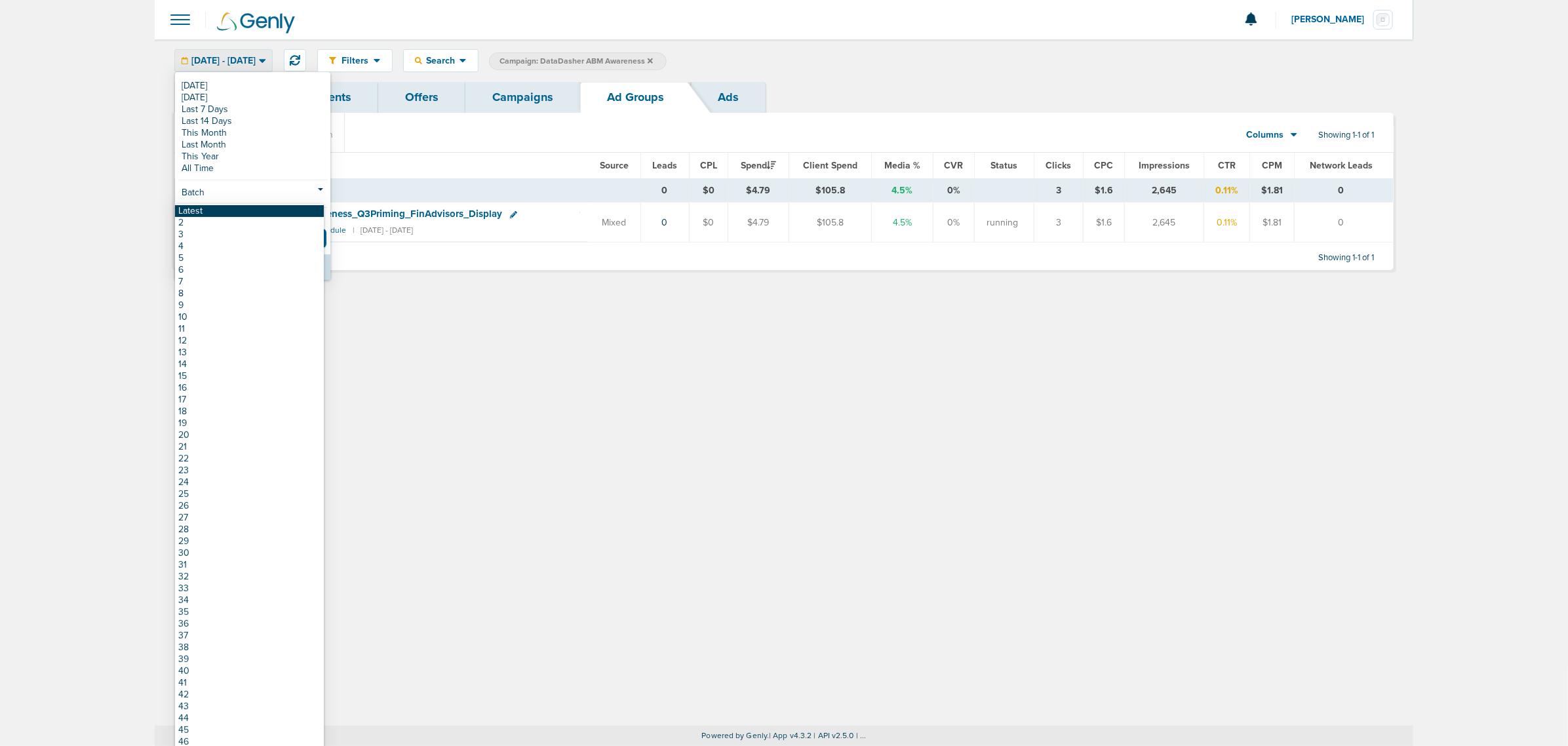
click at [224, 206] on link "Latest" at bounding box center [249, 211] width 149 height 12
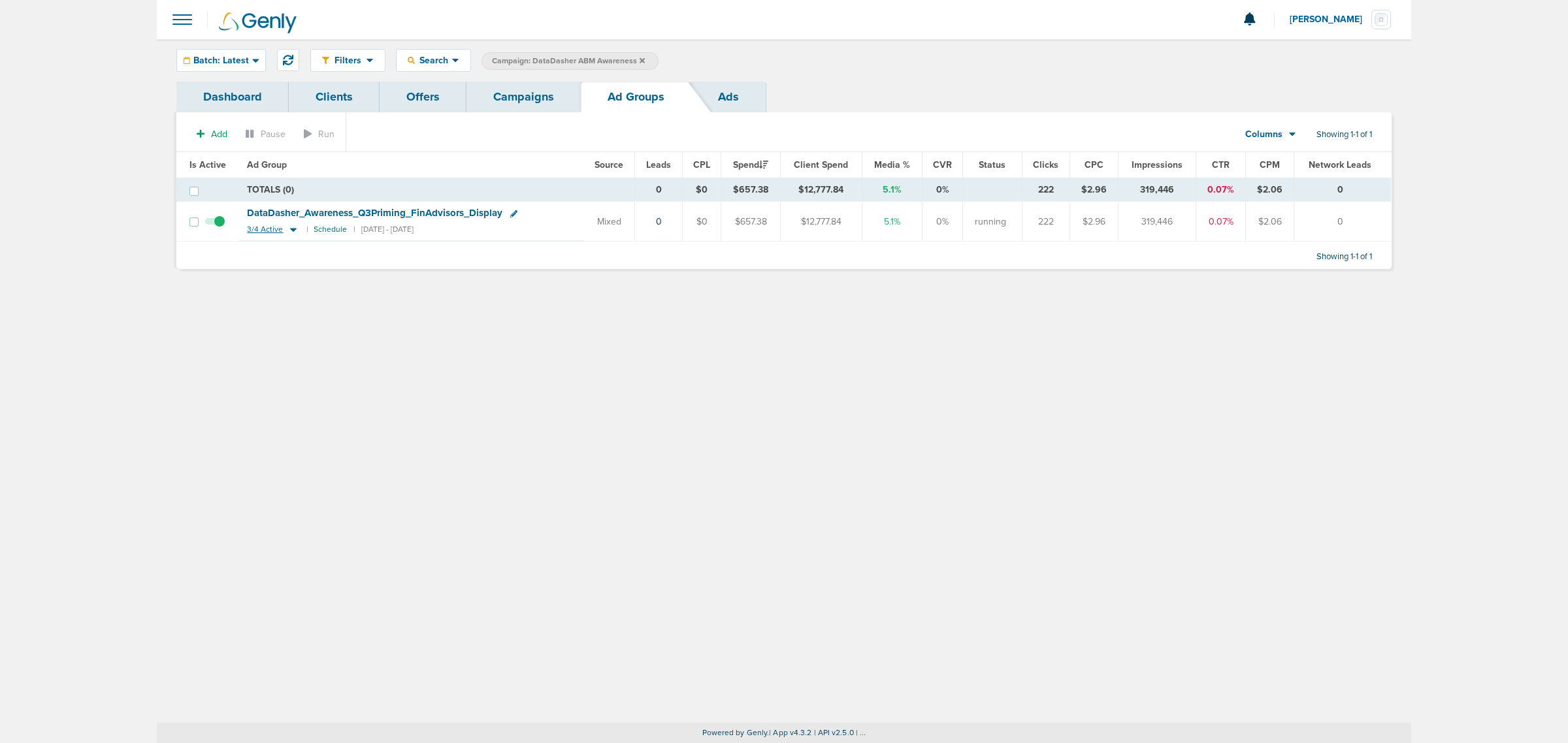
click at [290, 230] on icon at bounding box center [294, 230] width 6 height 4
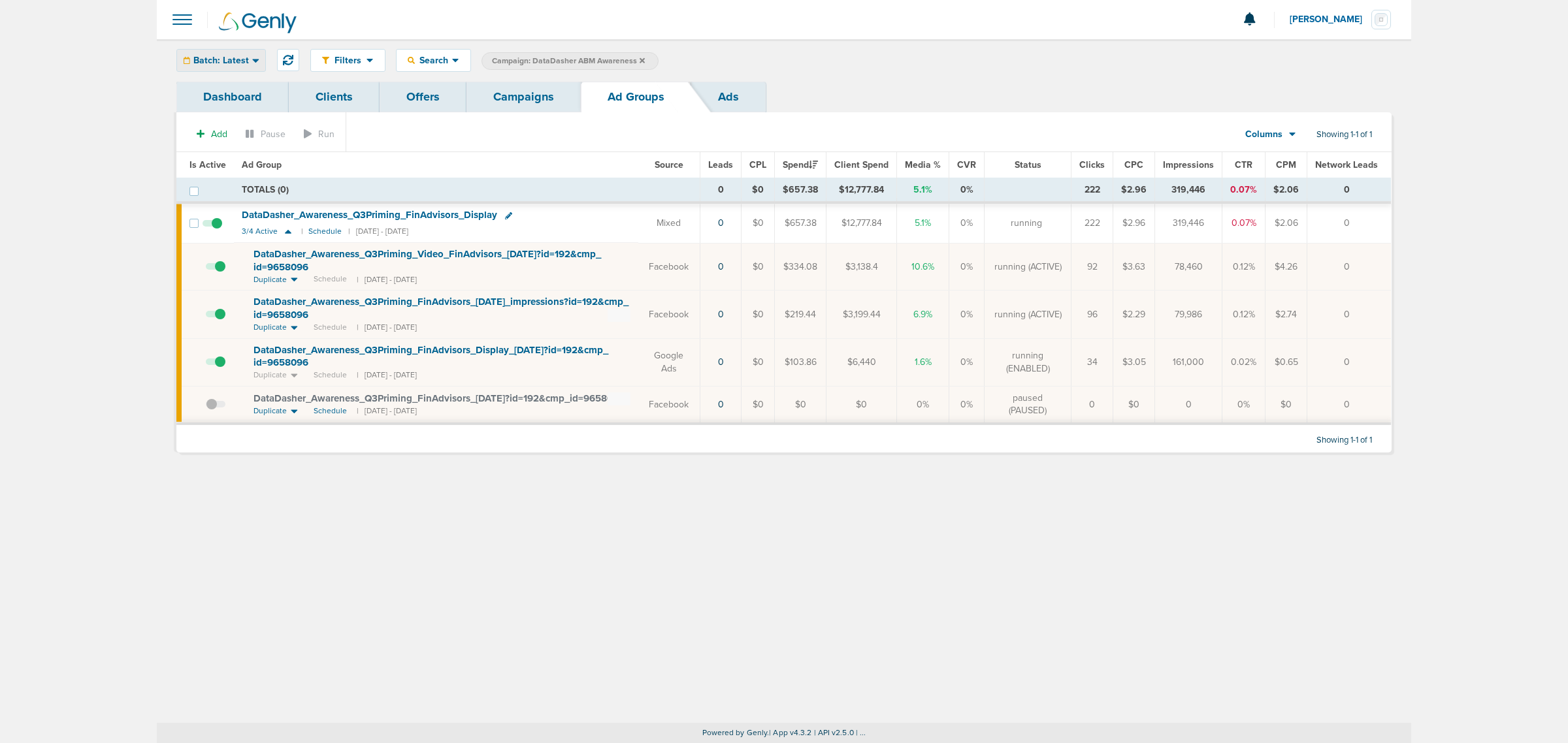
click at [240, 70] on div "Batch: Latest Today Yesterday Last 7 Days Last 14 Days This Month Last Month Th…" at bounding box center [221, 60] width 90 height 23
click at [247, 51] on div "Batch: Latest" at bounding box center [221, 60] width 88 height 22
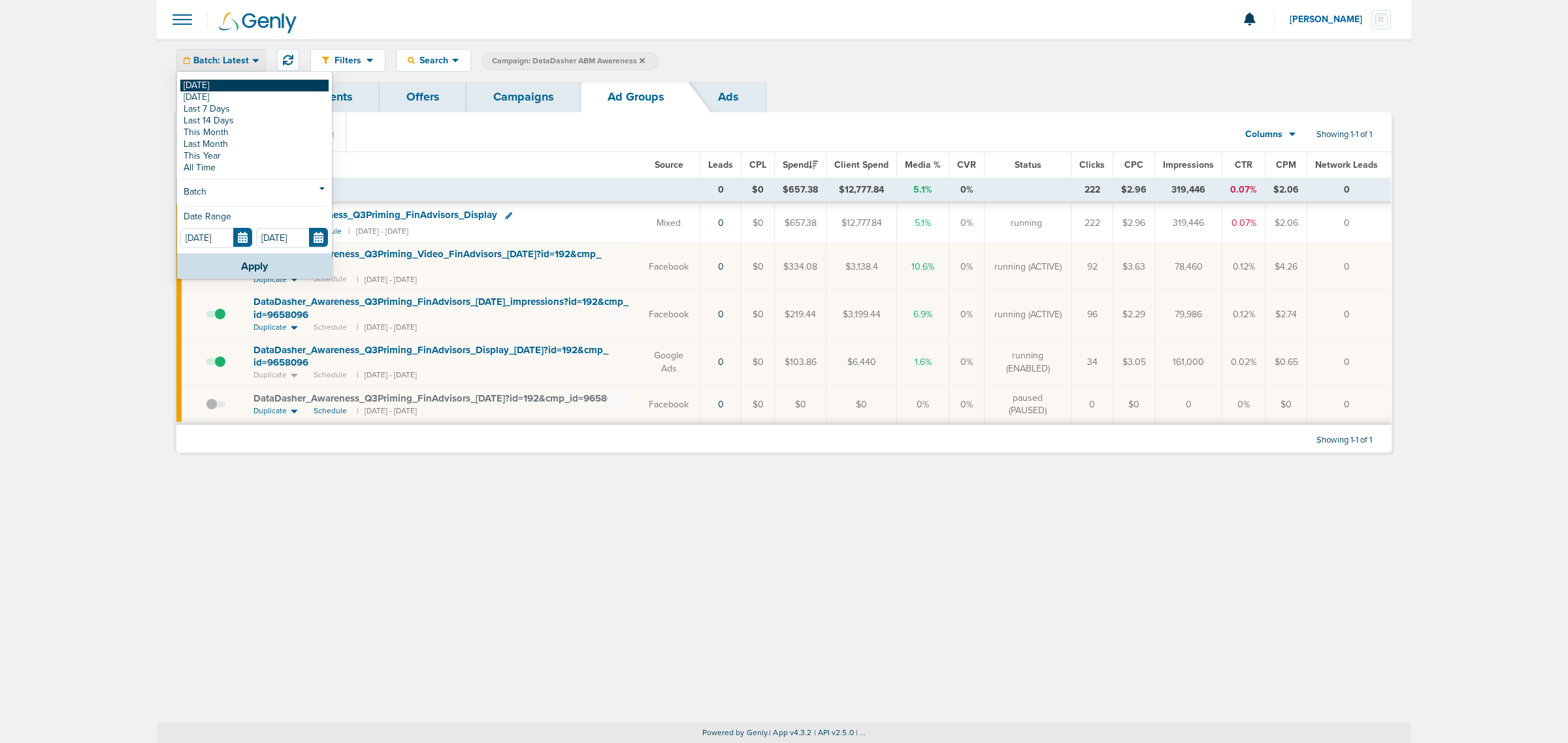
click at [211, 85] on link "[DATE]" at bounding box center [254, 86] width 148 height 12
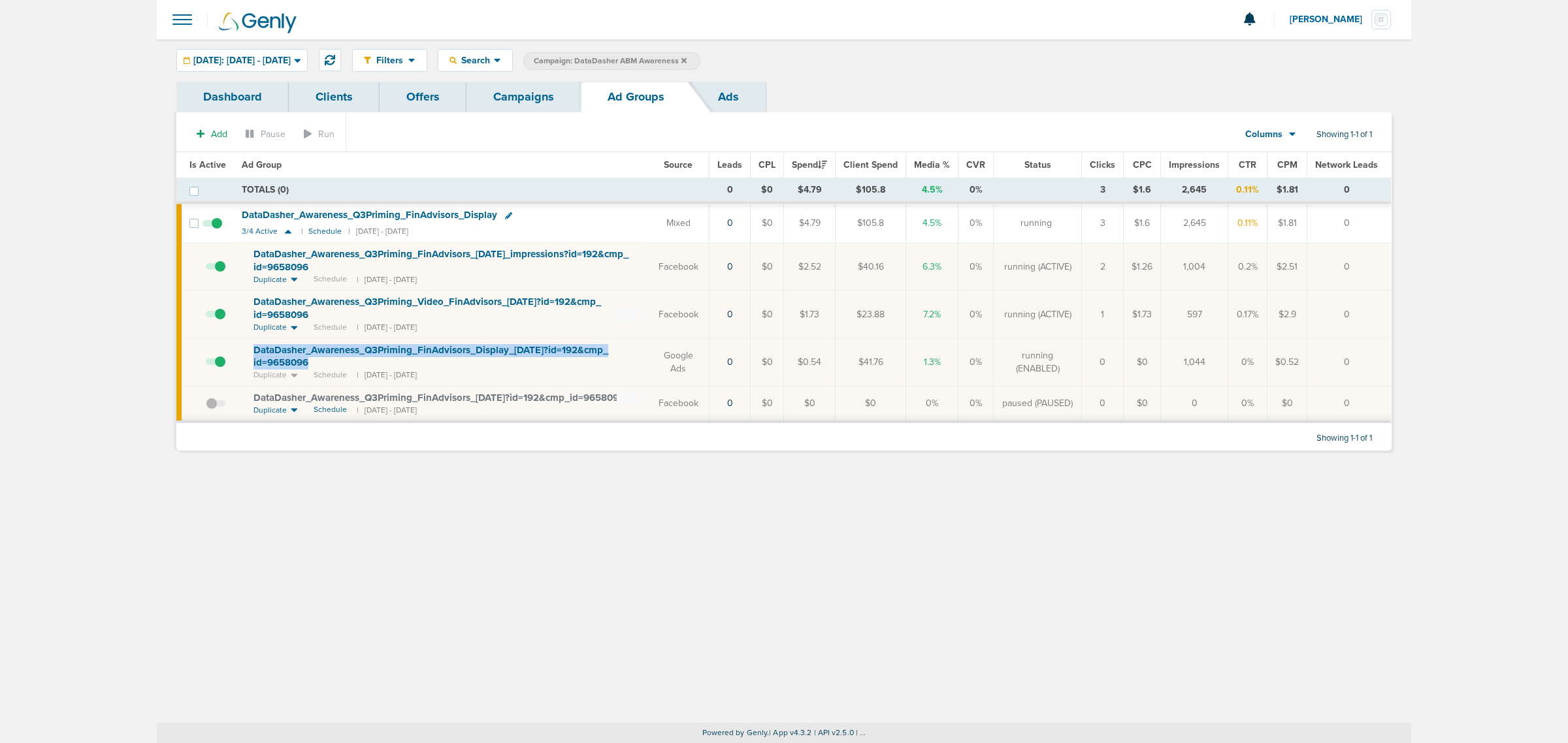
drag, startPoint x: 321, startPoint y: 364, endPoint x: 249, endPoint y: 350, distance: 73.3
click at [249, 350] on td "DataDasher_ Awareness_ Q3Priming_ FinAdvisors_ Display_ 08.08.25?id=192&cmp_ id…" at bounding box center [440, 362] width 414 height 48
copy span "DataDasher_ Awareness_ Q3Priming_ FinAdvisors_ Display_ 08.08.25?id=192&cmp_ id…"
click at [718, 537] on div "Filters Active Only Settings Status Active Inactive Objectives MQL SQL Traffic …" at bounding box center [784, 381] width 1254 height 684
drag, startPoint x: 831, startPoint y: 268, endPoint x: 789, endPoint y: 266, distance: 42.0
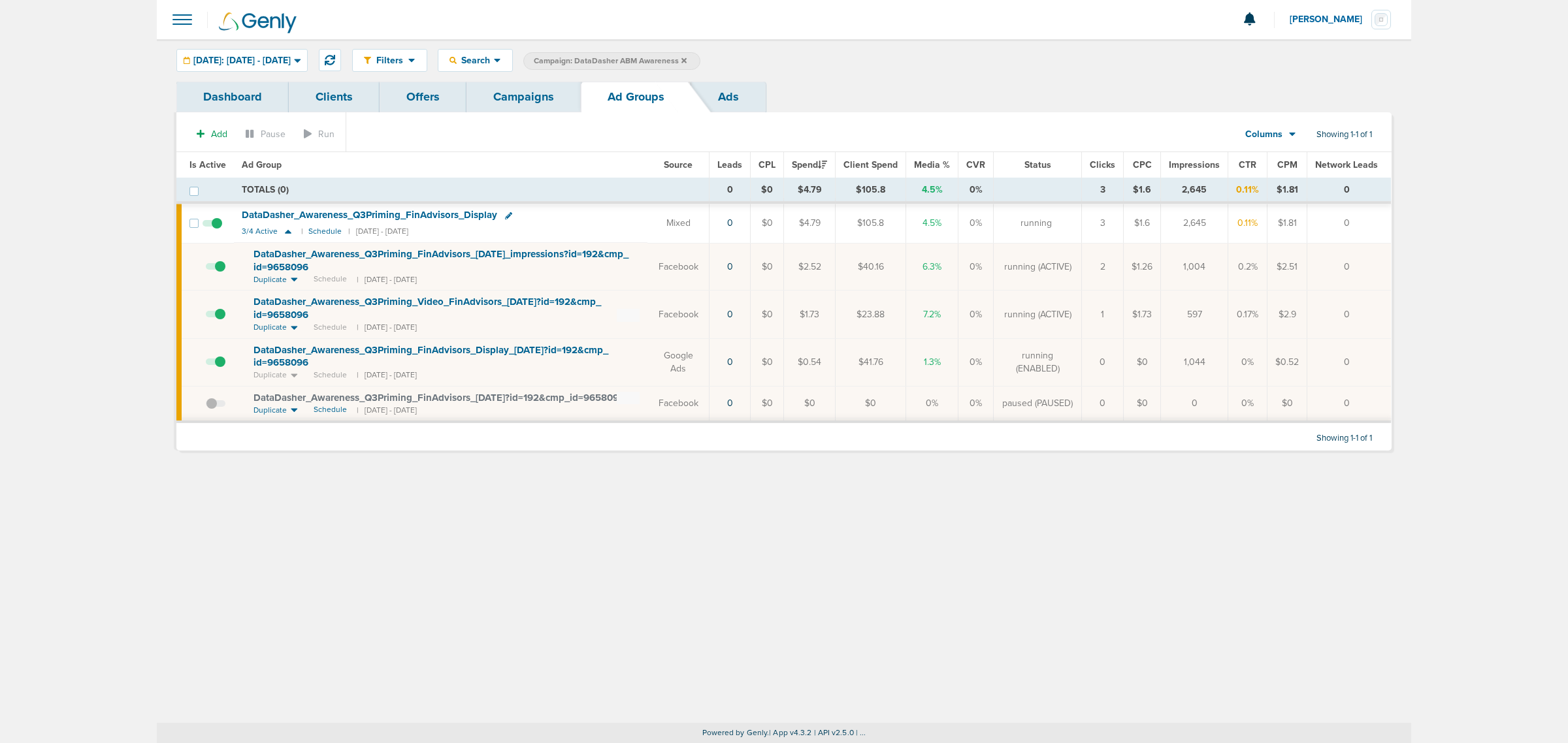
click at [789, 266] on td "$2.52" at bounding box center [810, 267] width 52 height 48
click at [807, 269] on td "$2.52" at bounding box center [810, 267] width 52 height 48
click at [508, 212] on icon at bounding box center [508, 215] width 7 height 7
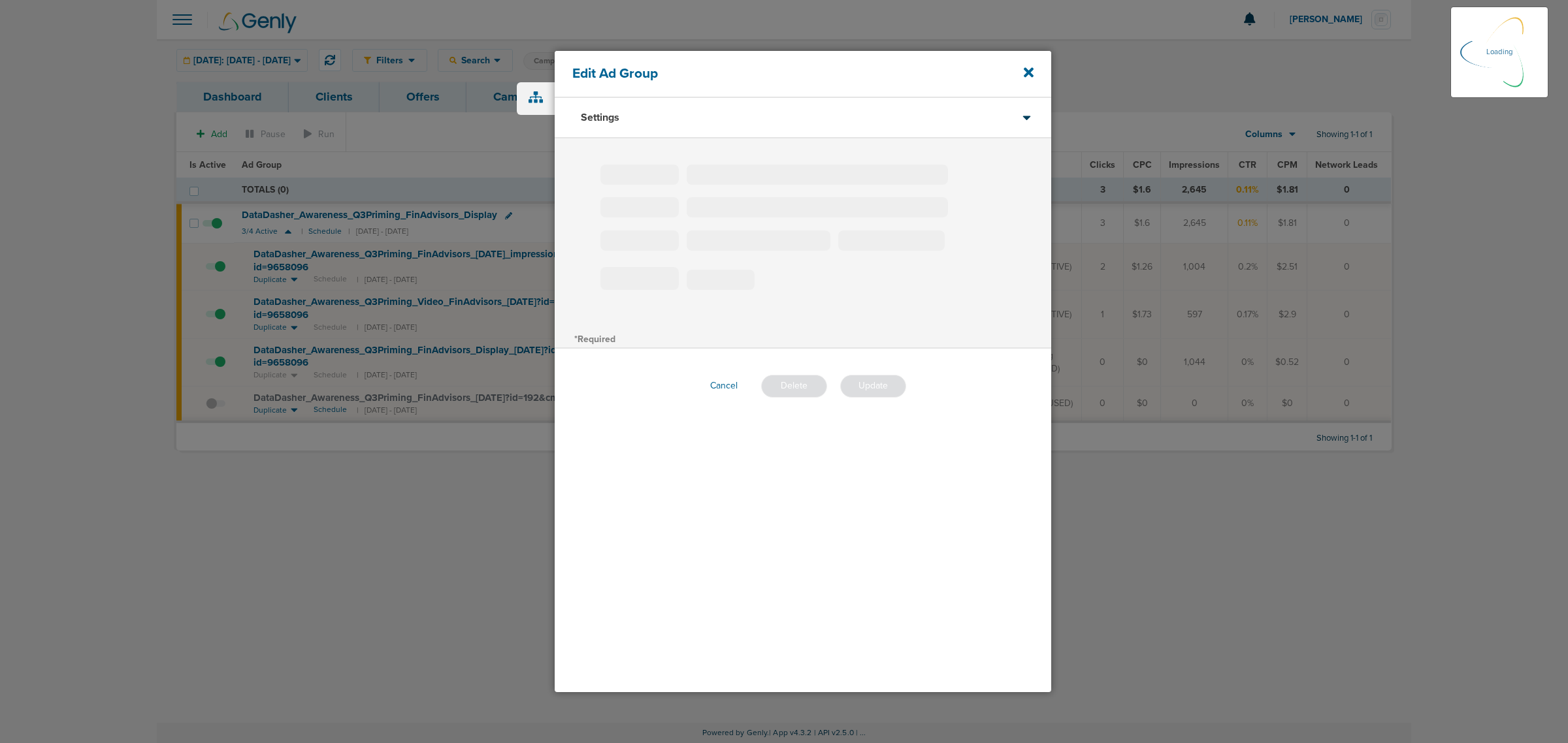
type input "DataDasher_Awareness_Q3Priming_FinAdvisors_Display"
type input "30"
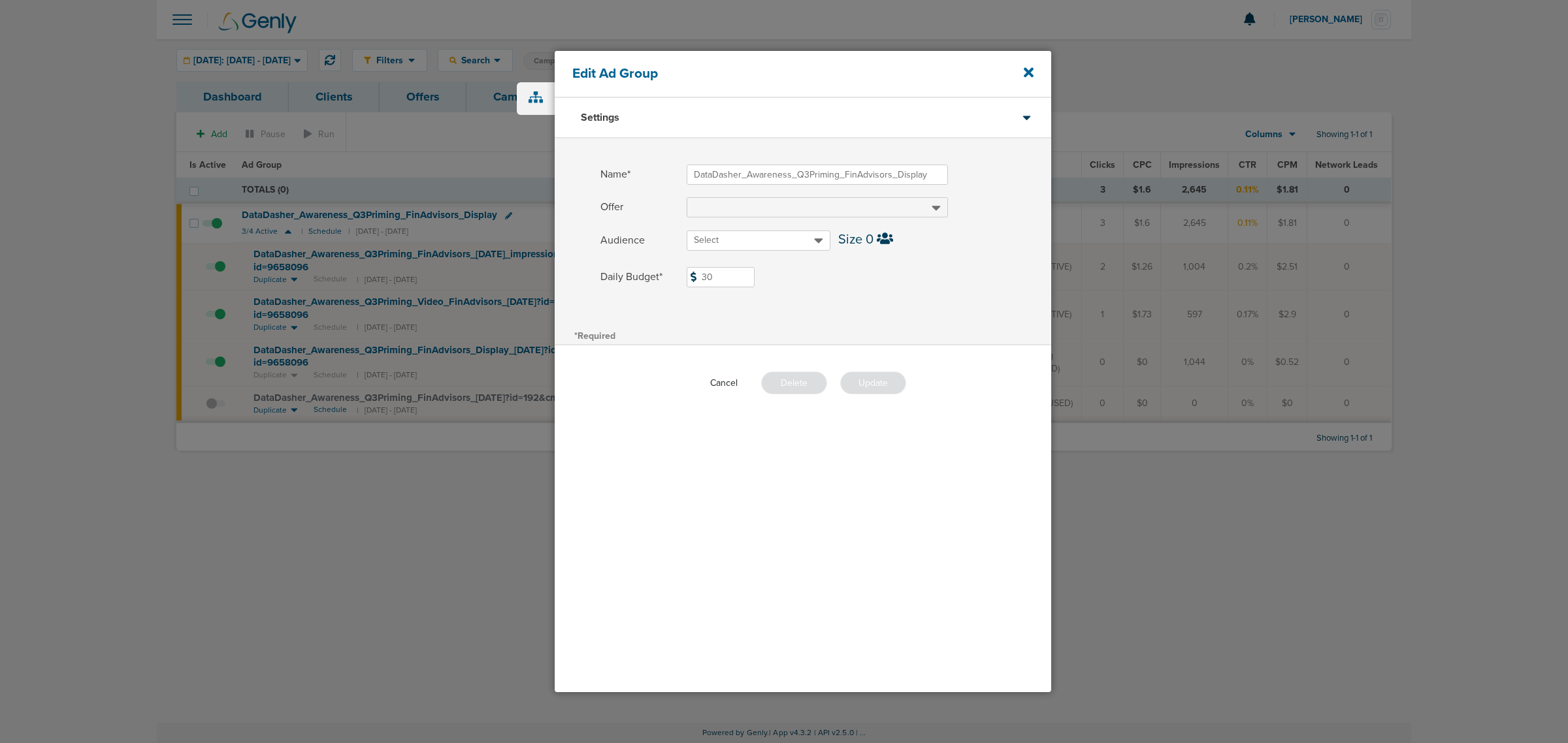
click at [718, 385] on button "Cancel" at bounding box center [724, 382] width 48 height 20
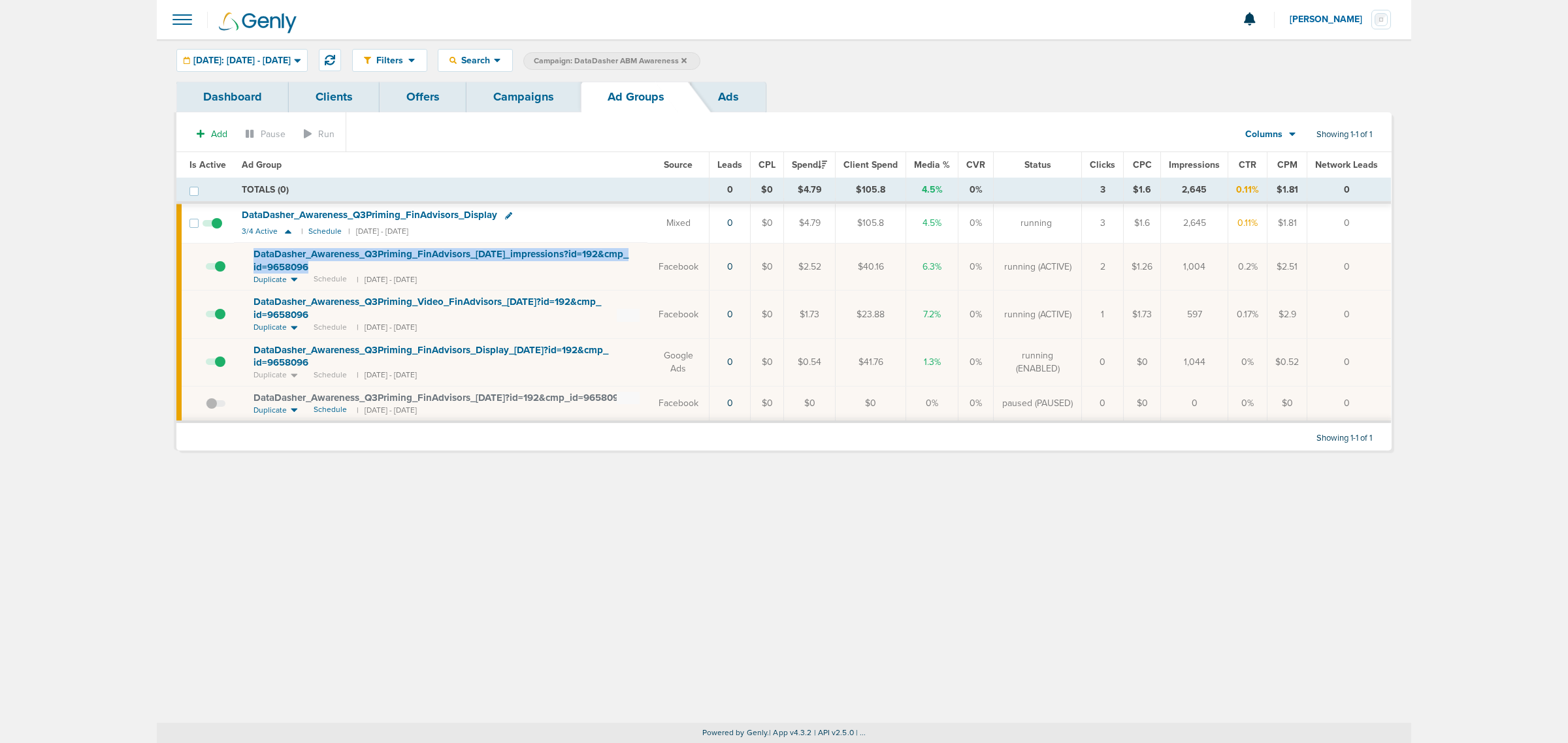
drag, startPoint x: 321, startPoint y: 269, endPoint x: 246, endPoint y: 258, distance: 75.8
click at [246, 258] on td "DataDasher_ Awareness_ Q3Priming_ FinAdvisors_ 08.21.25_ impressions?id=192&cmp…" at bounding box center [440, 267] width 414 height 48
copy span "DataDasher_ Awareness_ Q3Priming_ FinAdvisors_ 08.21.25_ impressions?id=192&cmp…"
